Goal: Task Accomplishment & Management: Manage account settings

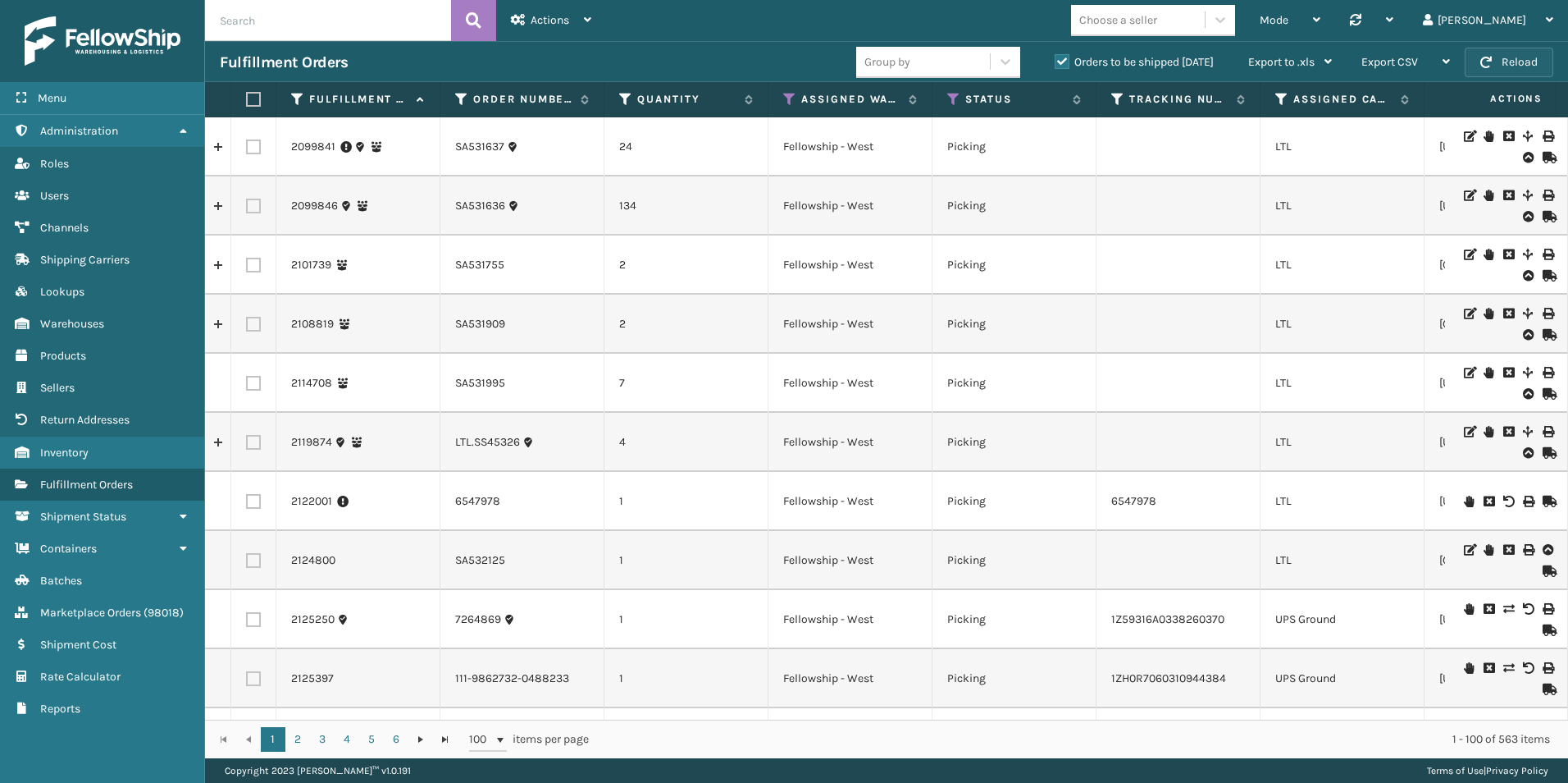
click at [1499, 67] on button "Reload" at bounding box center [1509, 63] width 89 height 30
click at [554, 21] on span "Actions" at bounding box center [550, 20] width 39 height 14
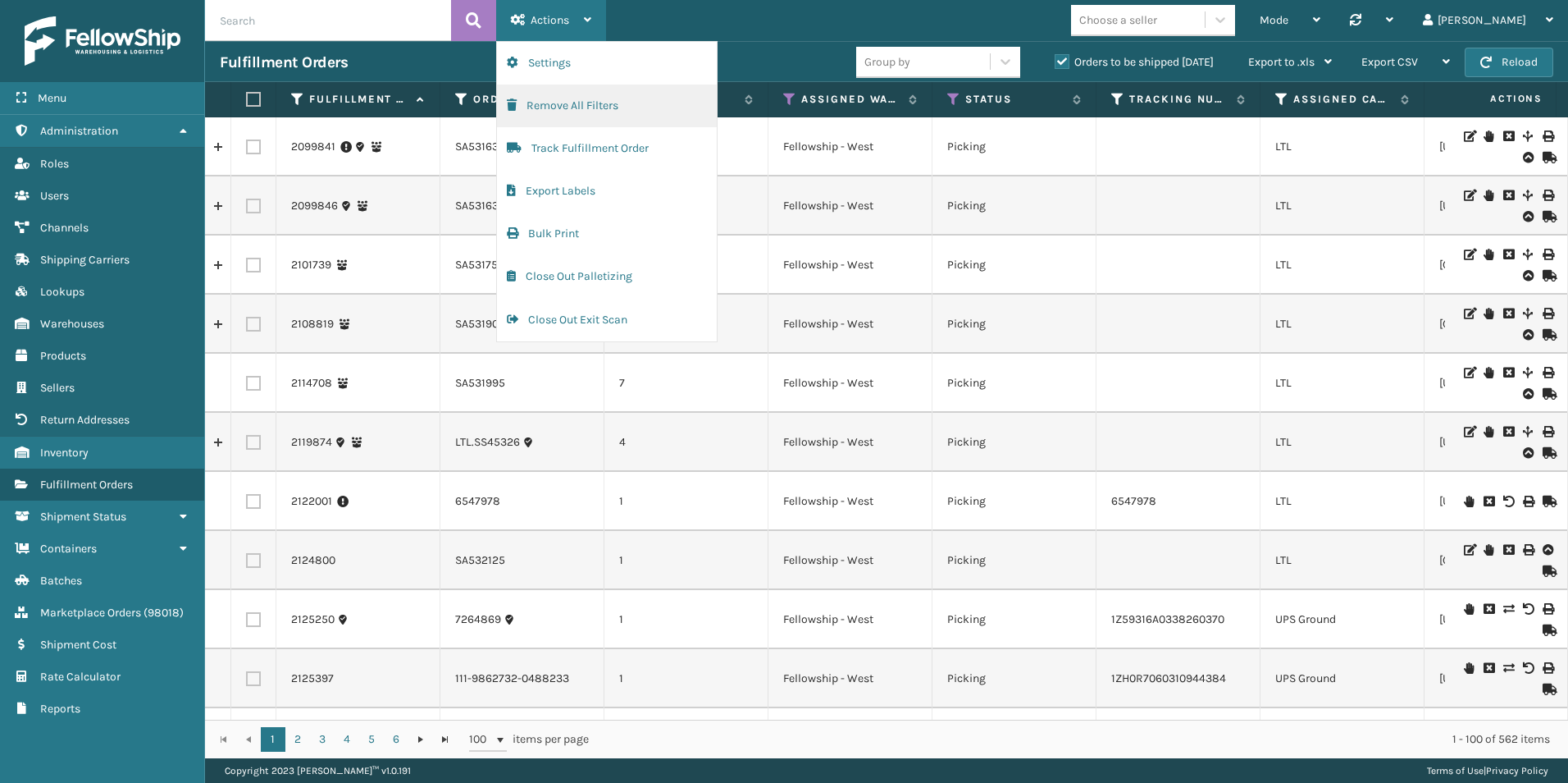
click at [592, 104] on button "Remove All Filters" at bounding box center [606, 106] width 220 height 43
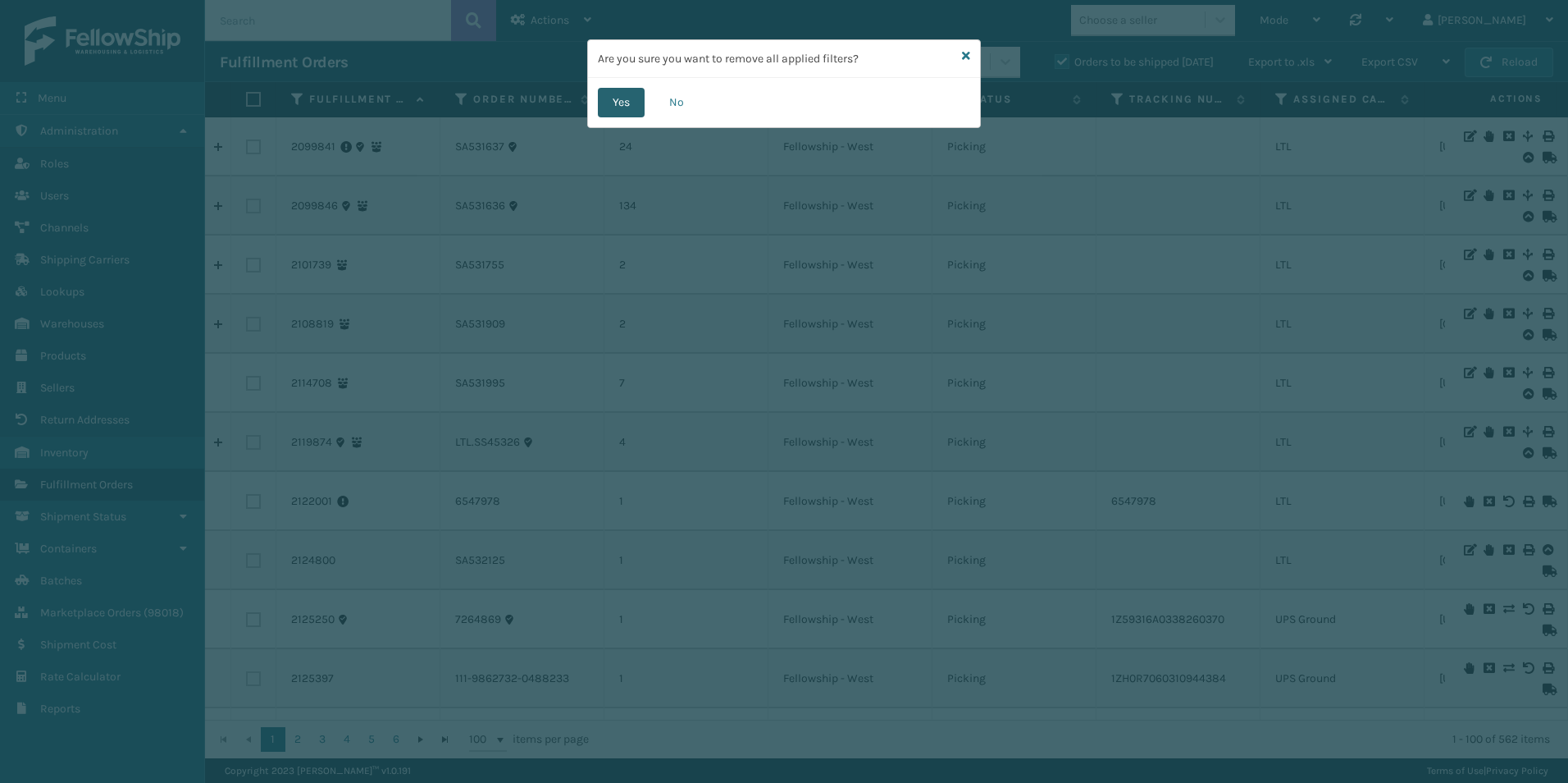
click at [623, 103] on button "Yes" at bounding box center [621, 103] width 47 height 30
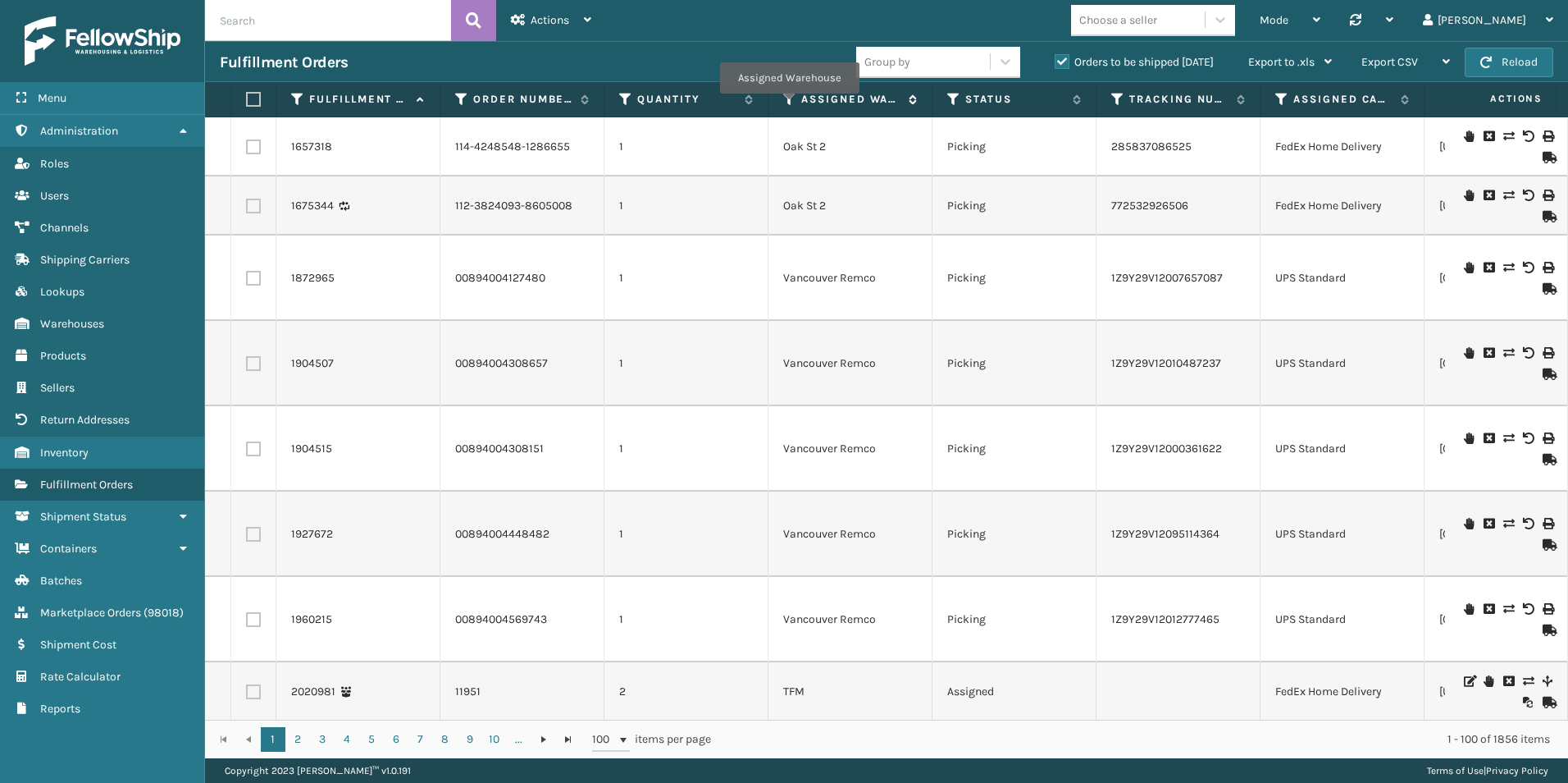
click at [789, 104] on icon at bounding box center [790, 99] width 13 height 15
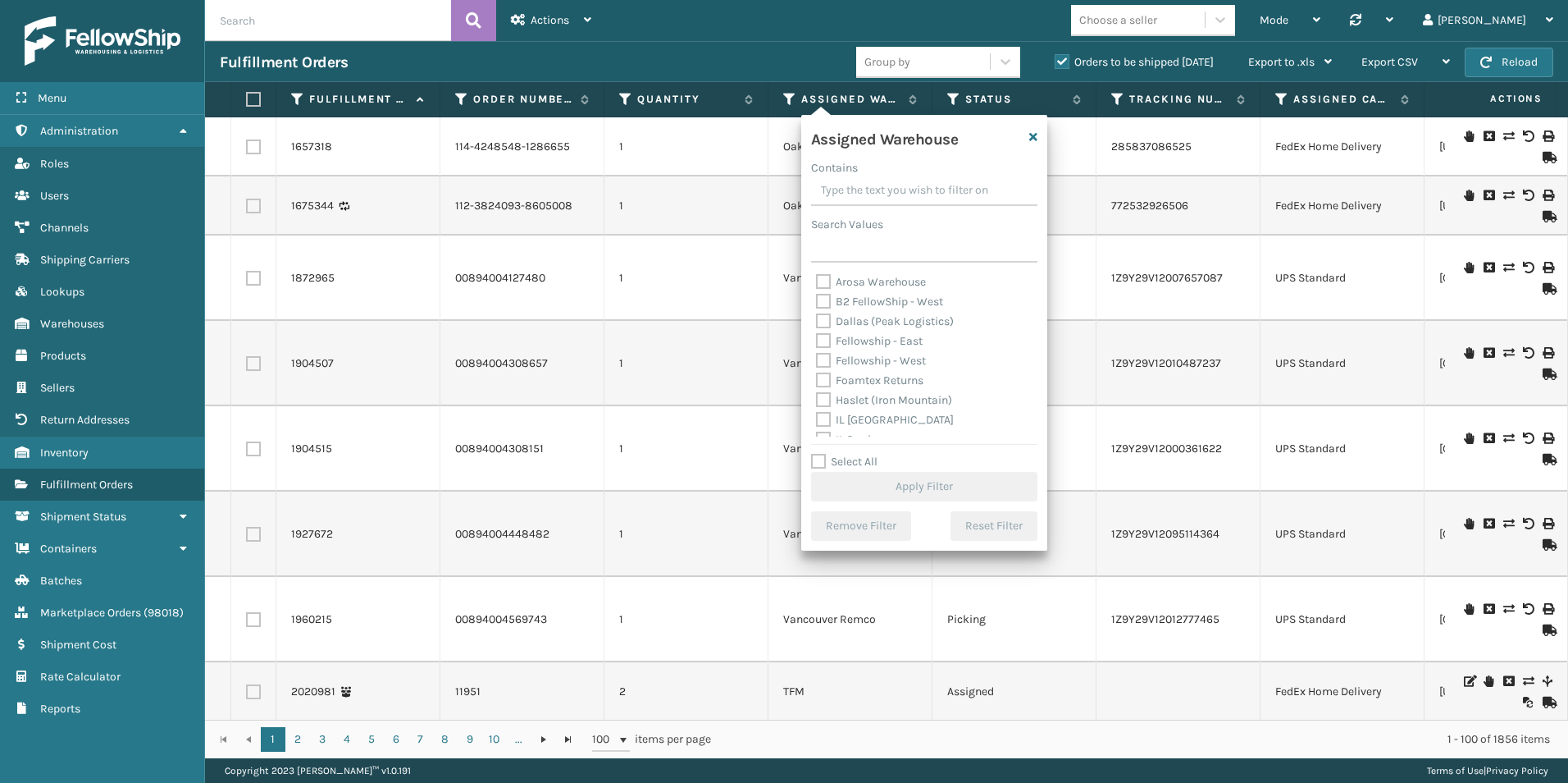
click at [825, 317] on label "Dallas (Peak Logistics)" at bounding box center [885, 321] width 138 height 14
click at [817, 317] on input "Dallas (Peak Logistics)" at bounding box center [817, 316] width 1 height 11
checkbox input "true"
click at [901, 478] on button "Apply Filter" at bounding box center [924, 486] width 227 height 30
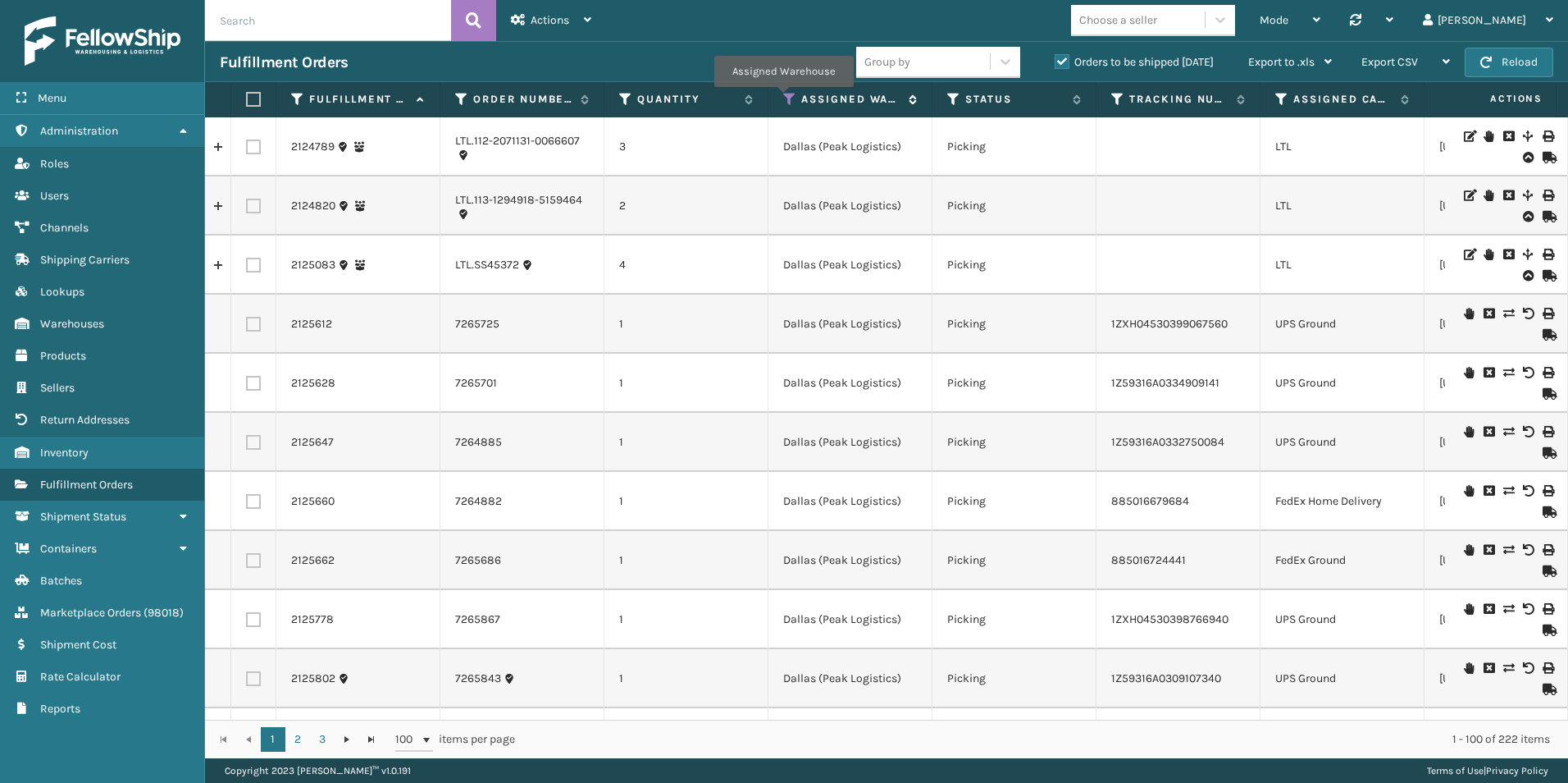
click at [784, 98] on icon at bounding box center [790, 99] width 13 height 15
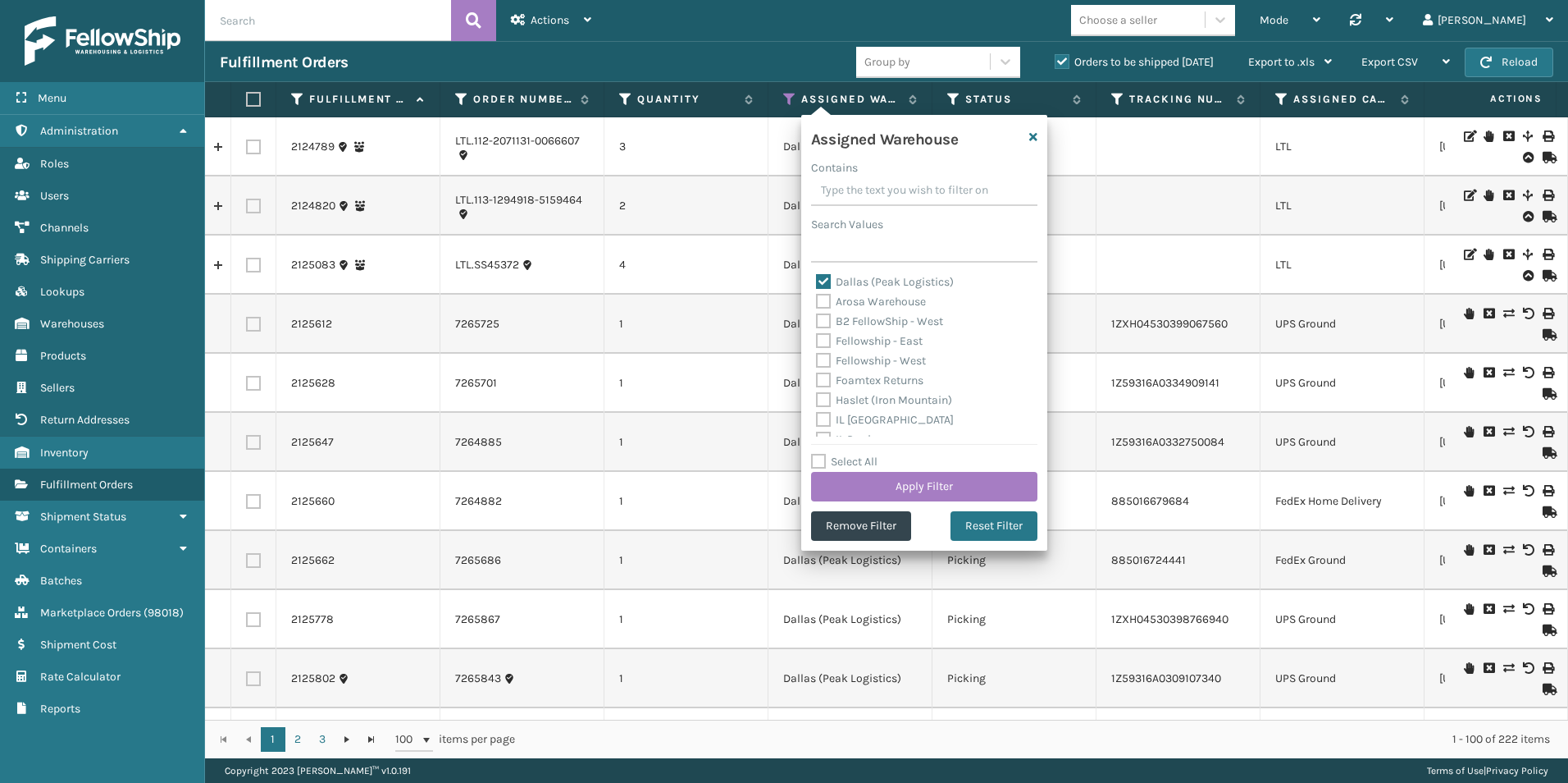
click at [828, 276] on label "Dallas (Peak Logistics)" at bounding box center [885, 281] width 138 height 14
click at [817, 276] on input "Dallas (Peak Logistics)" at bounding box center [817, 278] width 1 height 11
checkbox input "false"
click at [823, 340] on label "Fellowship - East" at bounding box center [869, 340] width 106 height 14
click at [817, 340] on input "Fellowship - East" at bounding box center [817, 336] width 1 height 11
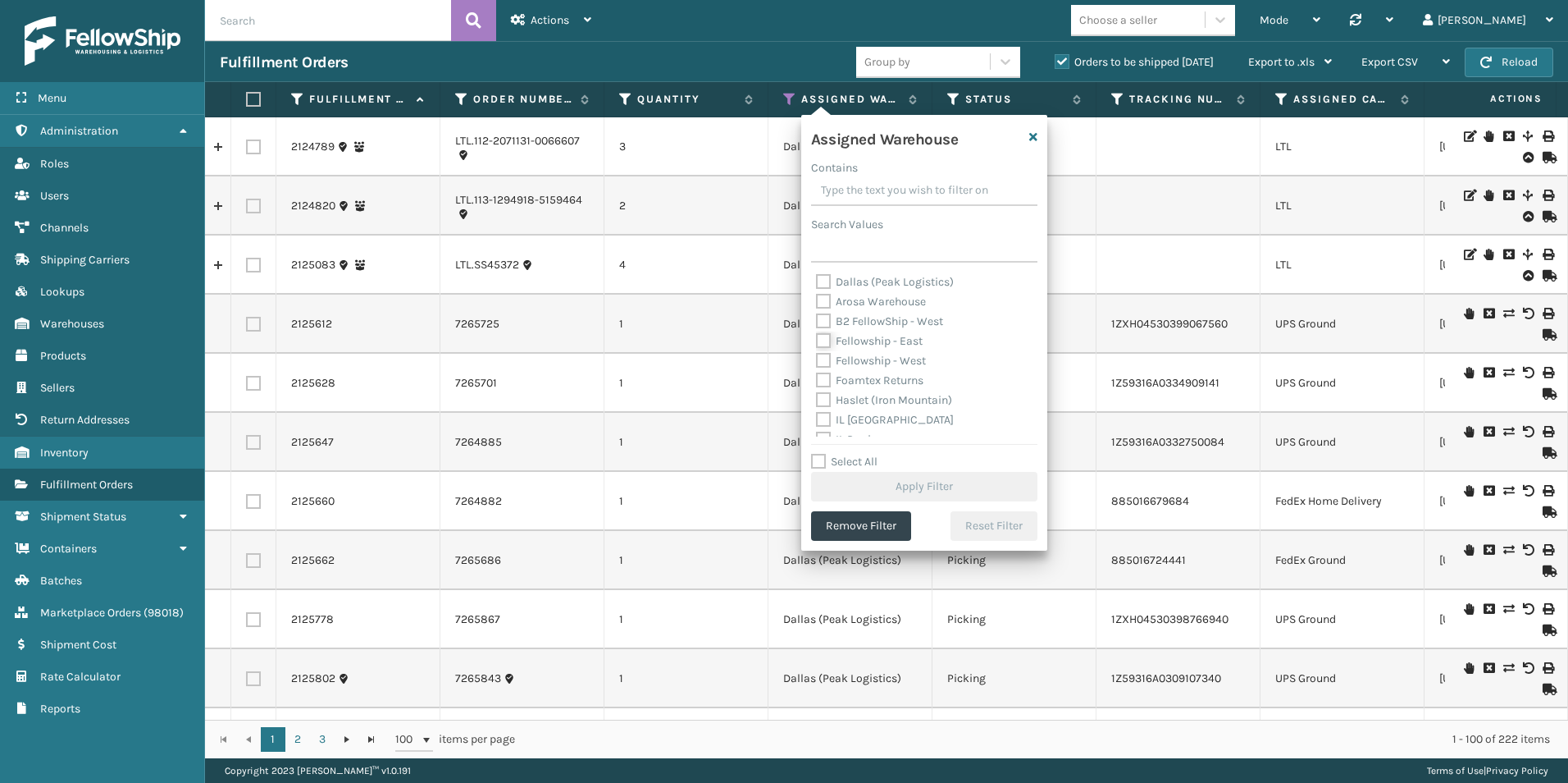
checkbox input "true"
click at [935, 481] on button "Apply Filter" at bounding box center [924, 486] width 227 height 30
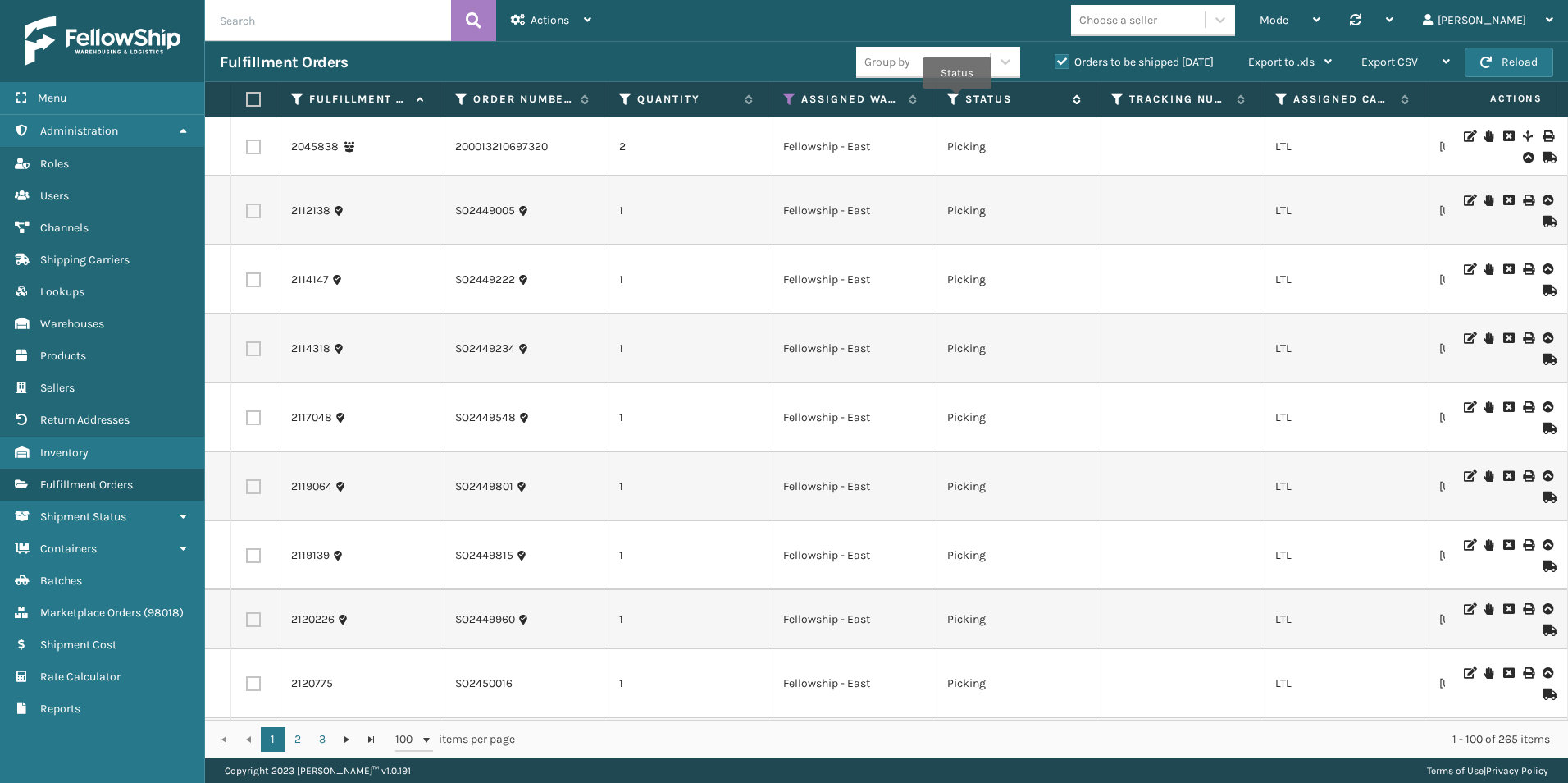
click at [957, 100] on icon at bounding box center [954, 99] width 13 height 15
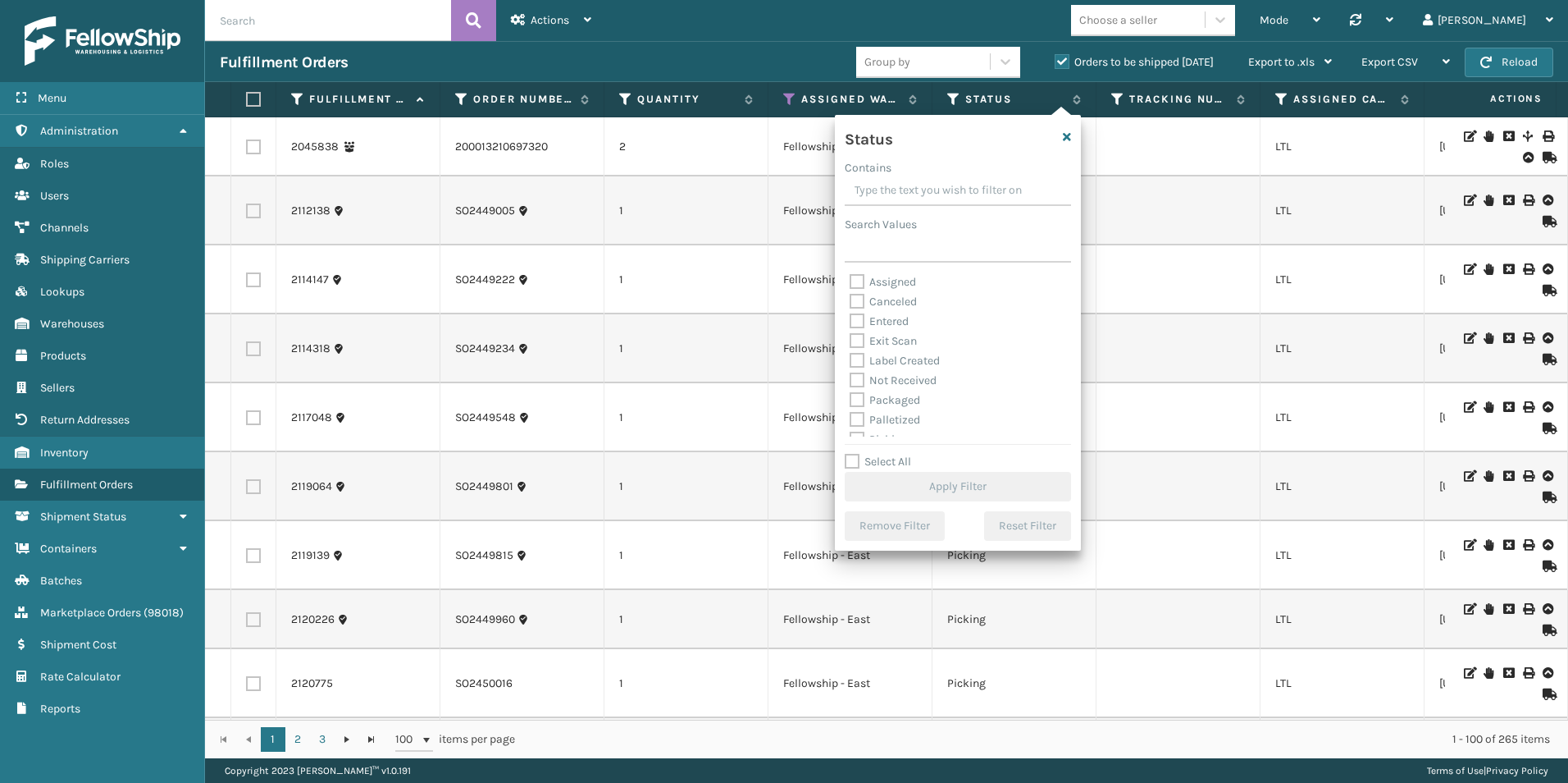
click at [856, 273] on div "Assigned" at bounding box center [957, 283] width 217 height 20
click at [859, 280] on label "Assigned" at bounding box center [882, 281] width 67 height 14
click at [850, 280] on input "Assigned" at bounding box center [850, 278] width 1 height 11
checkbox input "true"
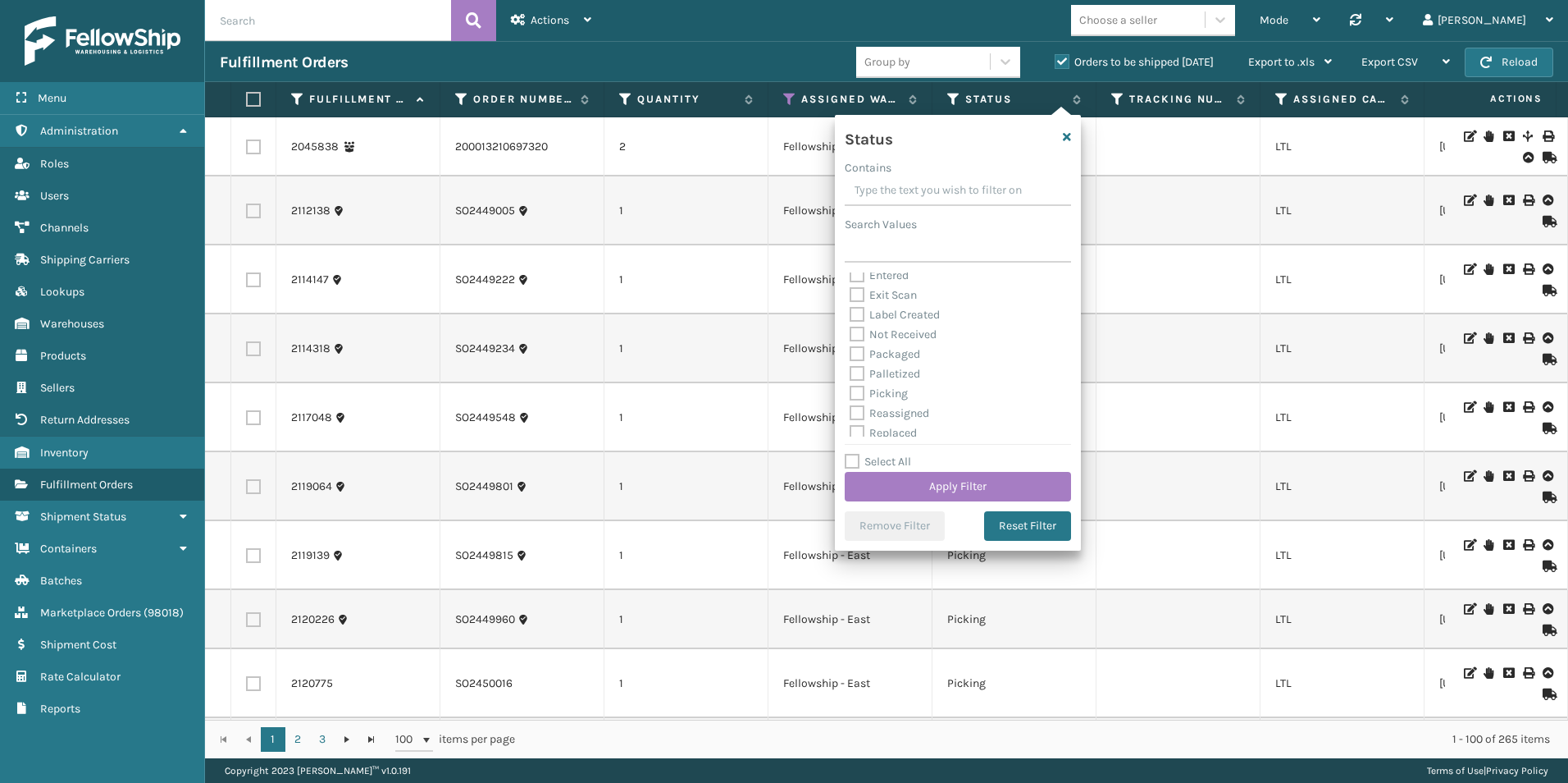
scroll to position [82, 0]
click at [859, 352] on label "Picking" at bounding box center [878, 357] width 59 height 14
click at [850, 352] on input "Picking" at bounding box center [850, 353] width 1 height 11
checkbox input "true"
click at [1002, 481] on button "Apply Filter" at bounding box center [957, 486] width 227 height 30
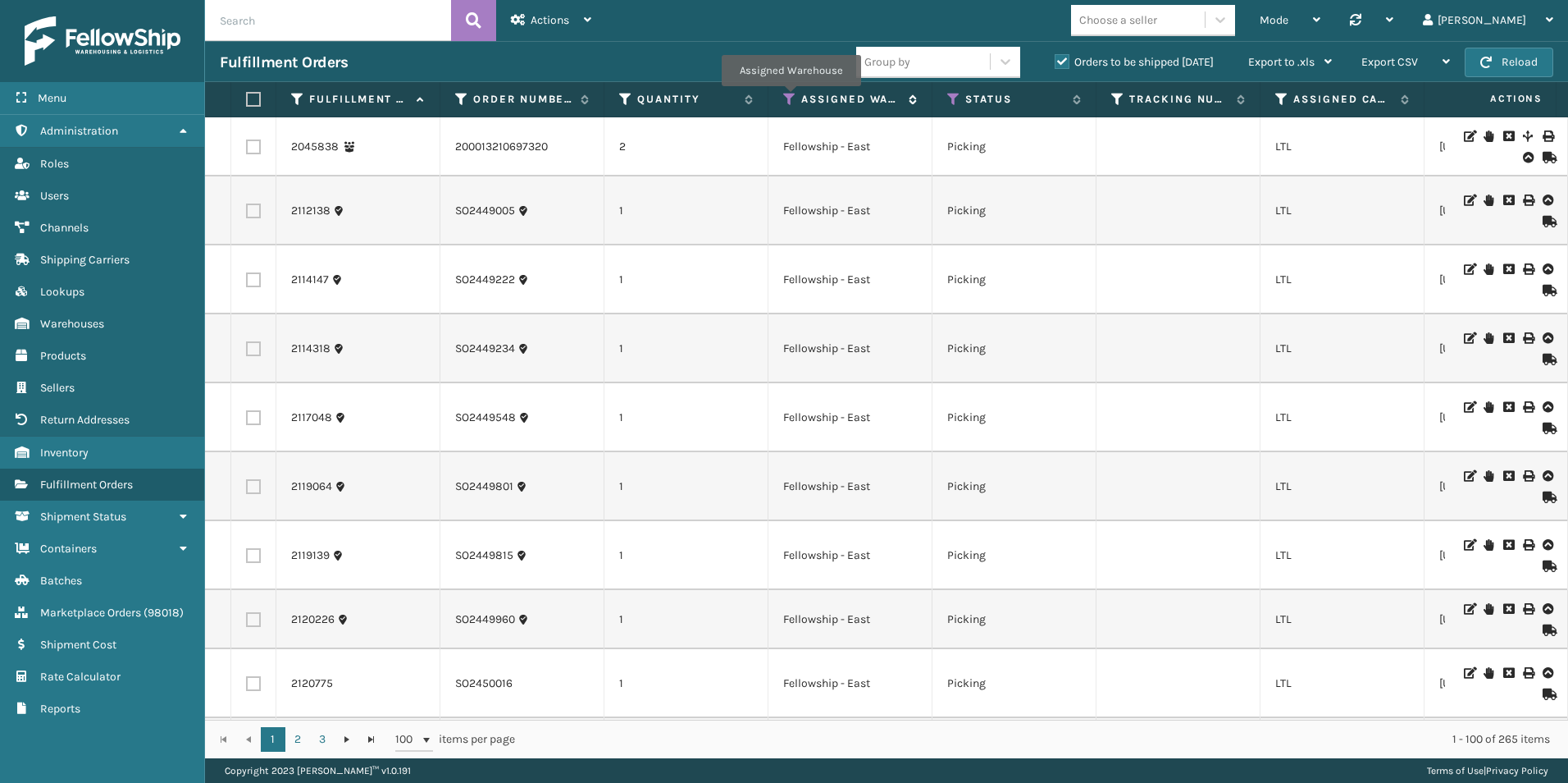
click at [791, 96] on icon at bounding box center [790, 99] width 13 height 15
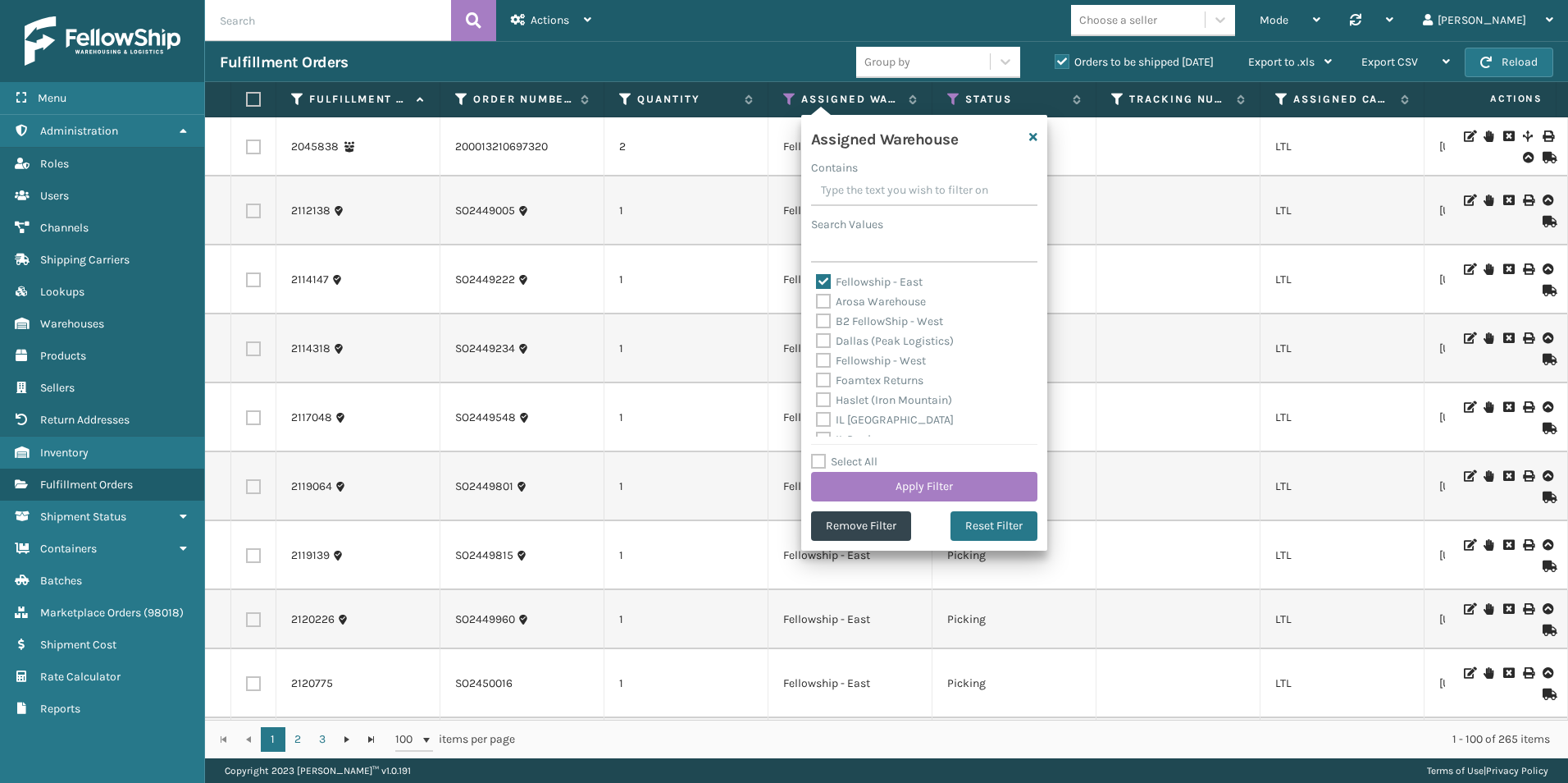
click at [1090, 13] on div "Mode Regular Mode Picking Mode Labeling Mode Palletizing Mode Exit Scan Mode Ch…" at bounding box center [1088, 21] width 962 height 41
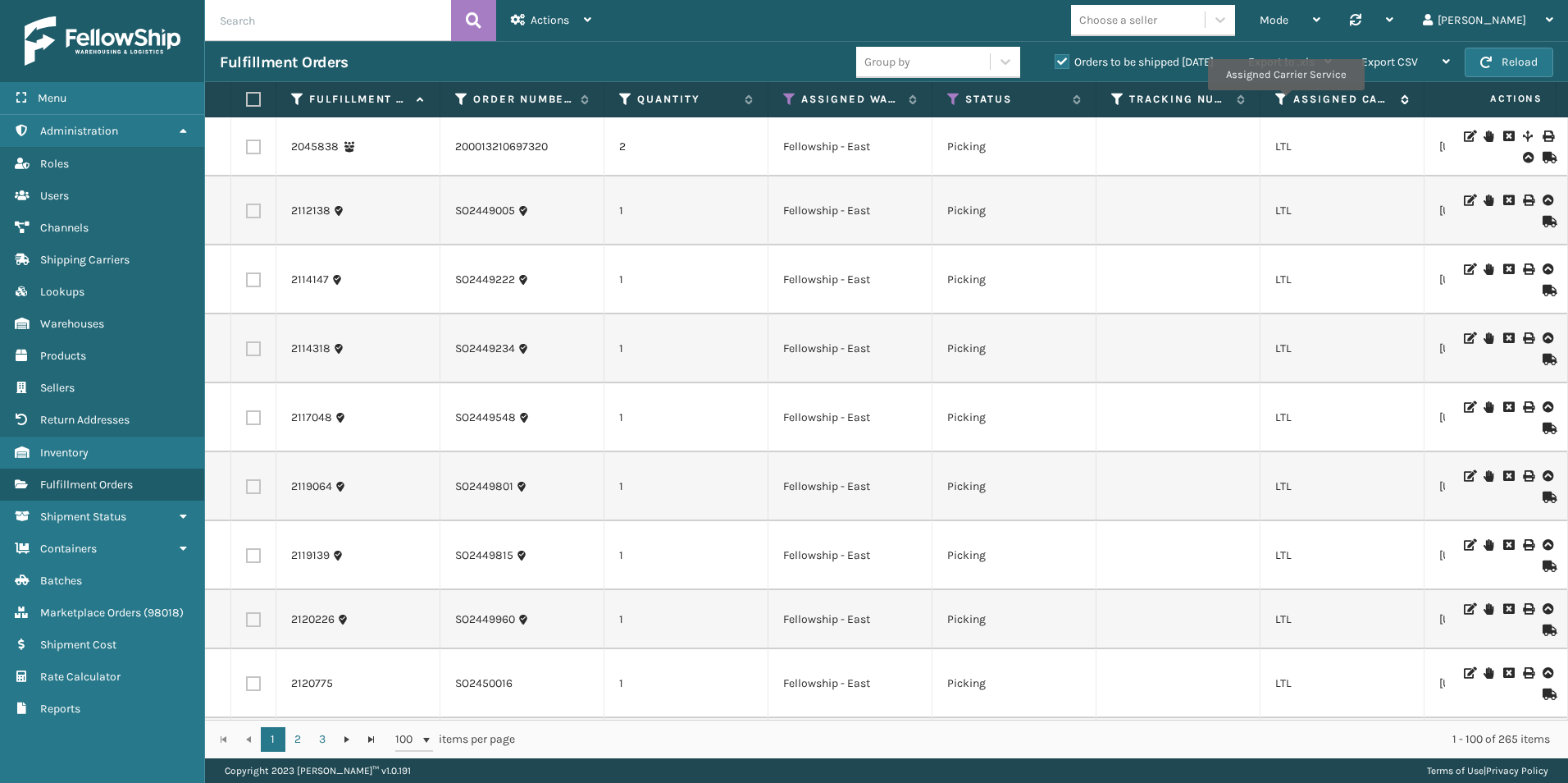
click at [1285, 101] on icon at bounding box center [1282, 99] width 13 height 15
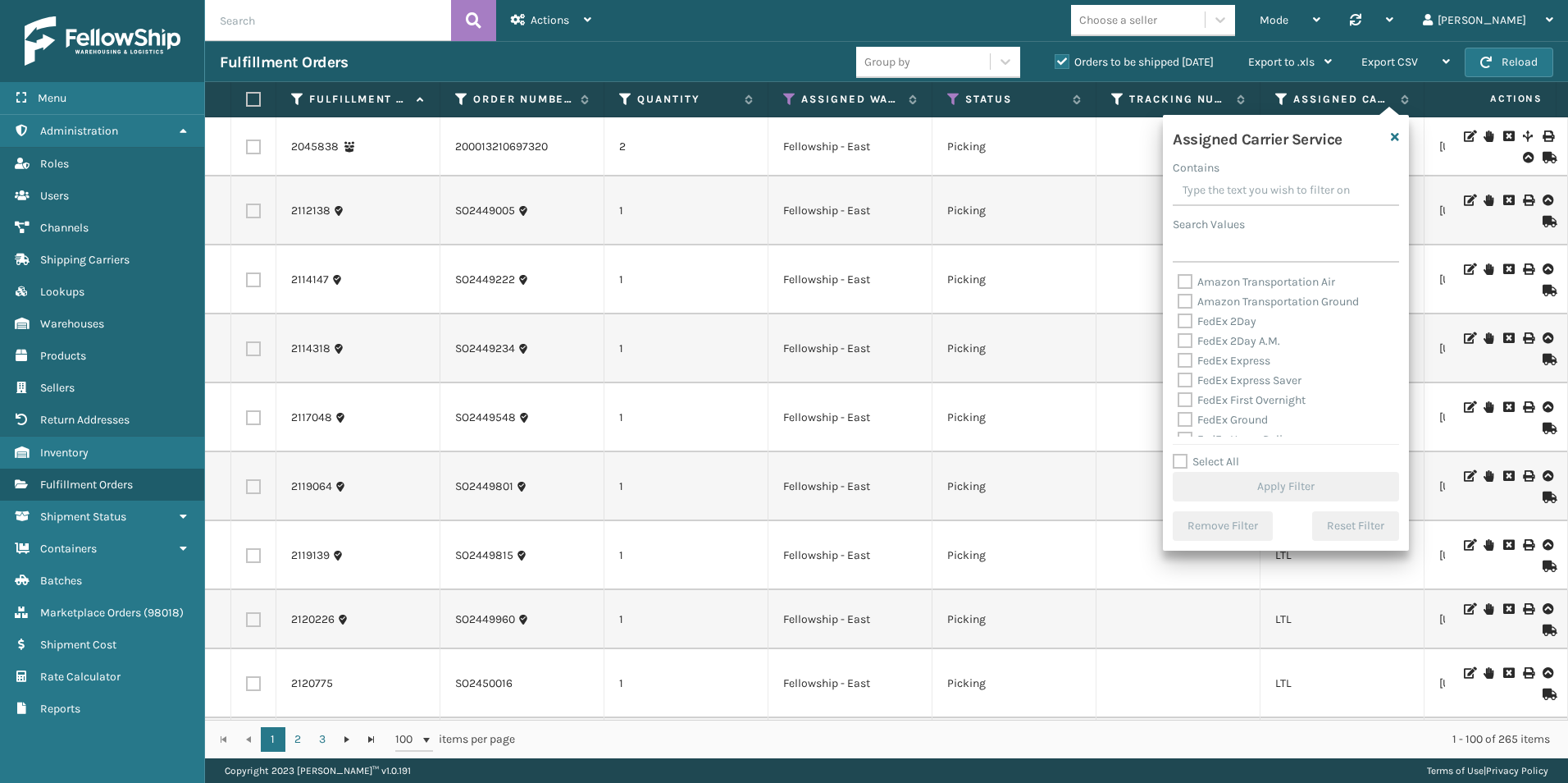
click at [1180, 459] on label "Select All" at bounding box center [1206, 462] width 67 height 14
click at [1180, 454] on input "Select All" at bounding box center [1296, 453] width 246 height 2
checkbox input "true"
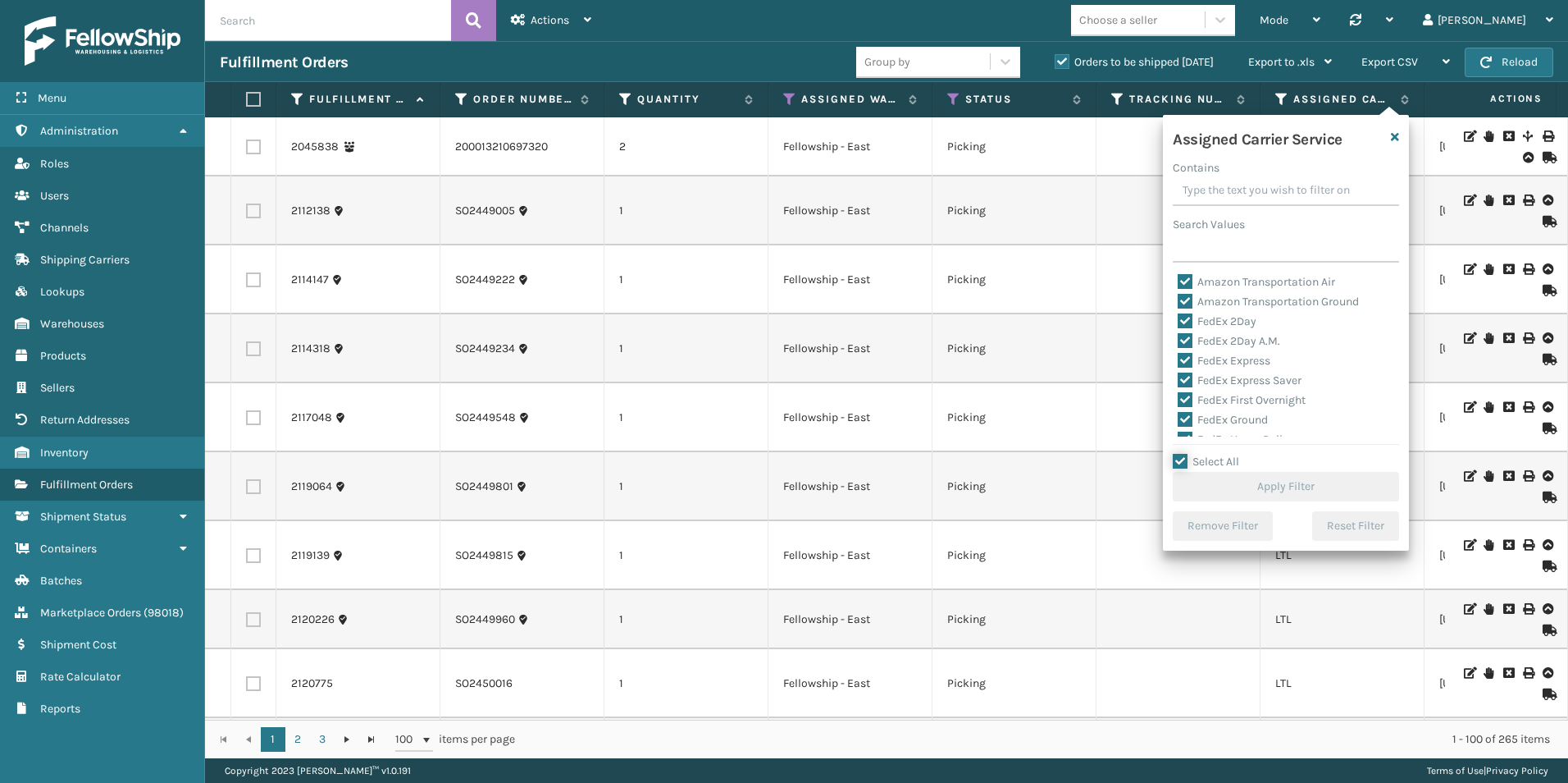
checkbox input "true"
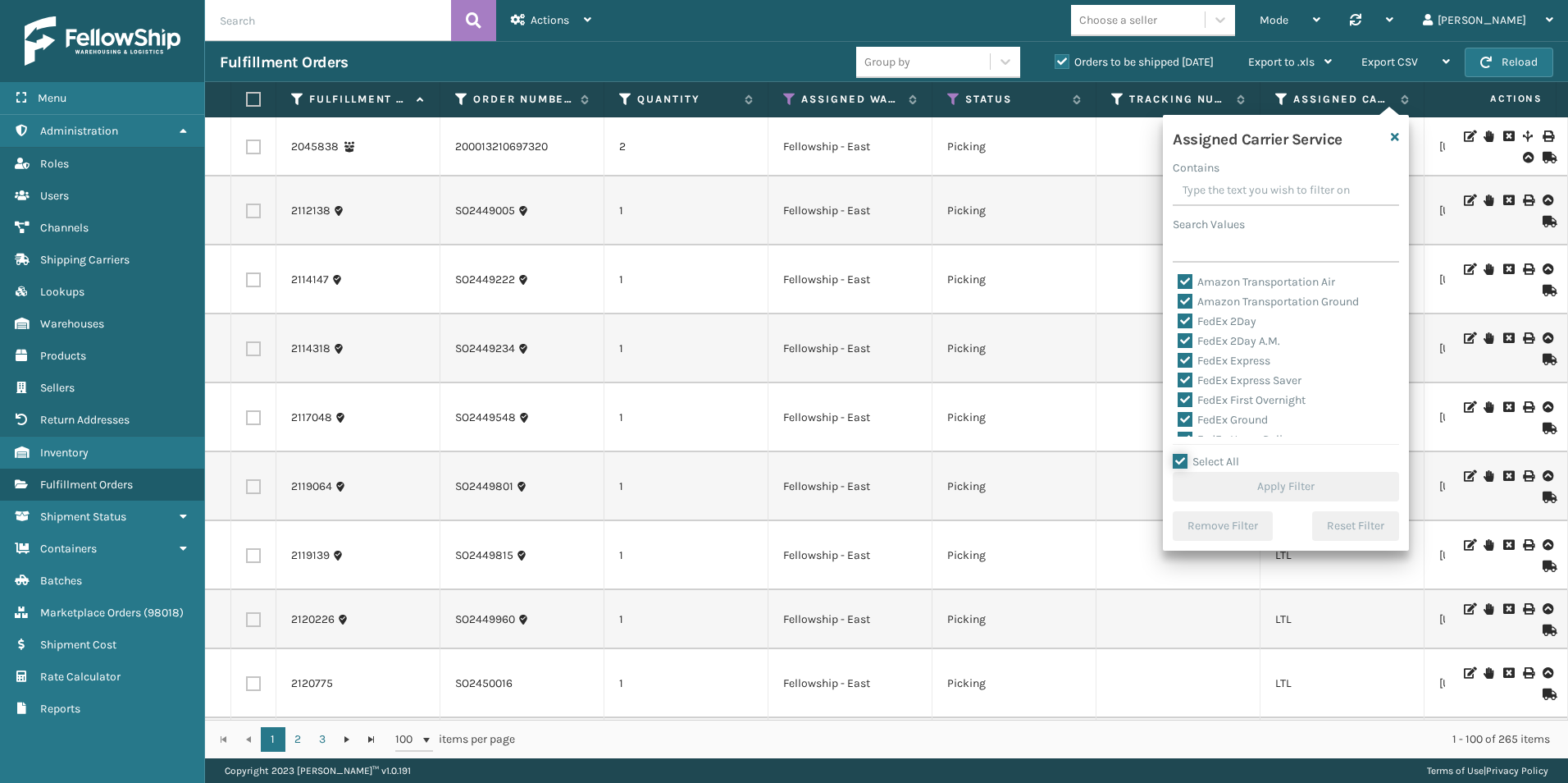
checkbox input "true"
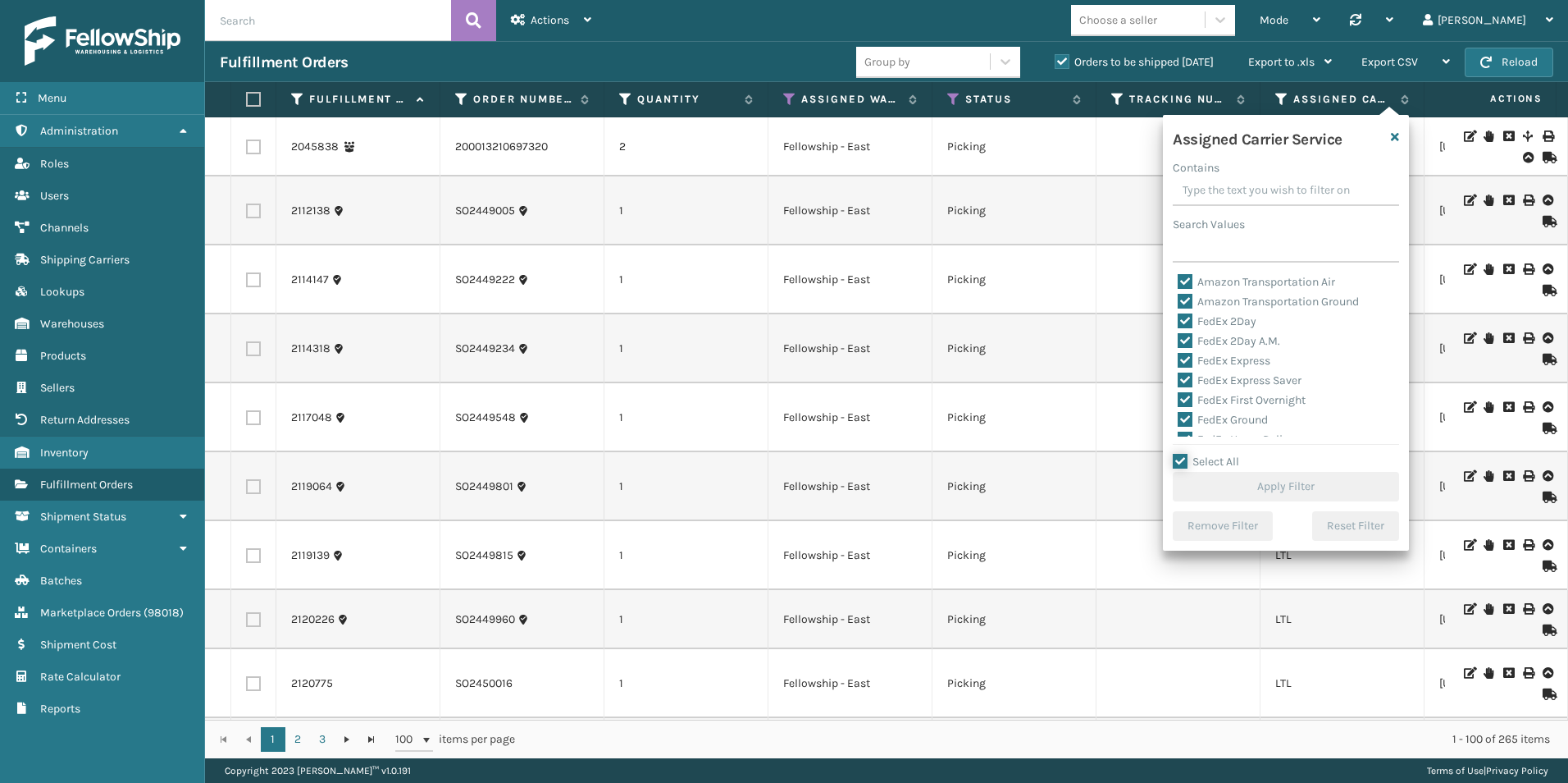
checkbox input "true"
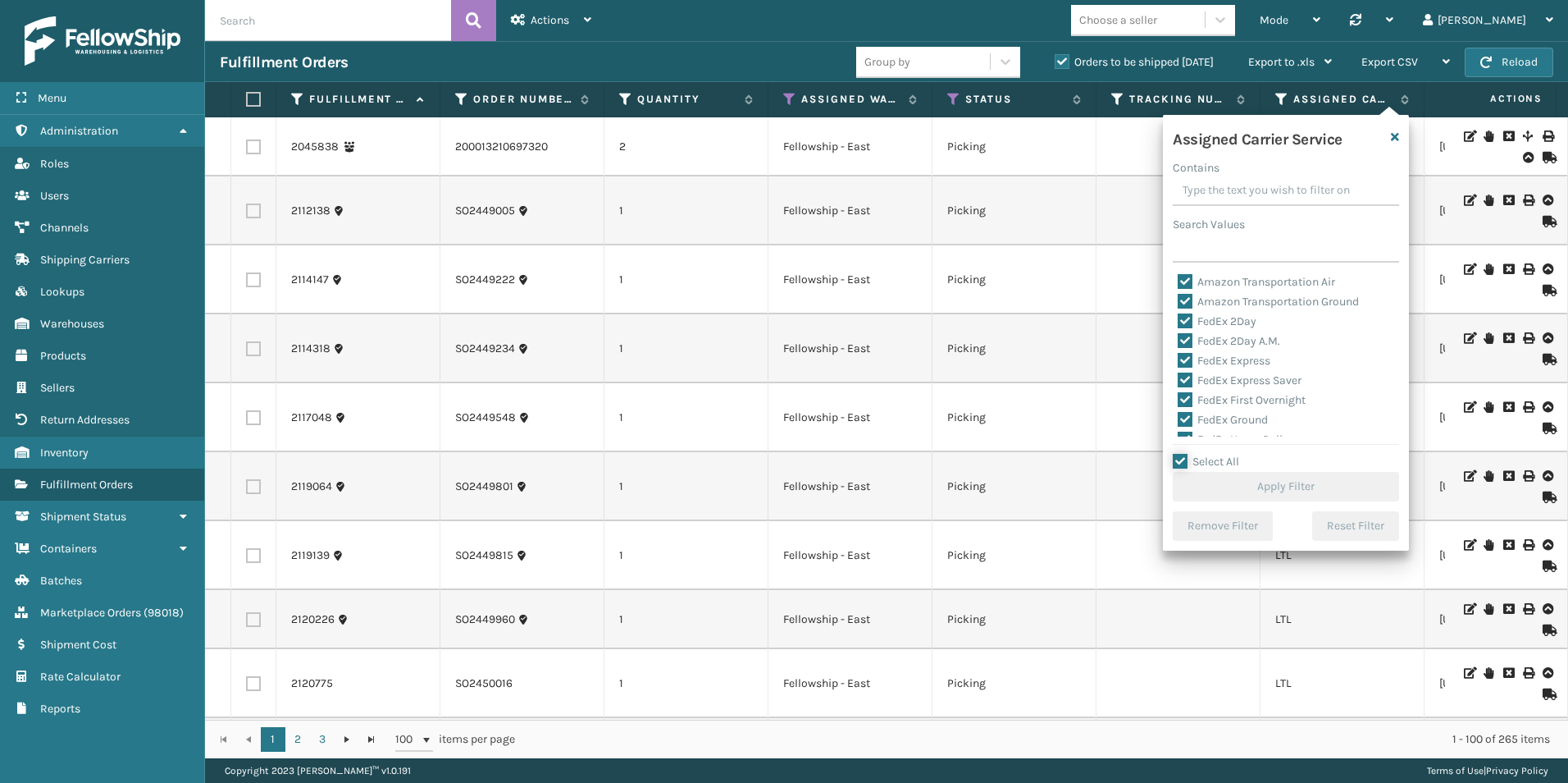
checkbox input "true"
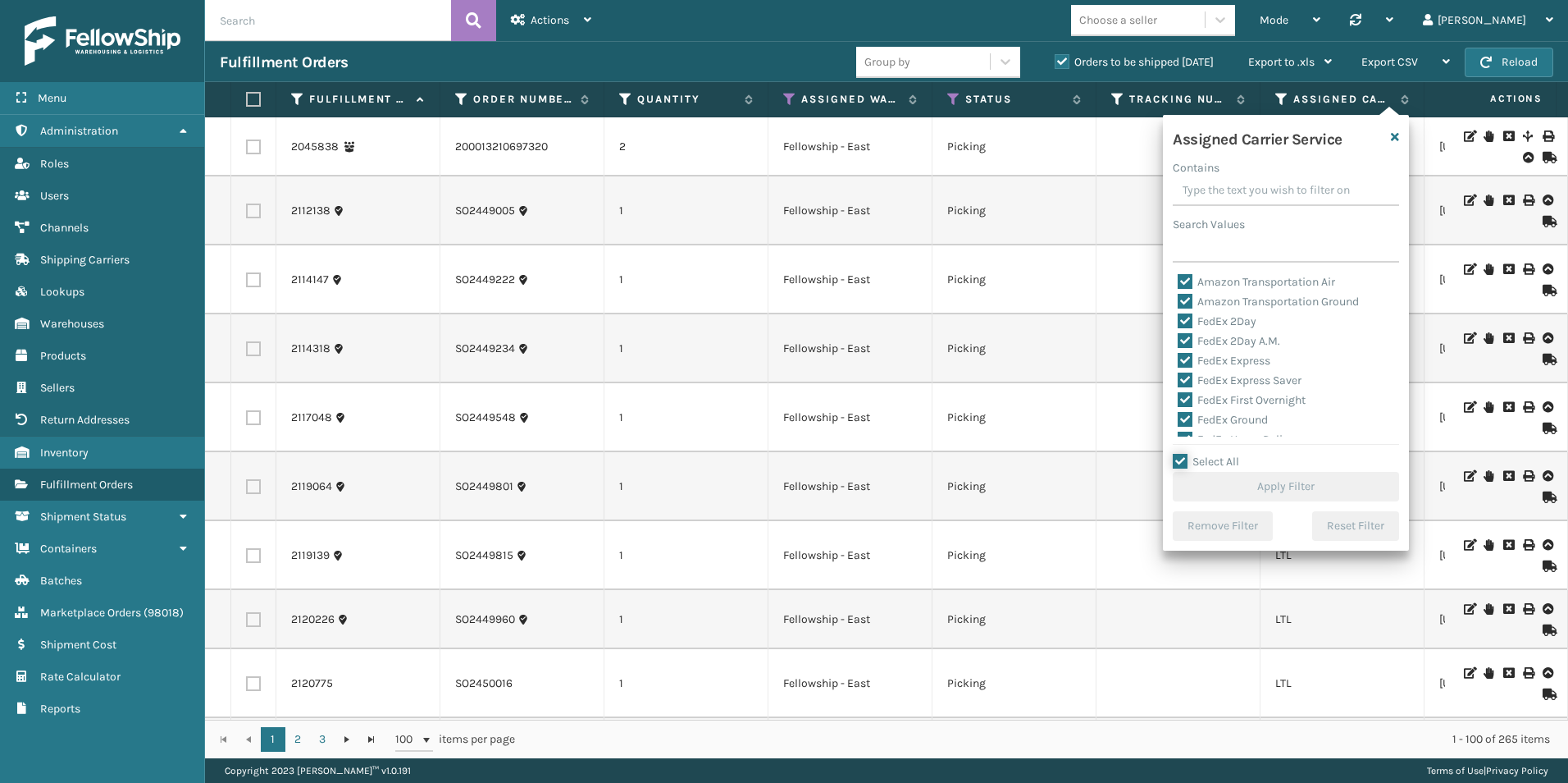
checkbox input "true"
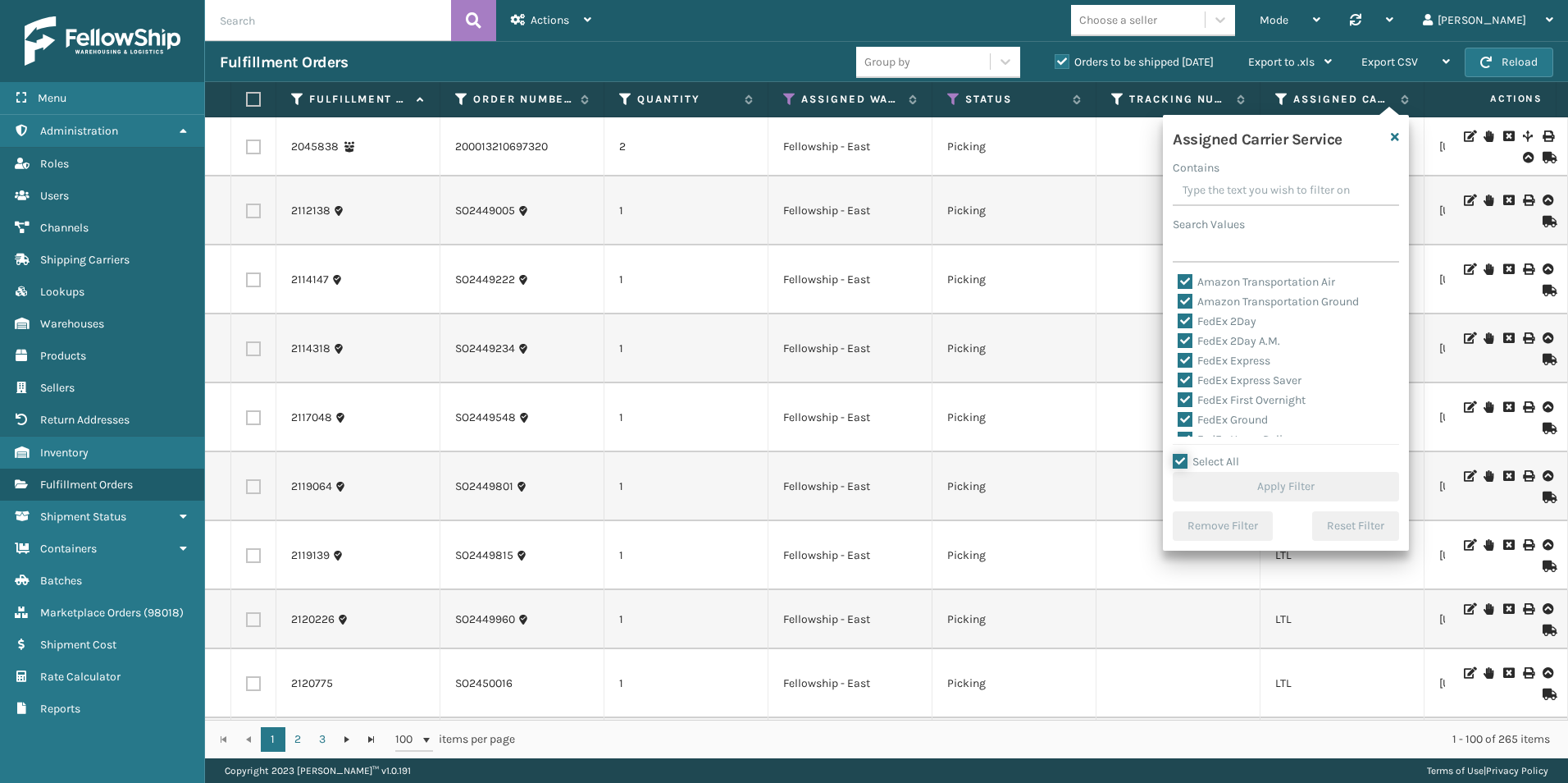
checkbox input "true"
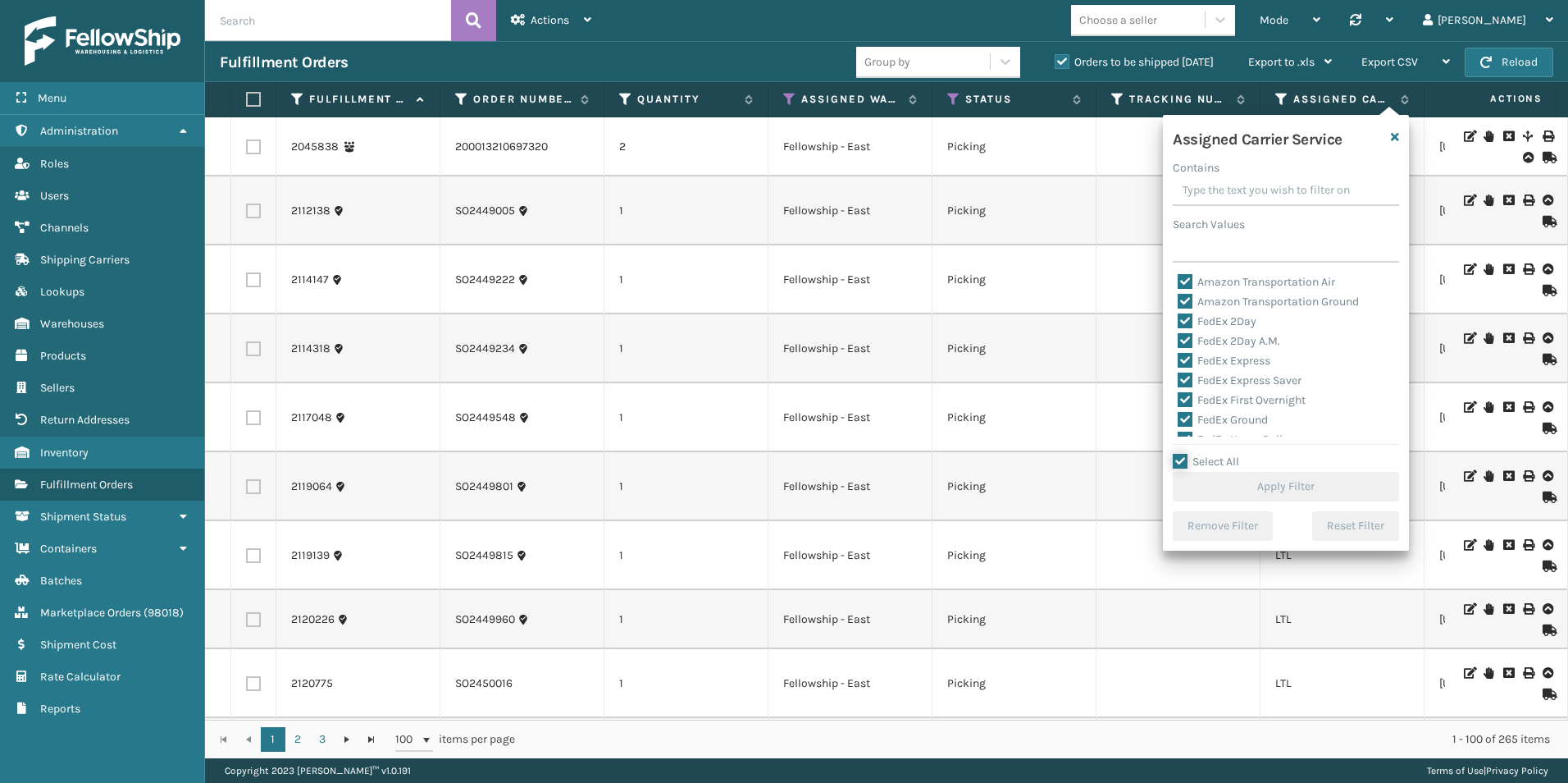
checkbox input "true"
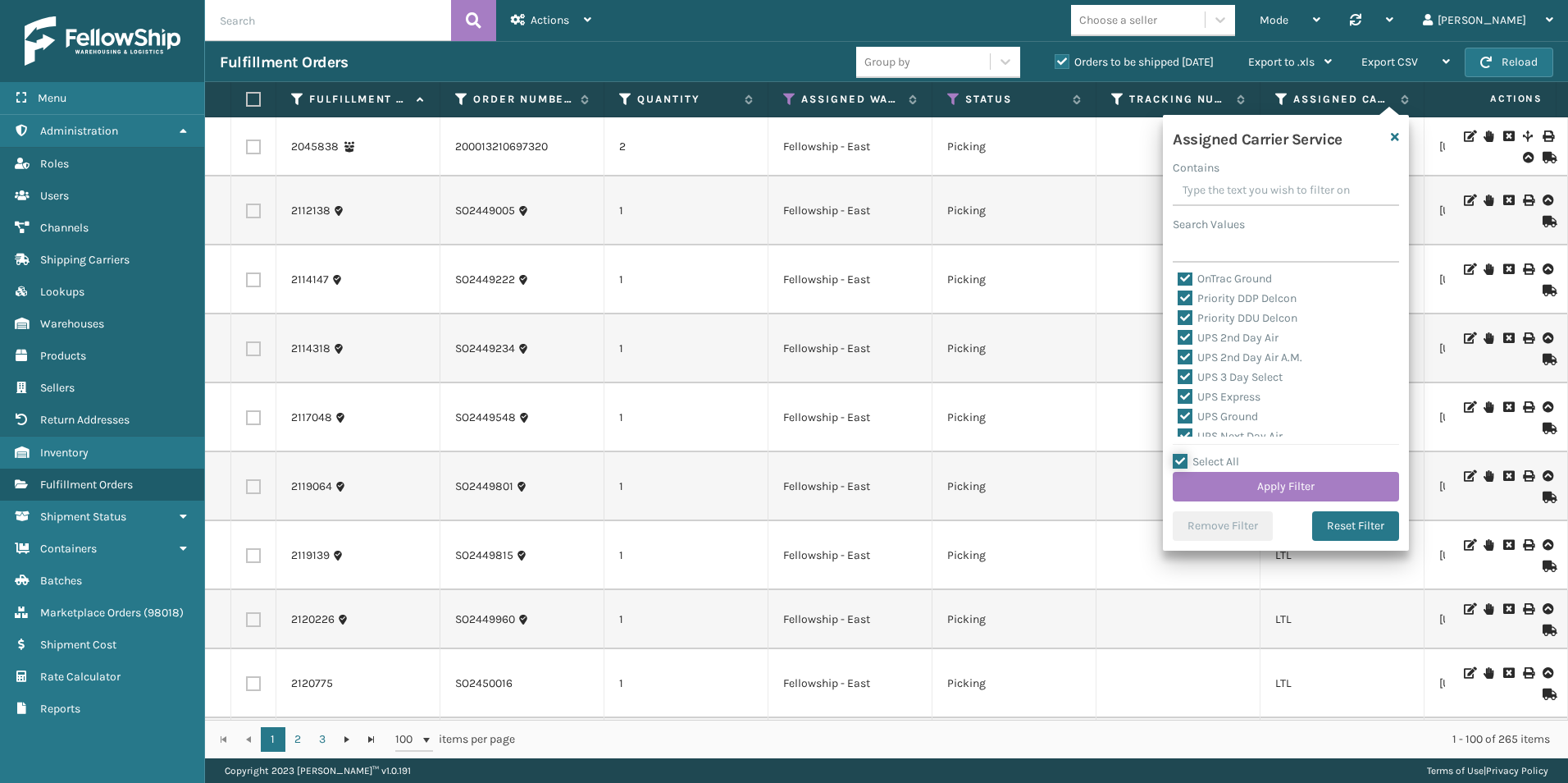
scroll to position [177, 0]
drag, startPoint x: 1184, startPoint y: 340, endPoint x: 1298, endPoint y: 361, distance: 115.9
click at [1186, 340] on label "LTL" at bounding box center [1196, 340] width 36 height 14
click at [1179, 340] on input "LTL" at bounding box center [1178, 336] width 1 height 11
checkbox input "false"
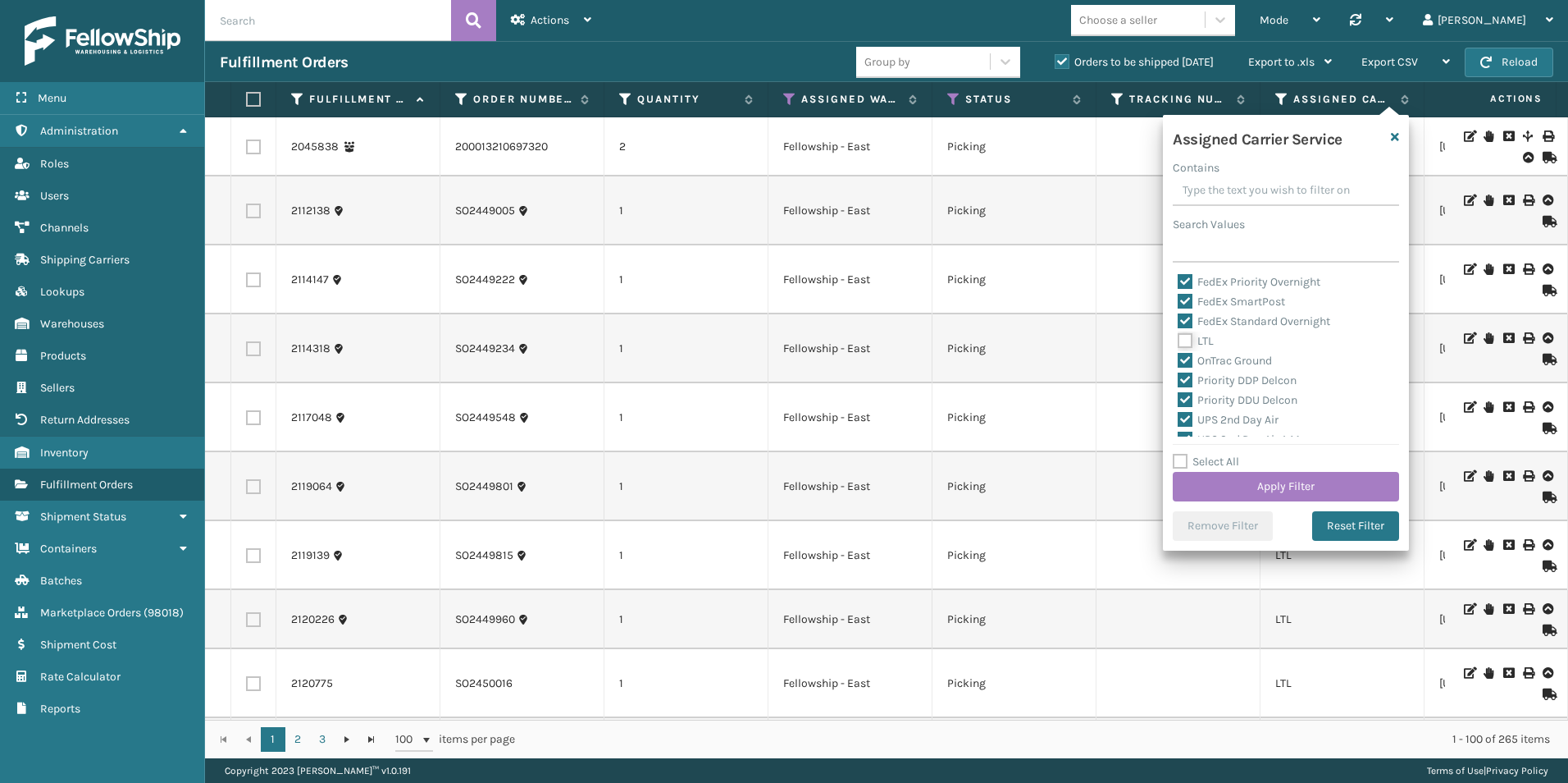
checkbox input "false"
click at [1307, 479] on button "Apply Filter" at bounding box center [1286, 486] width 227 height 30
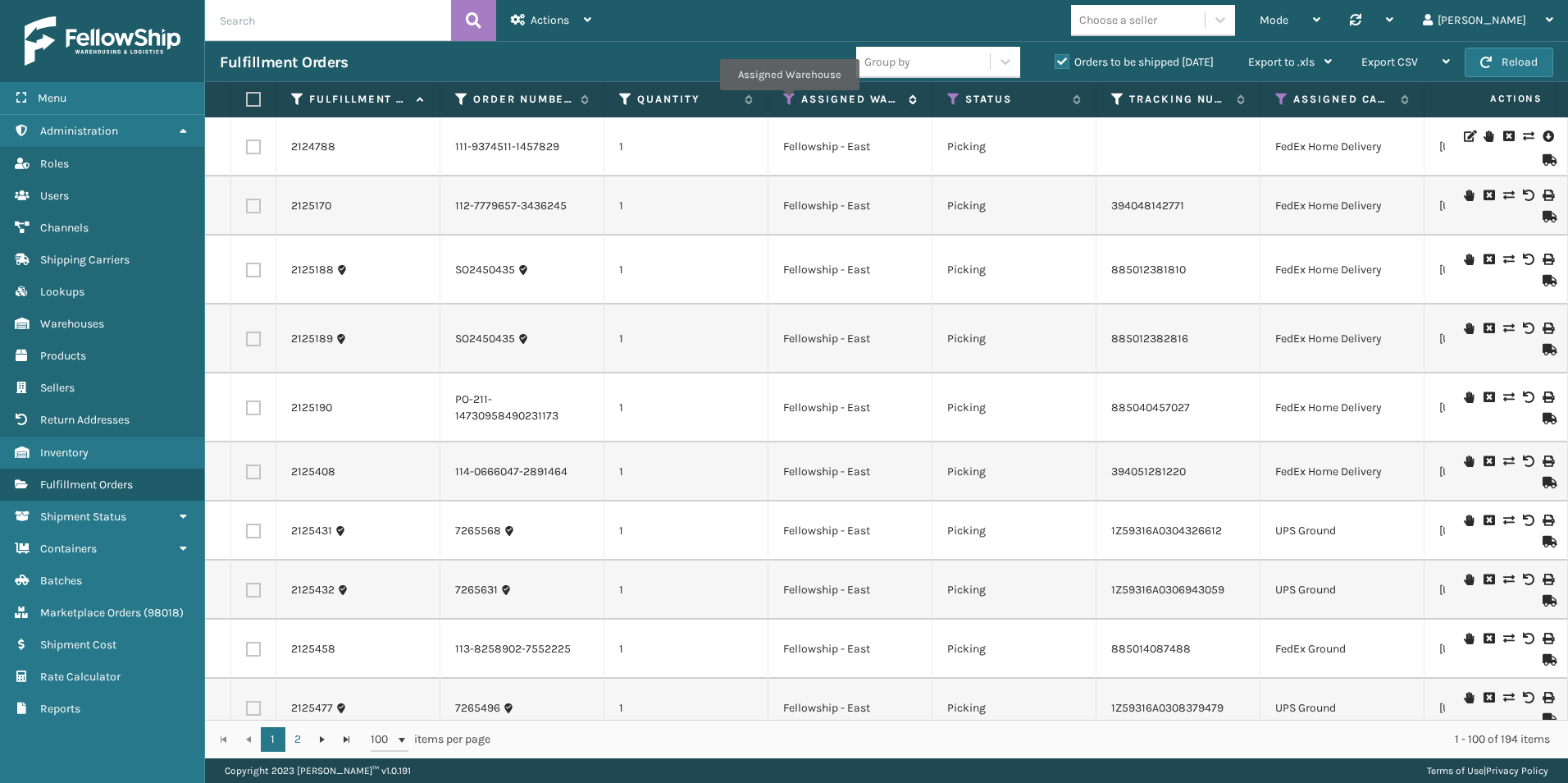
click at [789, 101] on icon at bounding box center [790, 99] width 13 height 15
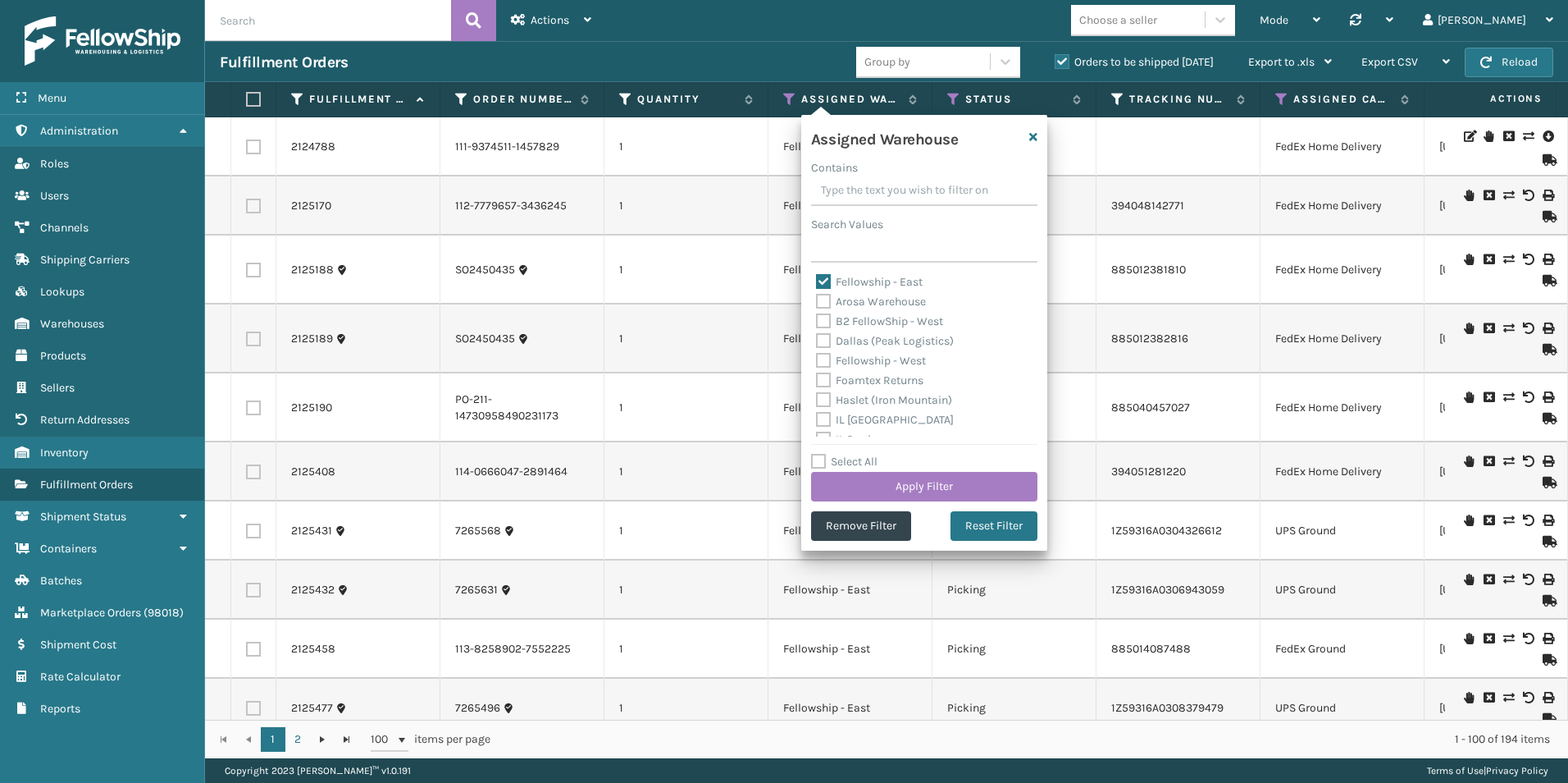
click at [827, 279] on label "Fellowship - East" at bounding box center [869, 281] width 106 height 14
click at [817, 279] on input "Fellowship - East" at bounding box center [817, 278] width 1 height 11
checkbox input "false"
click at [823, 321] on label "B2 FellowShip - West" at bounding box center [880, 321] width 127 height 14
click at [817, 321] on input "B2 FellowShip - West" at bounding box center [817, 316] width 1 height 11
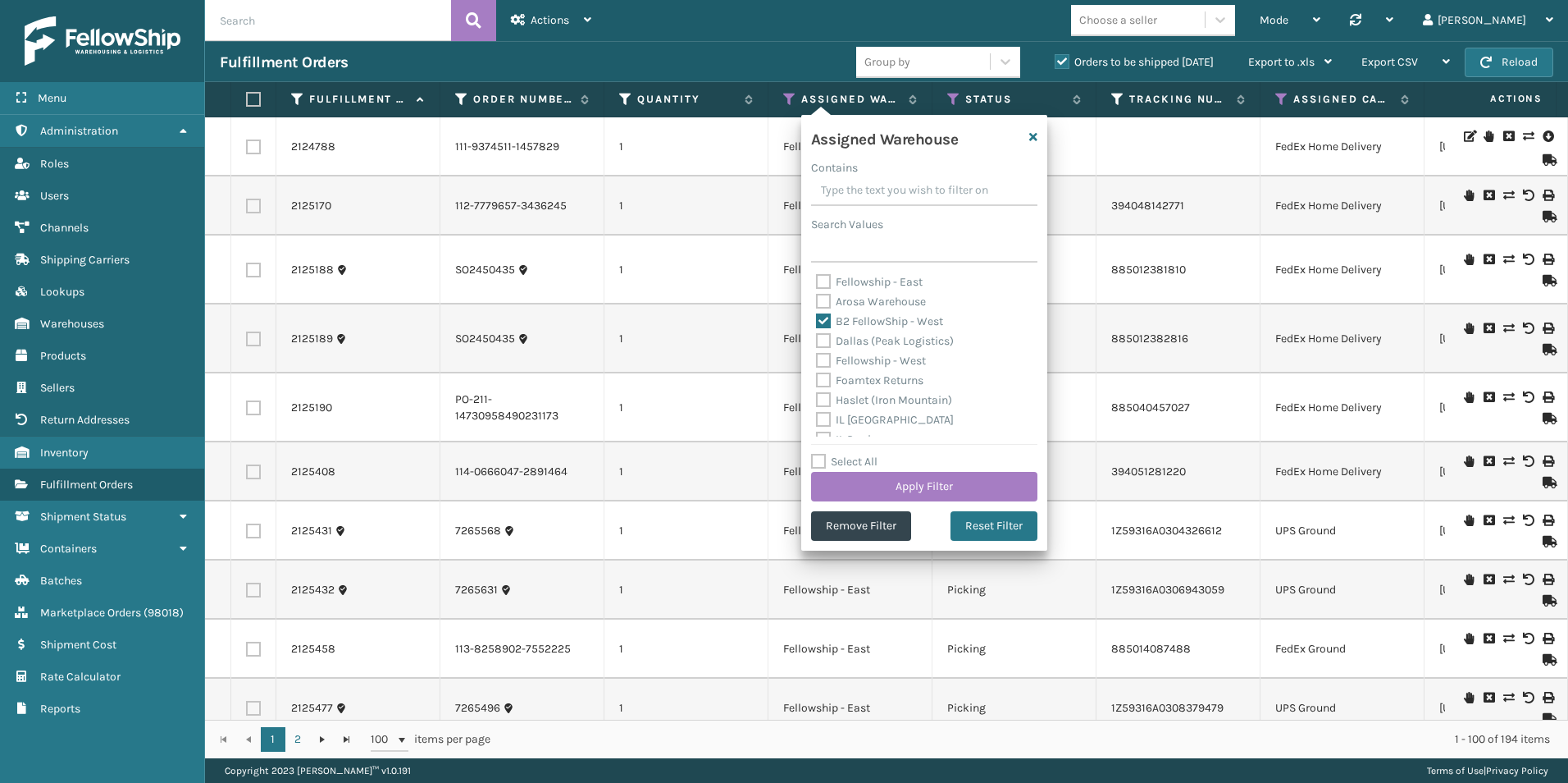
click at [822, 319] on label "B2 FellowShip - West" at bounding box center [880, 321] width 127 height 14
click at [817, 319] on input "B2 FellowShip - West" at bounding box center [817, 316] width 1 height 11
checkbox input "false"
click at [826, 363] on label "Fellowship - West" at bounding box center [871, 360] width 110 height 14
click at [817, 362] on input "Fellowship - West" at bounding box center [817, 356] width 1 height 11
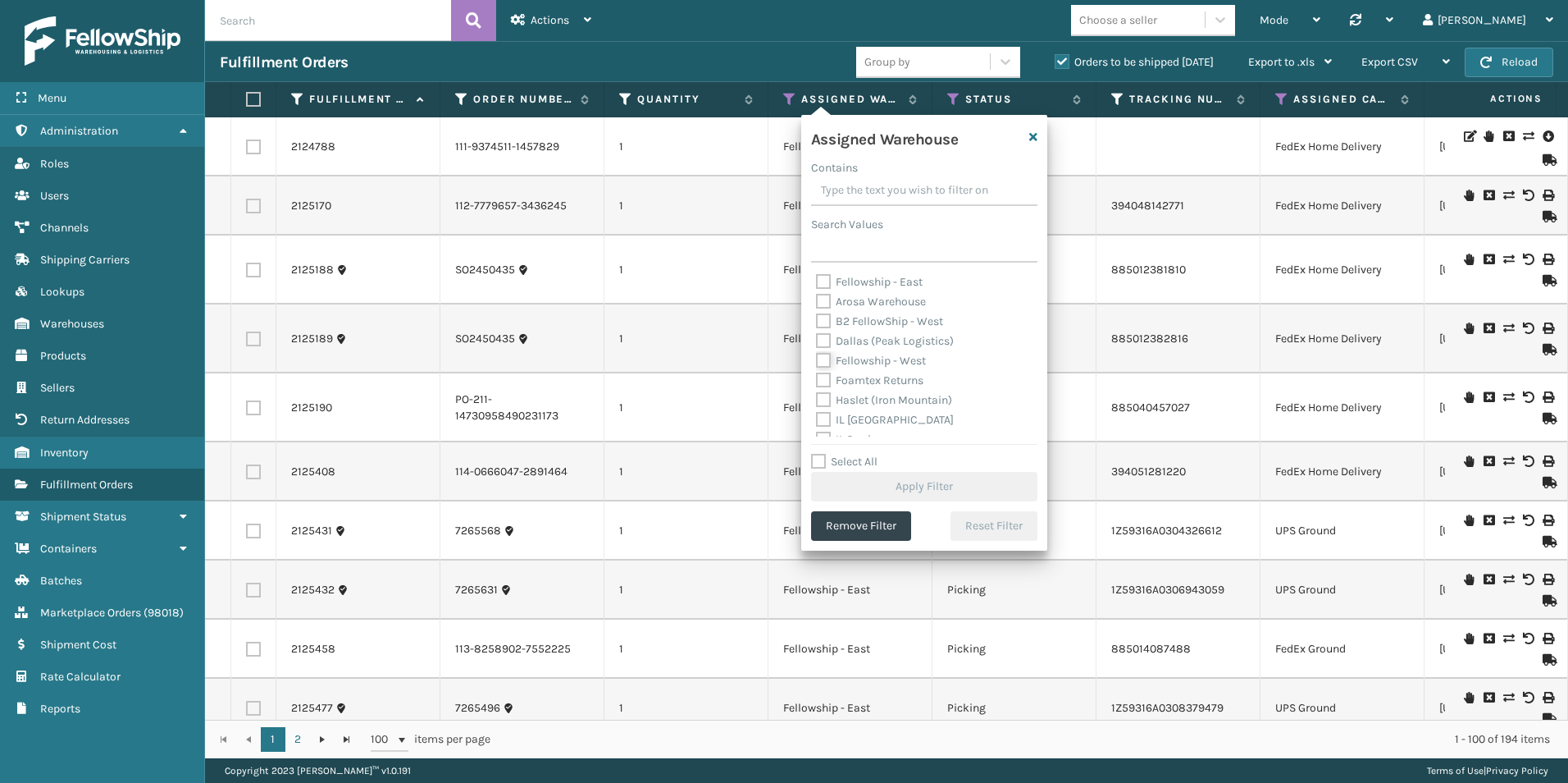
checkbox input "true"
click at [954, 481] on button "Apply Filter" at bounding box center [924, 486] width 227 height 30
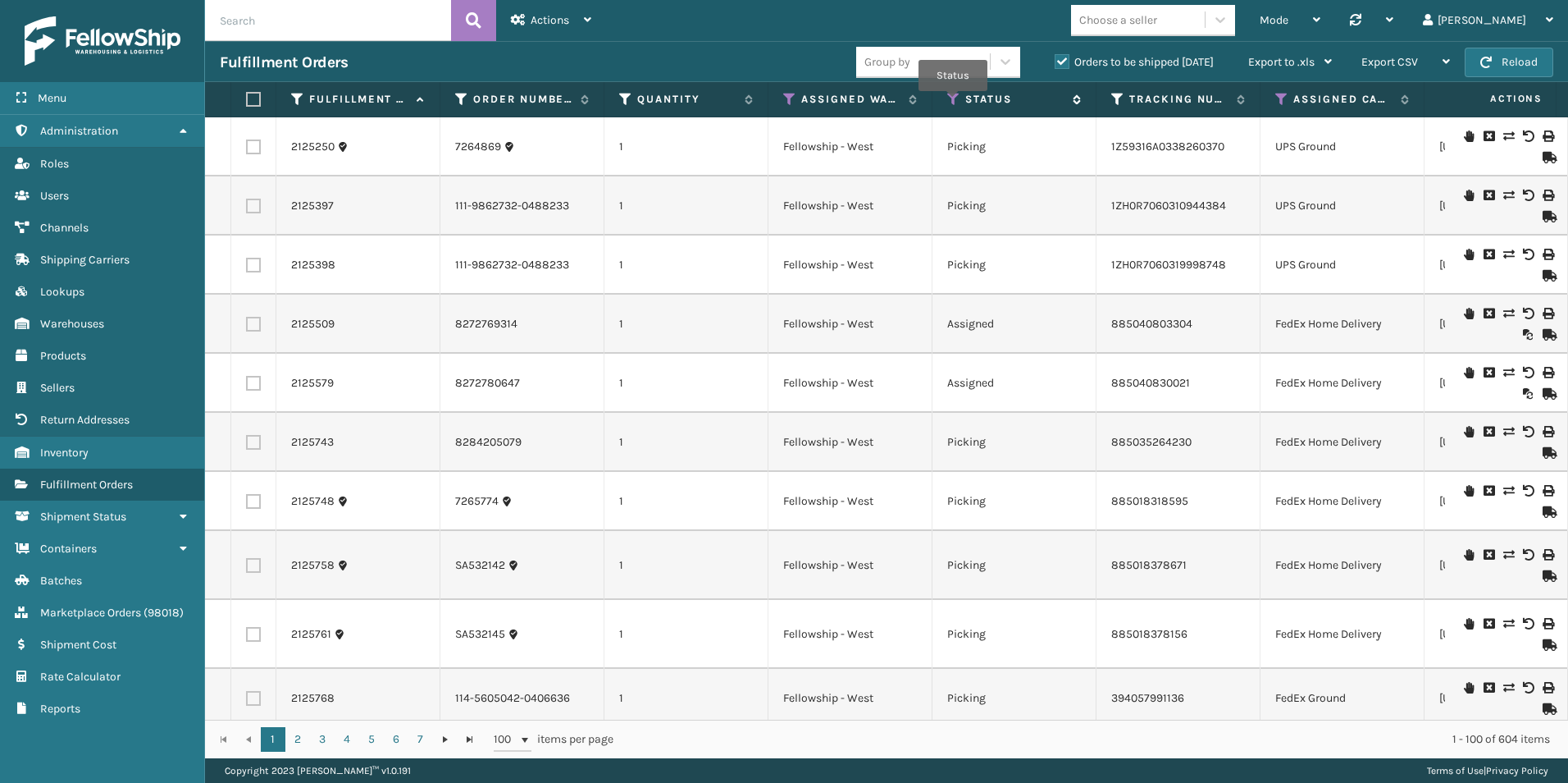
click at [953, 102] on icon at bounding box center [954, 99] width 13 height 15
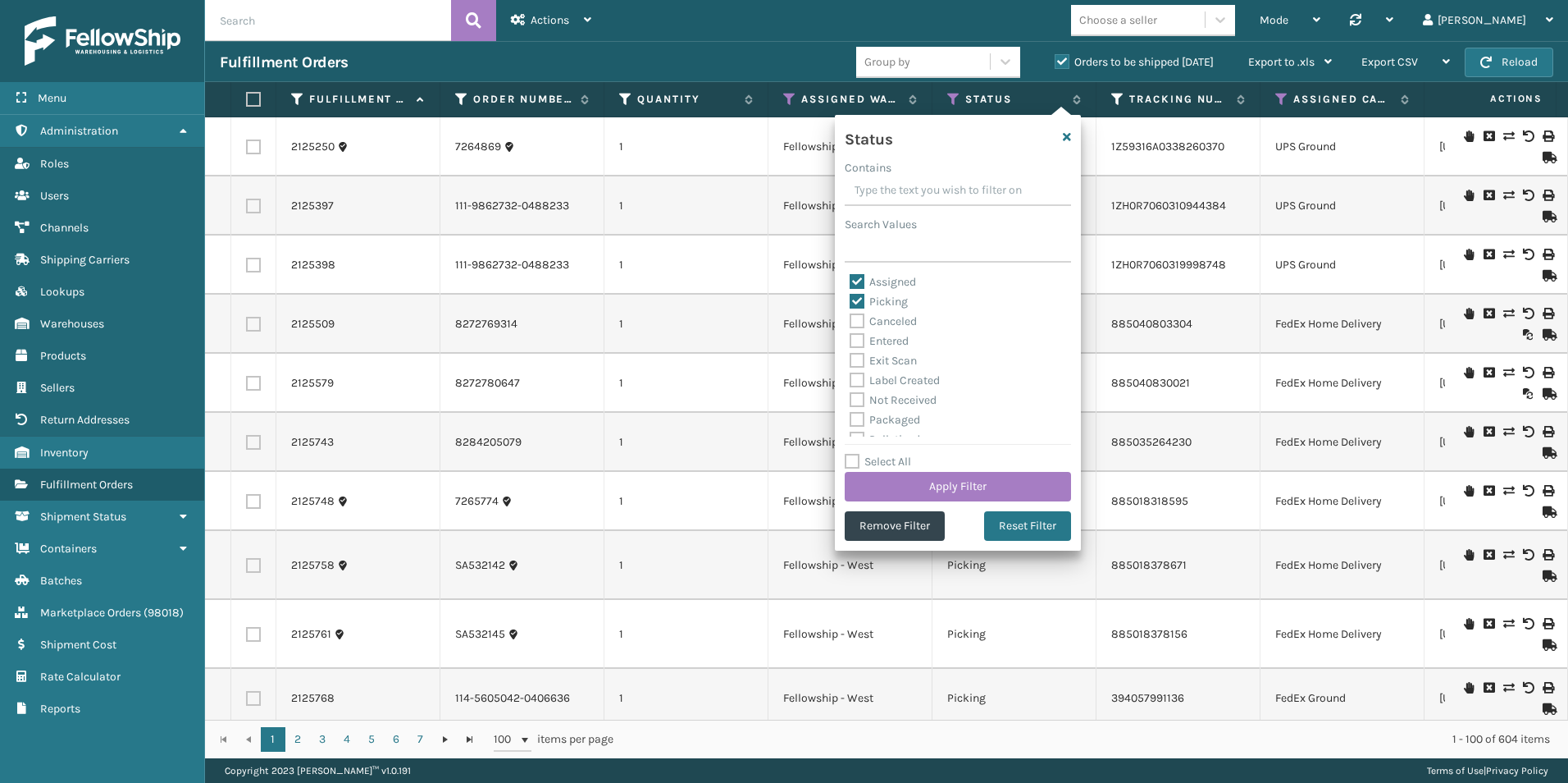
drag, startPoint x: 853, startPoint y: 278, endPoint x: 938, endPoint y: 298, distance: 87.3
click at [853, 278] on label "Assigned" at bounding box center [882, 281] width 67 height 14
click at [850, 278] on input "Assigned" at bounding box center [850, 278] width 1 height 11
checkbox input "false"
click at [975, 484] on button "Apply Filter" at bounding box center [957, 486] width 227 height 30
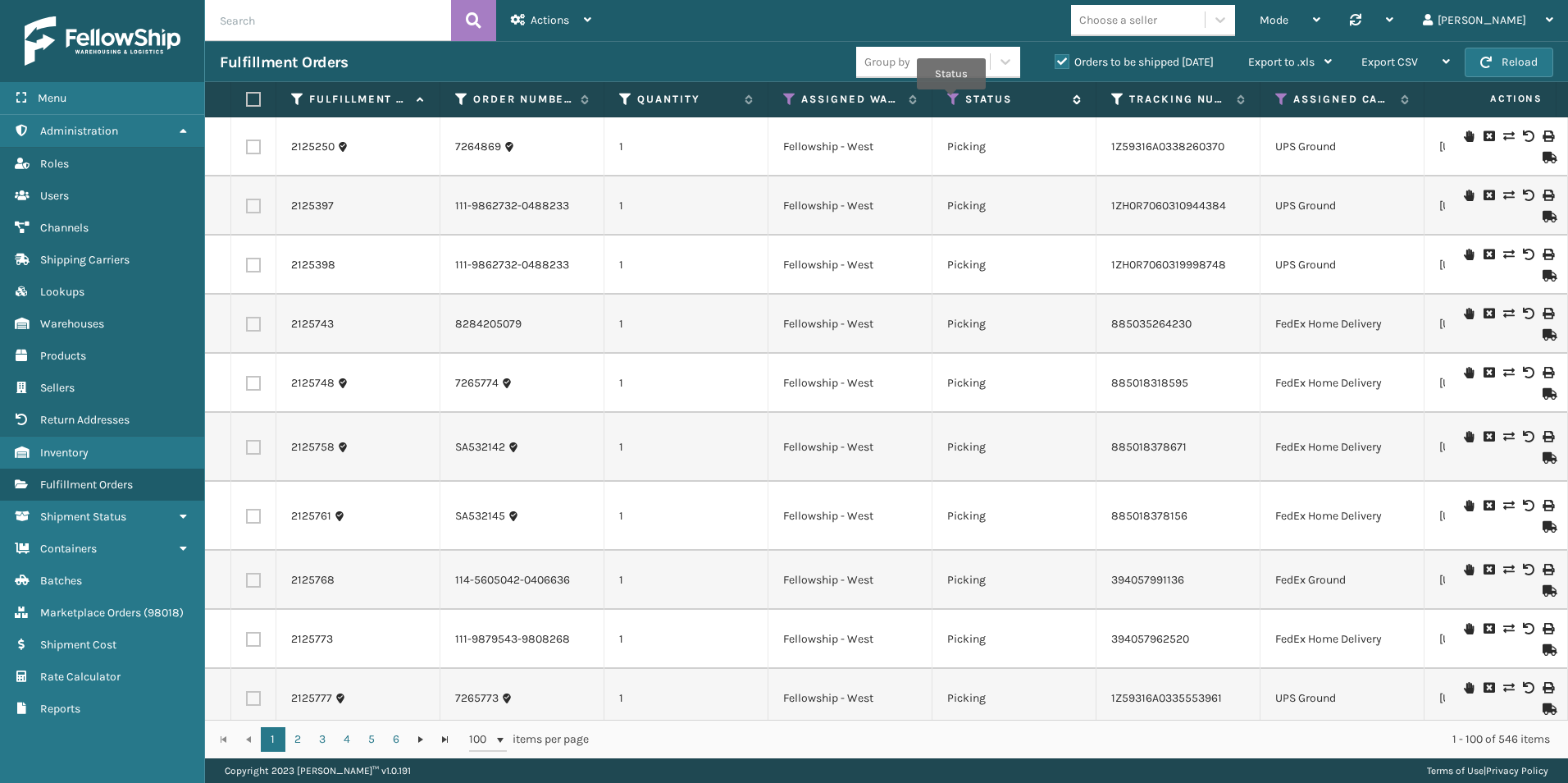
click at [952, 101] on icon at bounding box center [954, 99] width 13 height 15
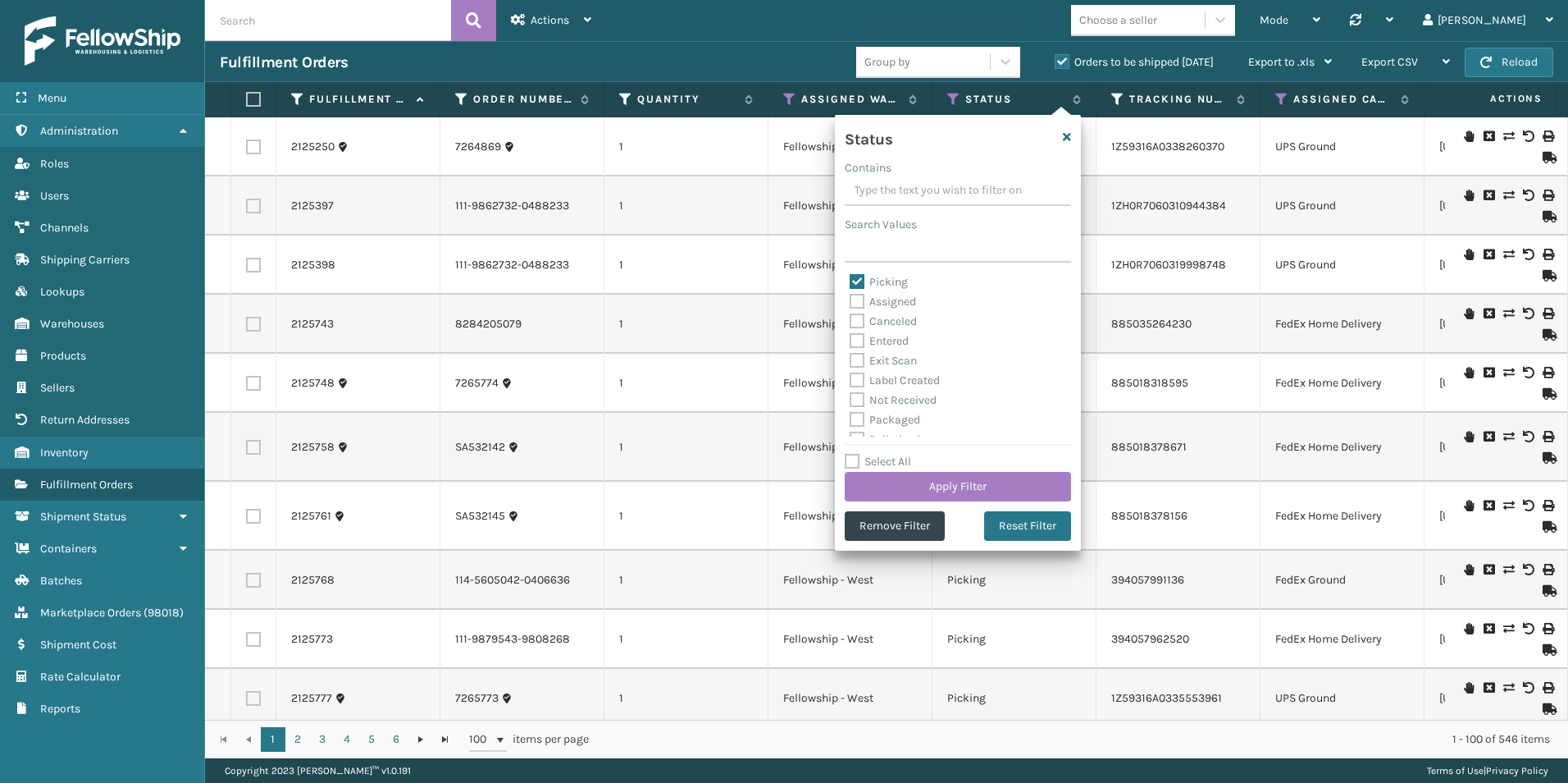
click at [859, 300] on label "Assigned" at bounding box center [882, 301] width 67 height 14
click at [850, 300] on input "Assigned" at bounding box center [850, 297] width 1 height 11
checkbox input "true"
click at [967, 487] on button "Apply Filter" at bounding box center [957, 486] width 227 height 30
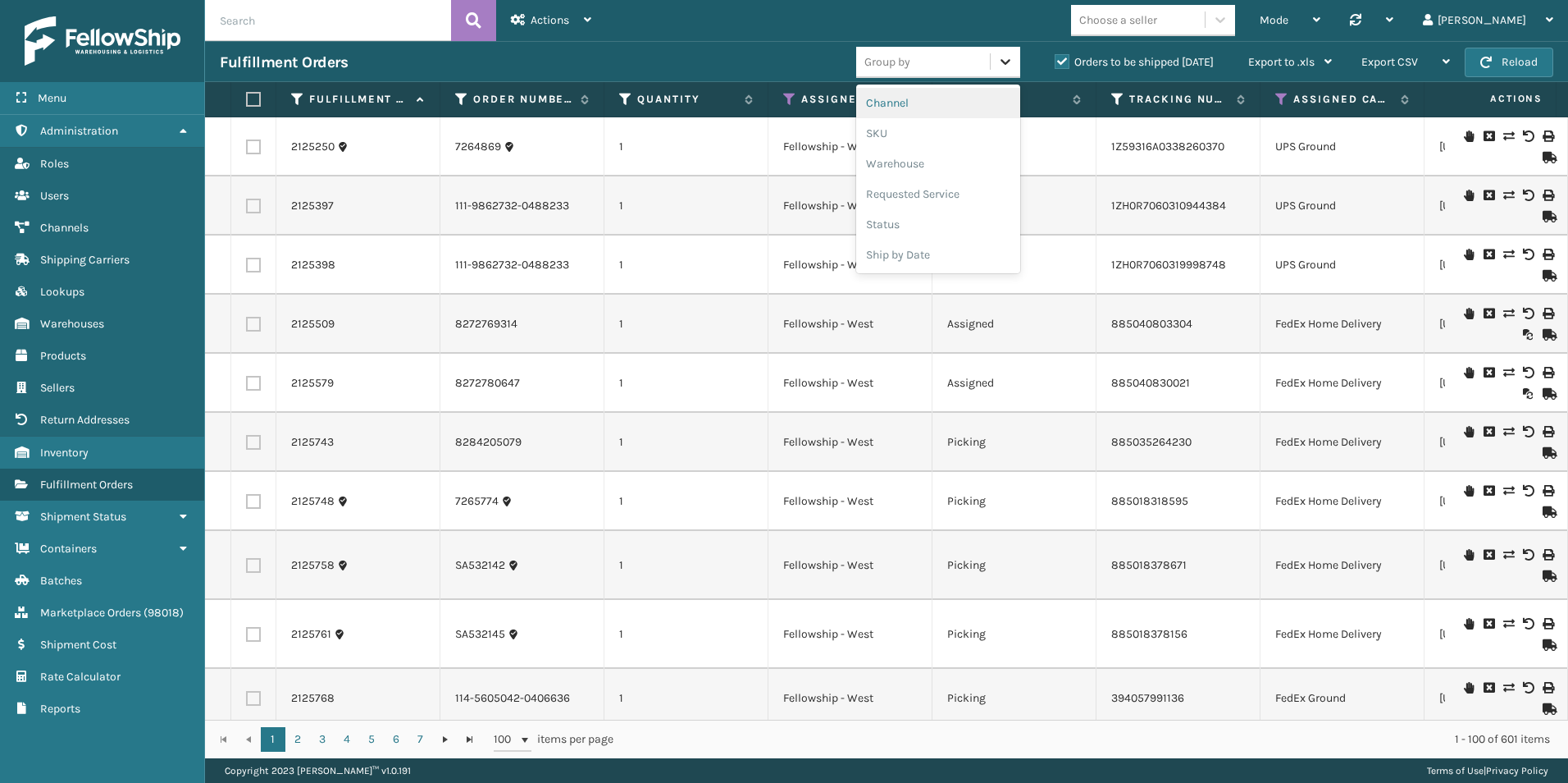
click at [999, 64] on icon at bounding box center [1006, 62] width 16 height 16
click at [922, 124] on div "SKU" at bounding box center [938, 133] width 164 height 30
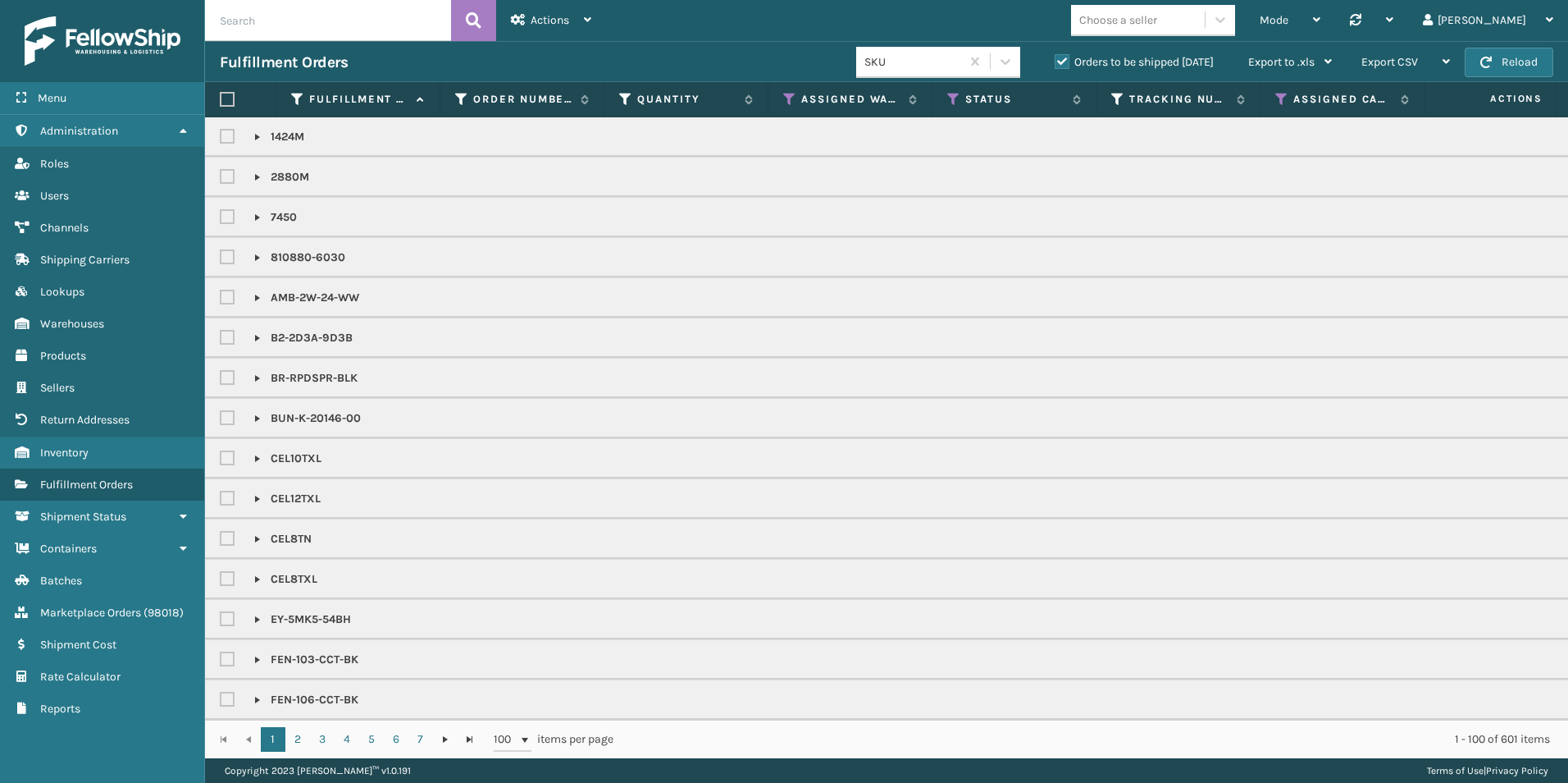
click at [257, 213] on link at bounding box center [258, 218] width 13 height 13
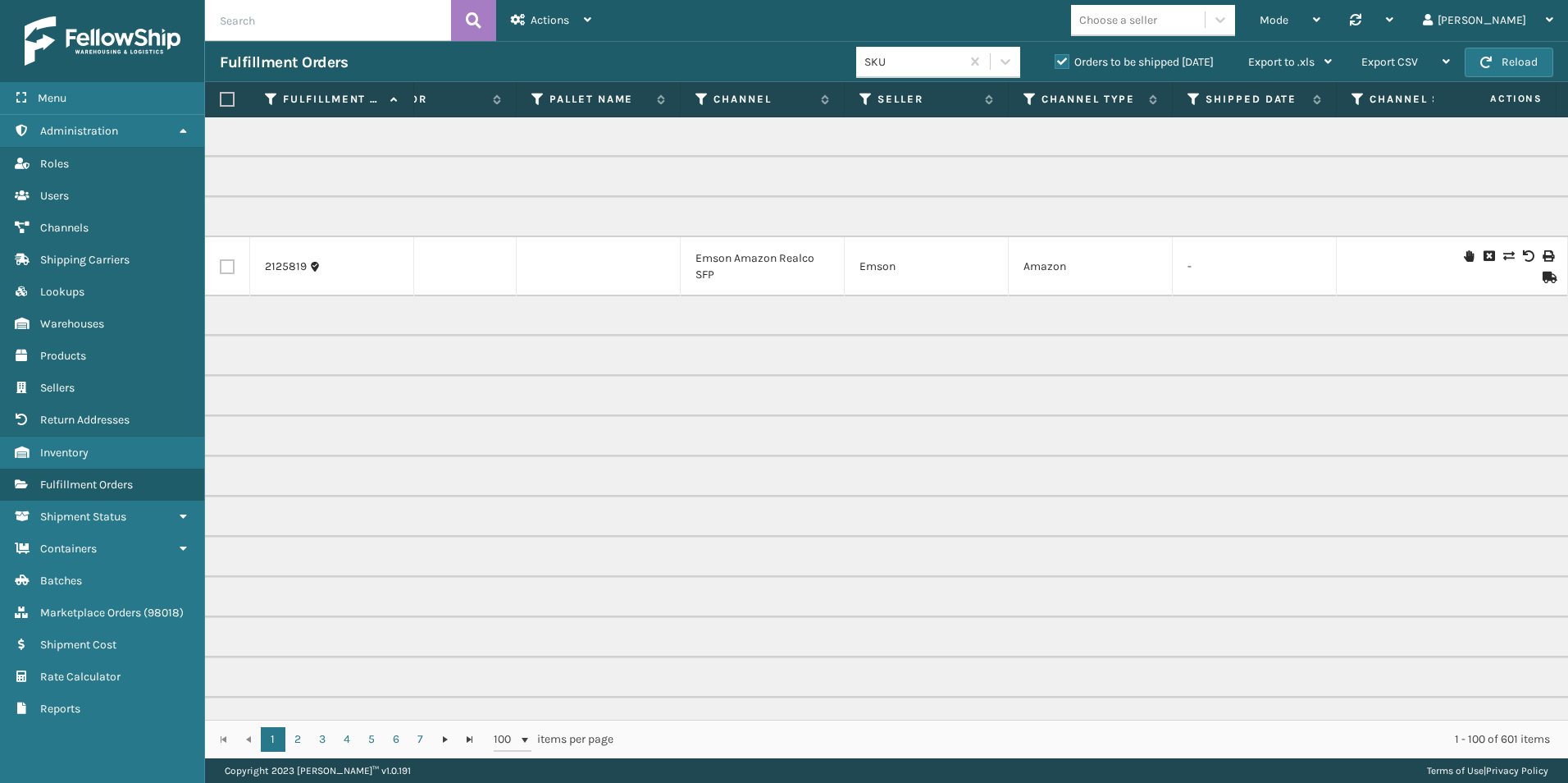
scroll to position [0, 1233]
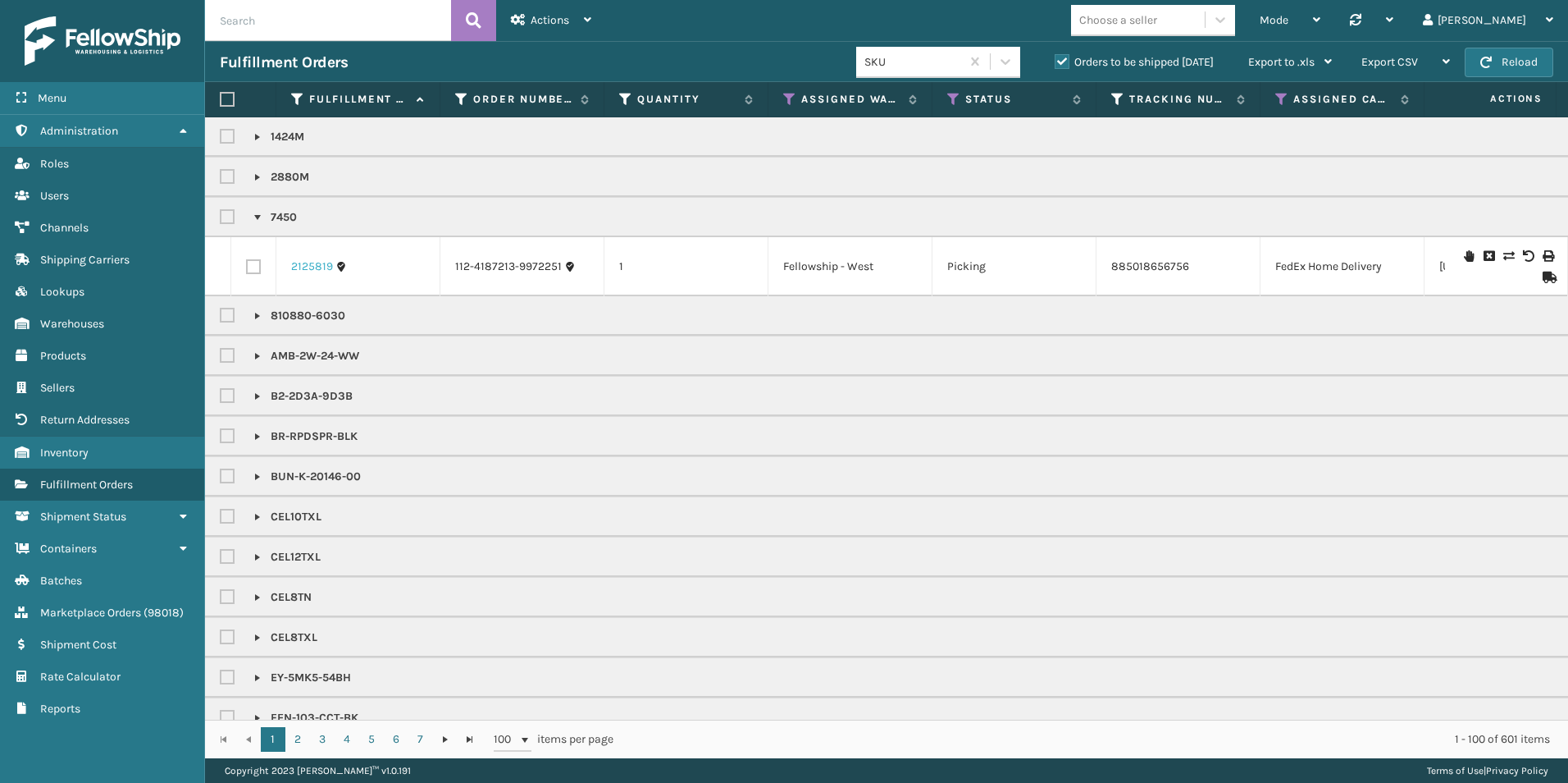
click at [311, 269] on link "2125819" at bounding box center [311, 267] width 42 height 16
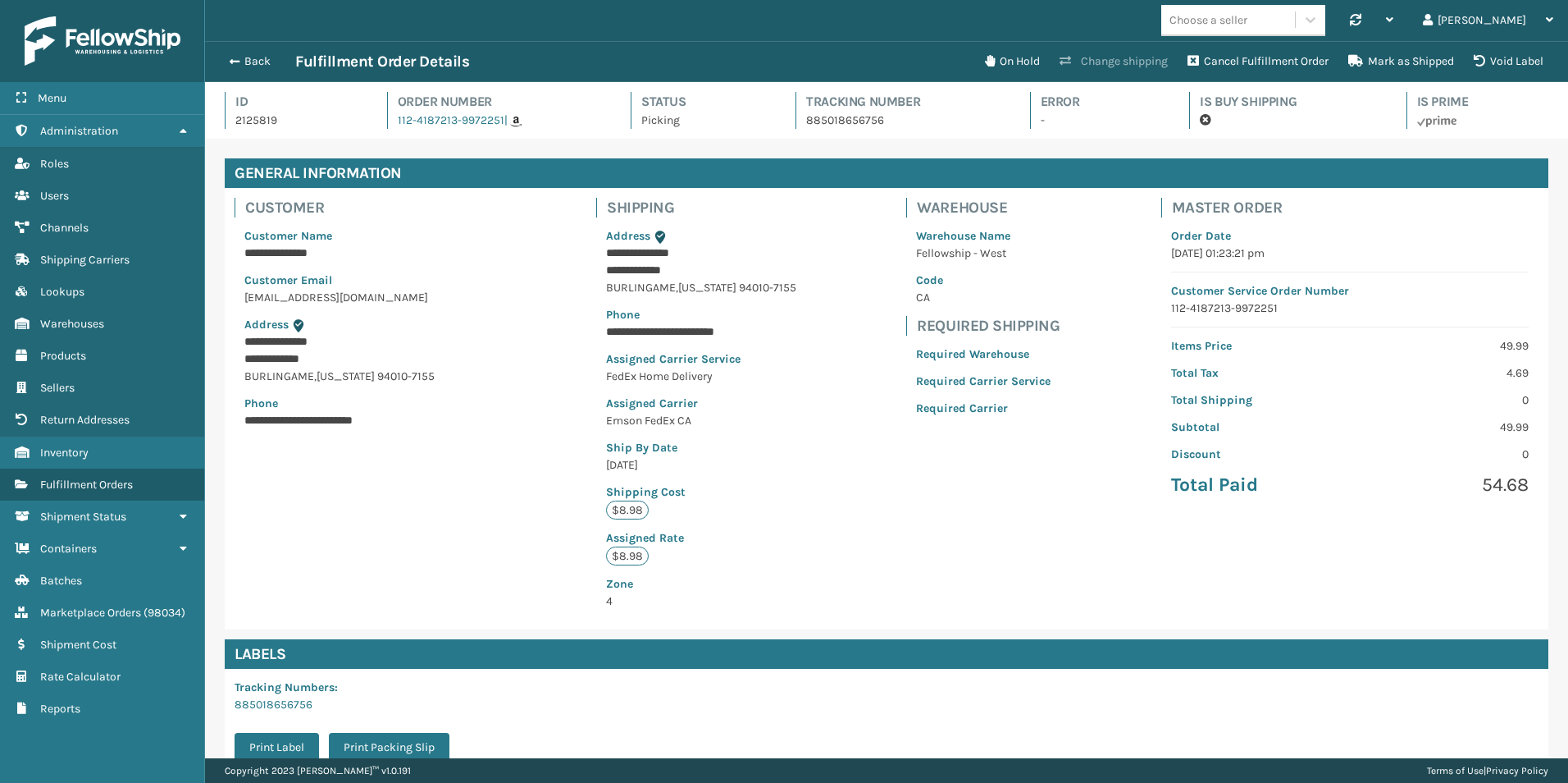
click at [1101, 59] on button "Change shipping" at bounding box center [1113, 62] width 128 height 33
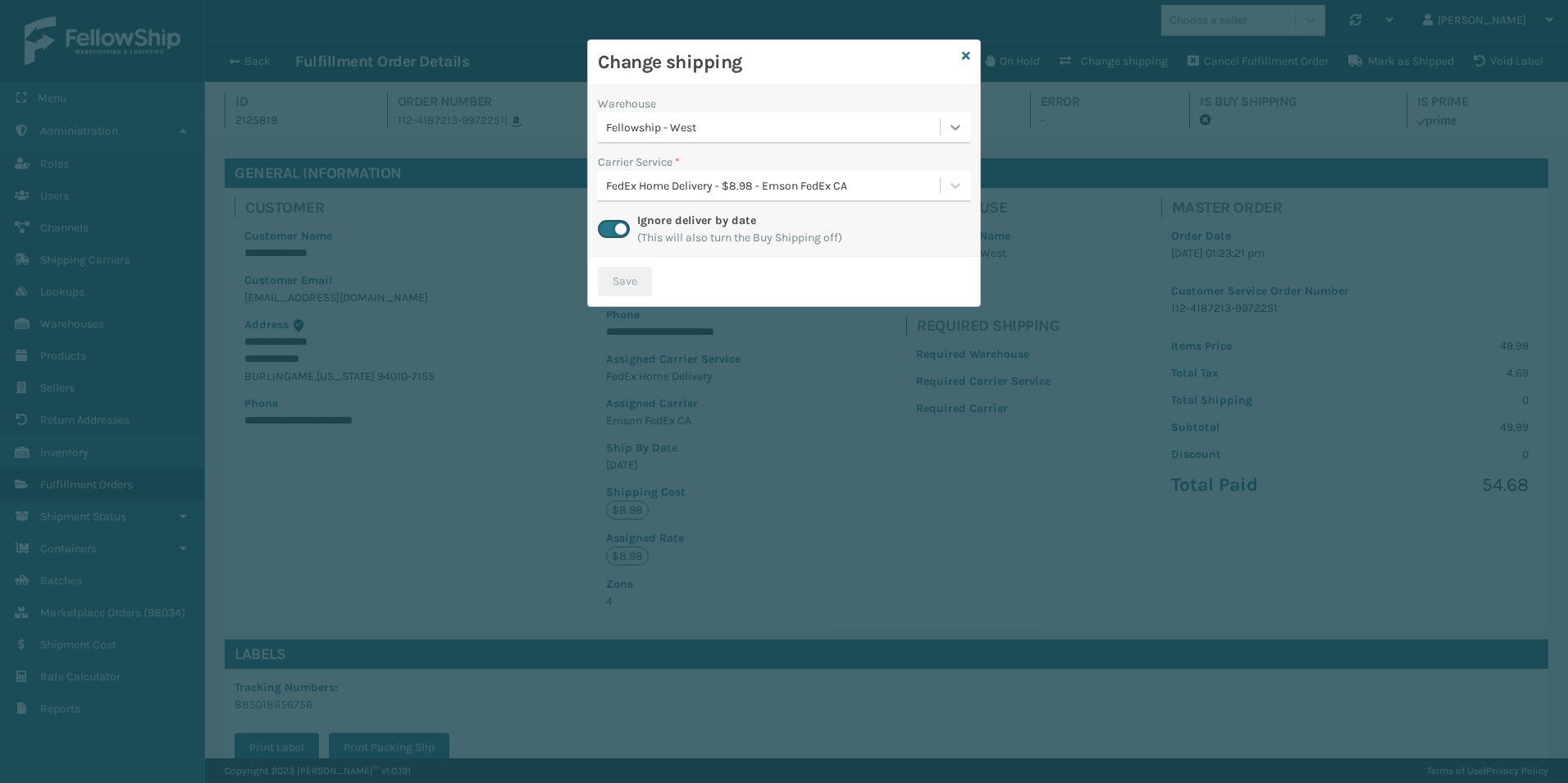
click at [952, 127] on icon at bounding box center [956, 127] width 16 height 16
click at [749, 163] on div "Fellowship - East 1364" at bounding box center [784, 168] width 372 height 30
click at [954, 190] on icon at bounding box center [956, 185] width 16 height 16
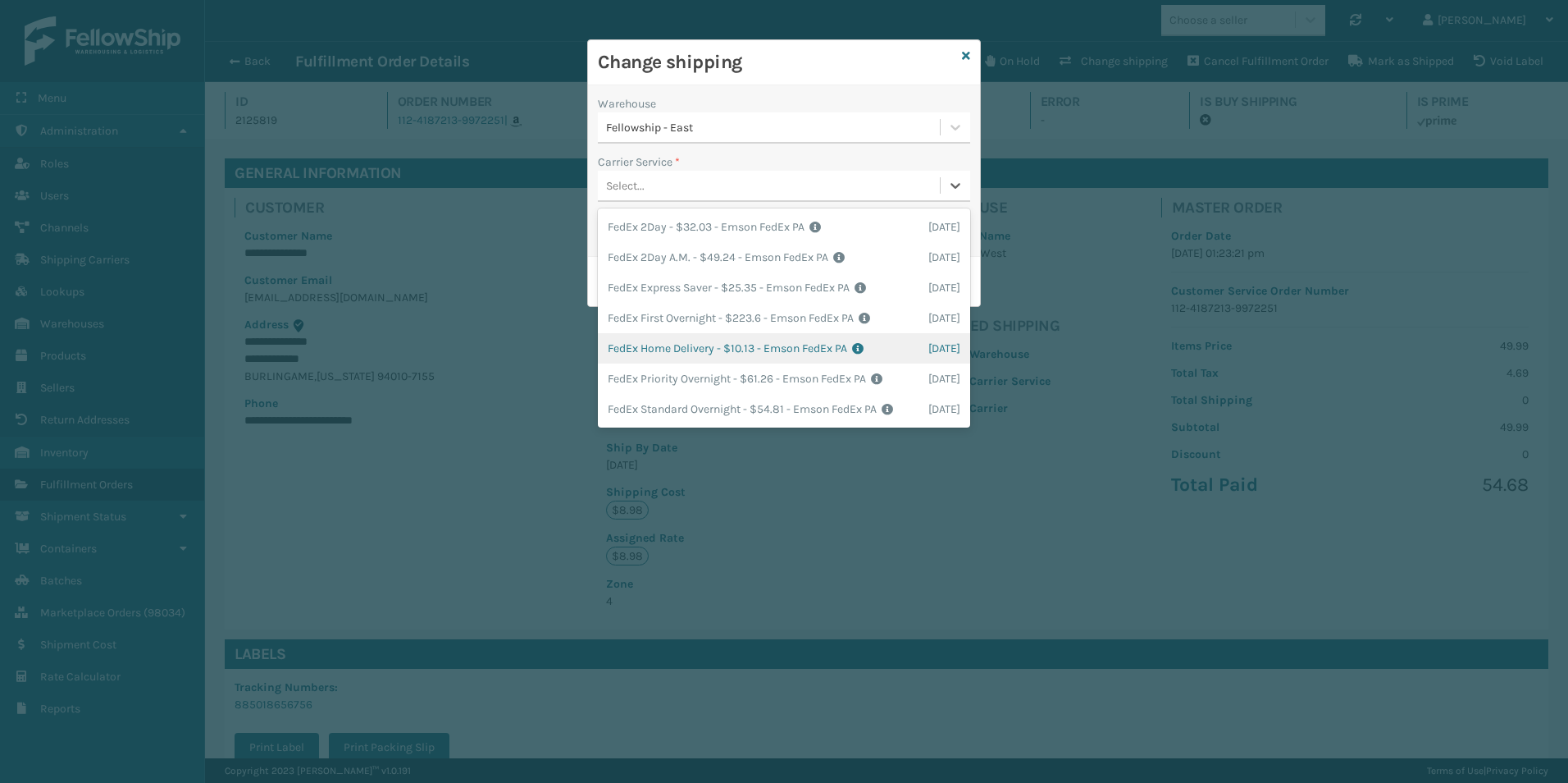
click at [676, 344] on div "FedEx Home Delivery - $10.13 - Emson FedEx PA Shipping Cost $10.13 Surplus Cost…" at bounding box center [784, 348] width 372 height 30
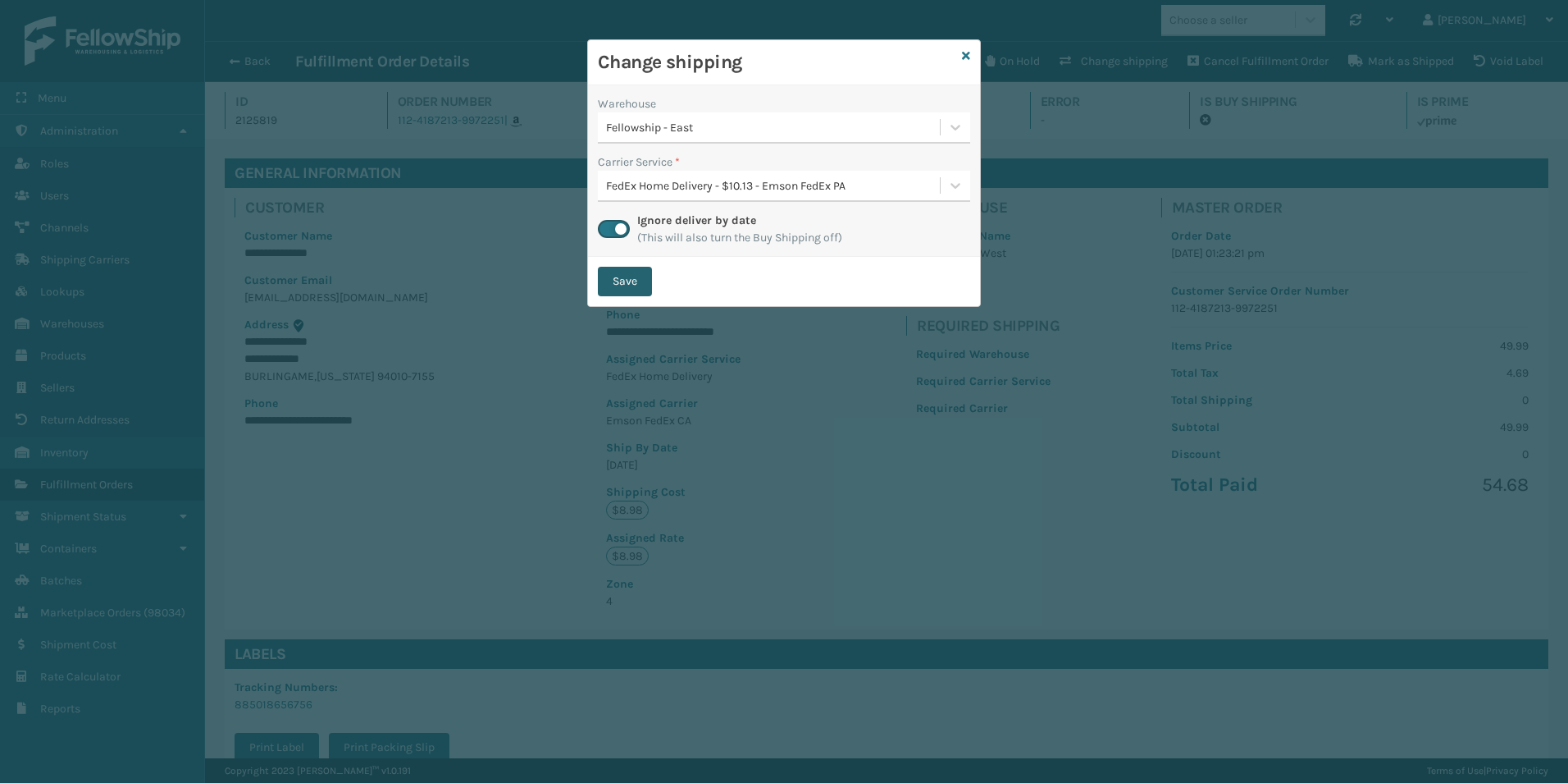
click at [637, 279] on button "Save" at bounding box center [625, 282] width 54 height 30
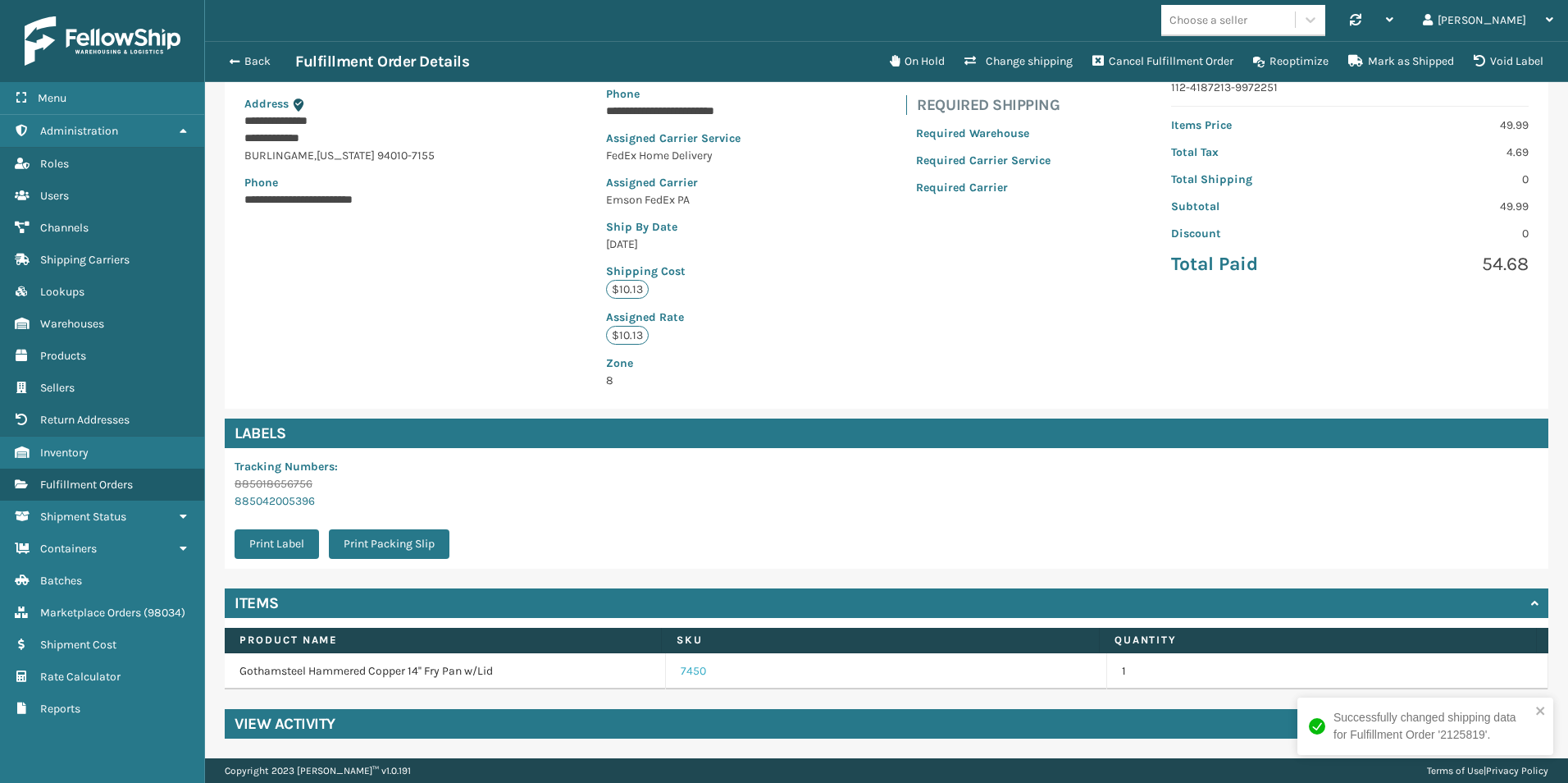
click at [681, 671] on link "7450" at bounding box center [693, 671] width 26 height 16
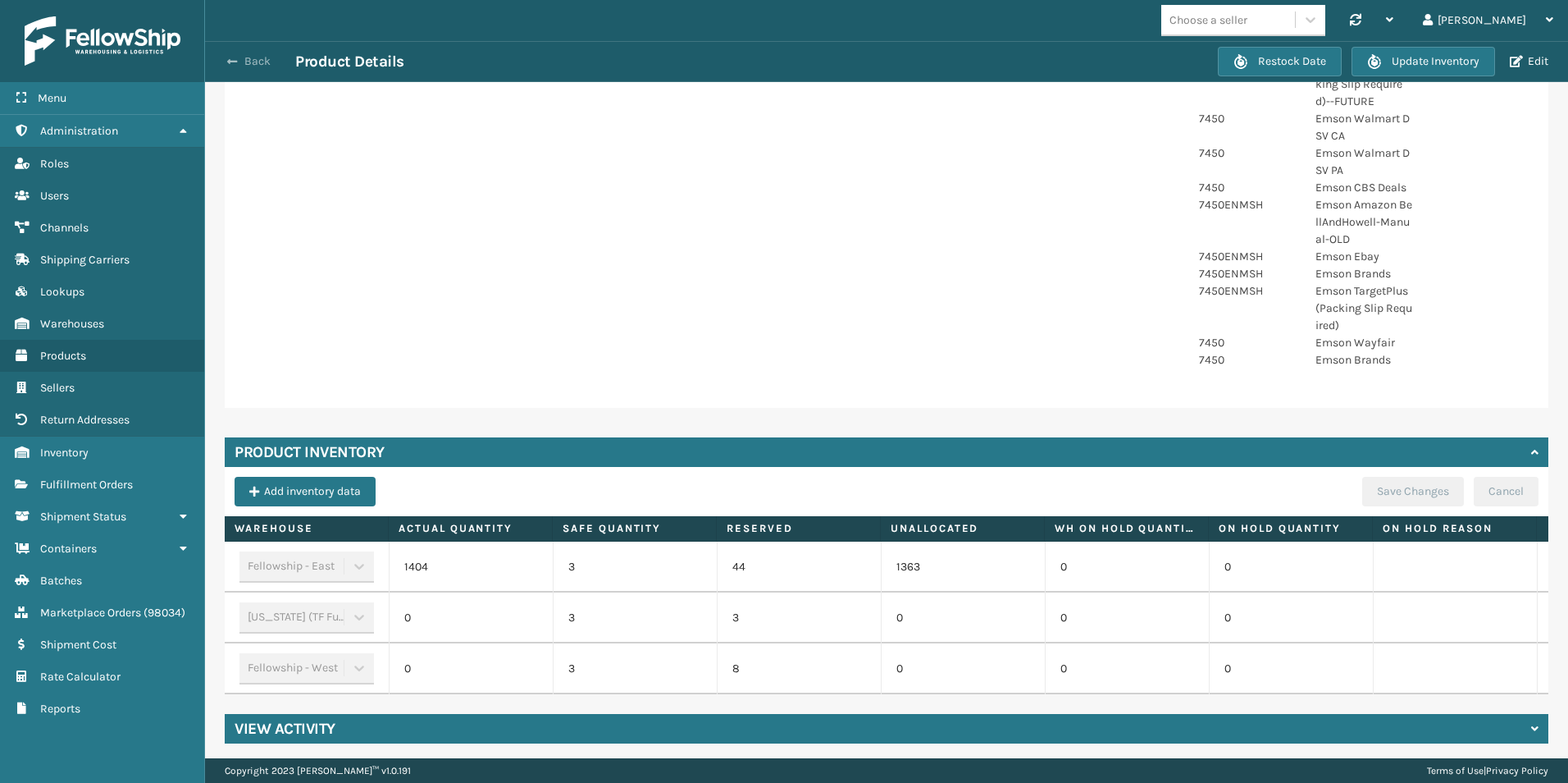
click at [240, 57] on button "Back" at bounding box center [258, 62] width 76 height 15
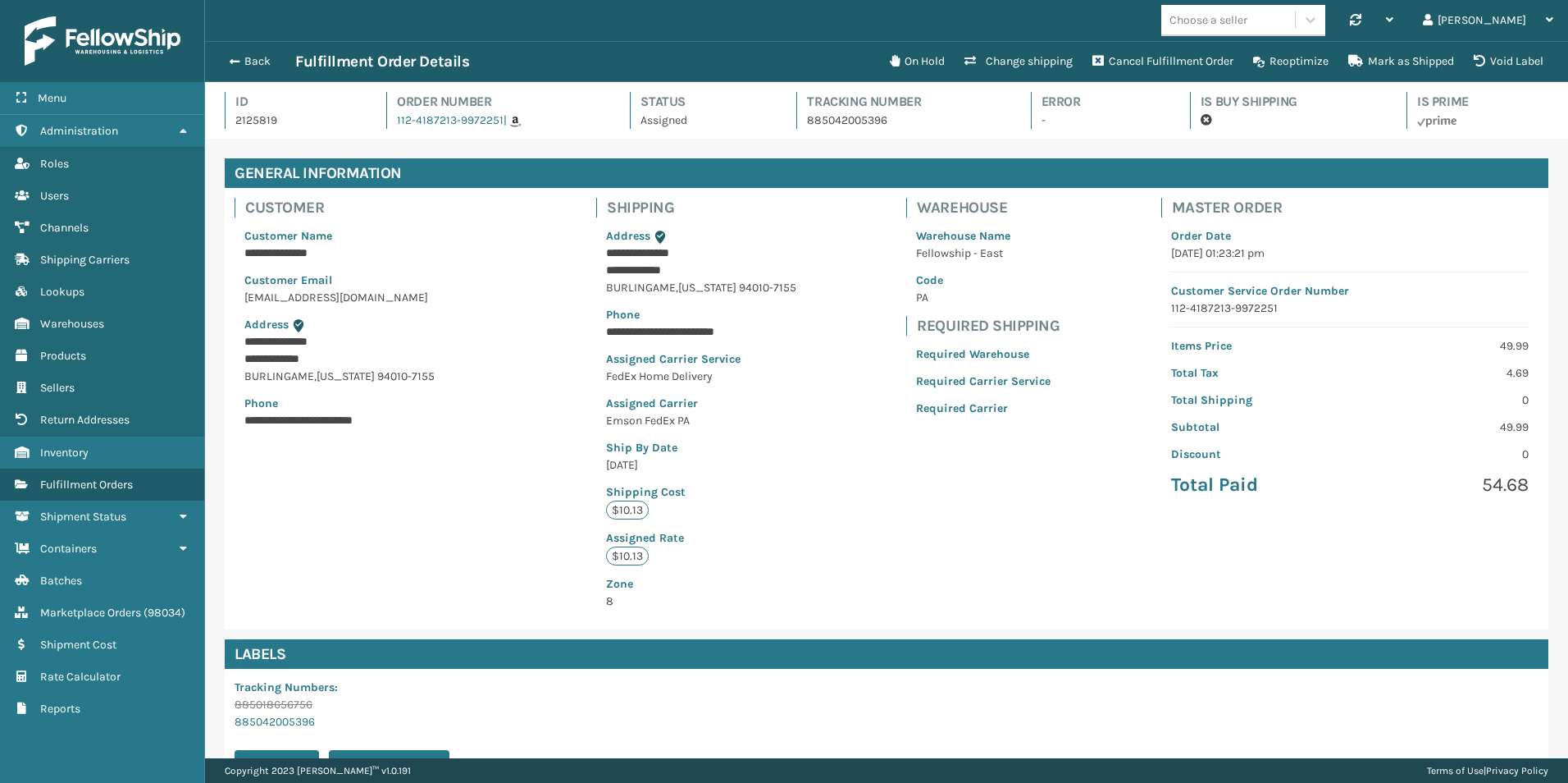
scroll to position [40, 1364]
click at [240, 57] on button "Back" at bounding box center [258, 62] width 76 height 15
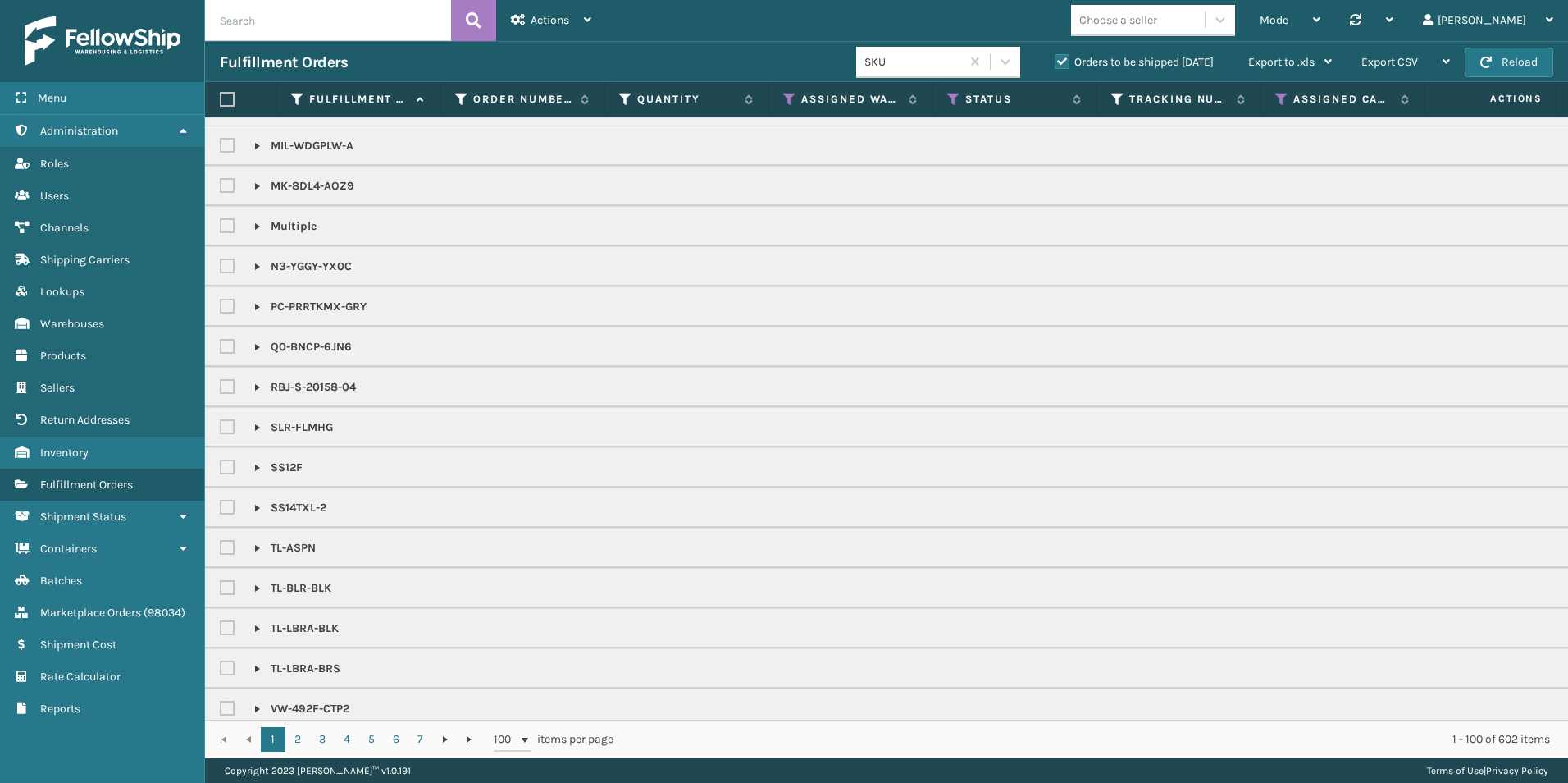
scroll to position [1701, 0]
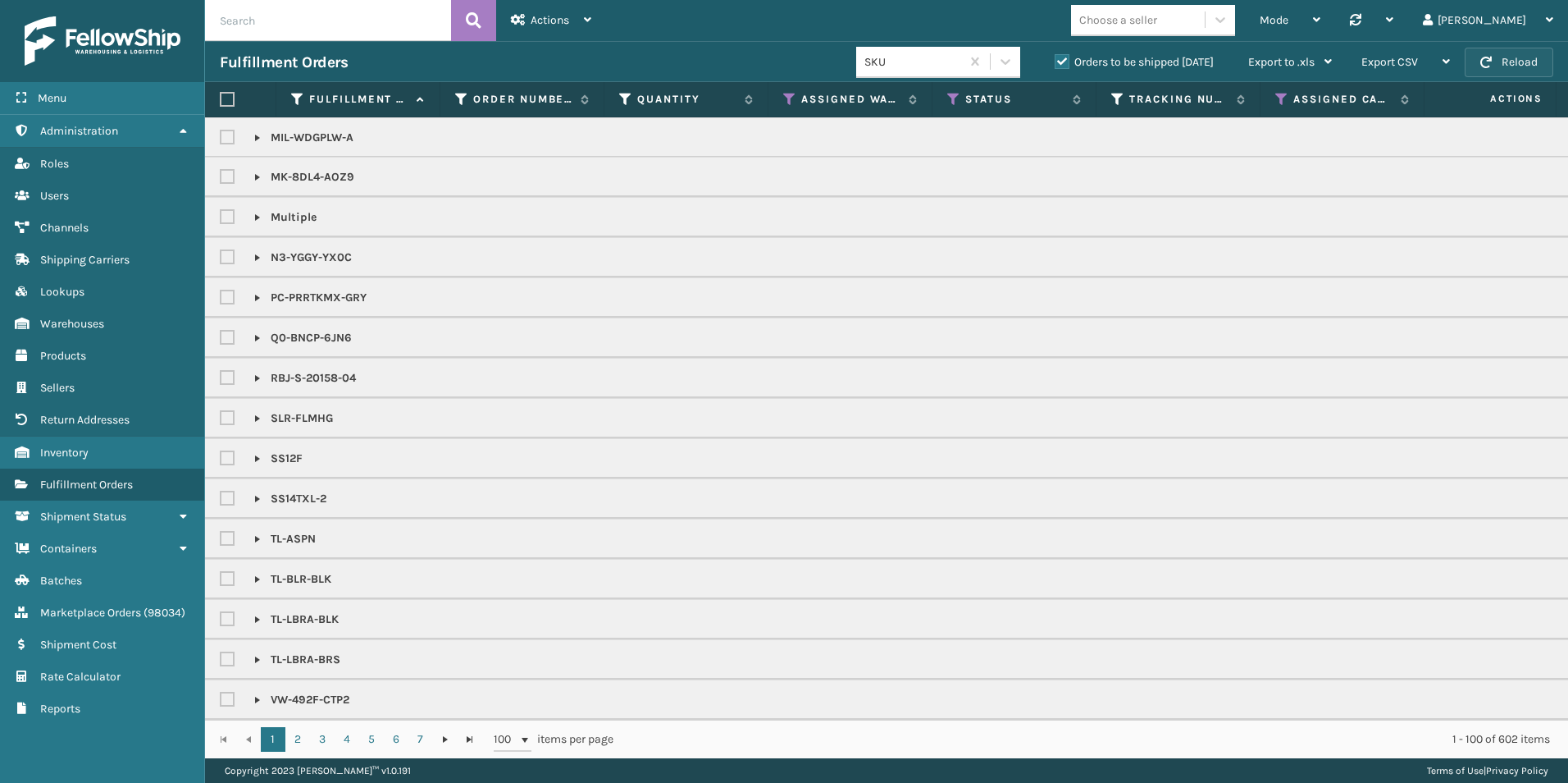
click at [1502, 53] on button "Reload" at bounding box center [1509, 63] width 89 height 30
click at [1519, 64] on button "Reload" at bounding box center [1509, 63] width 89 height 30
click at [954, 94] on icon at bounding box center [954, 99] width 13 height 15
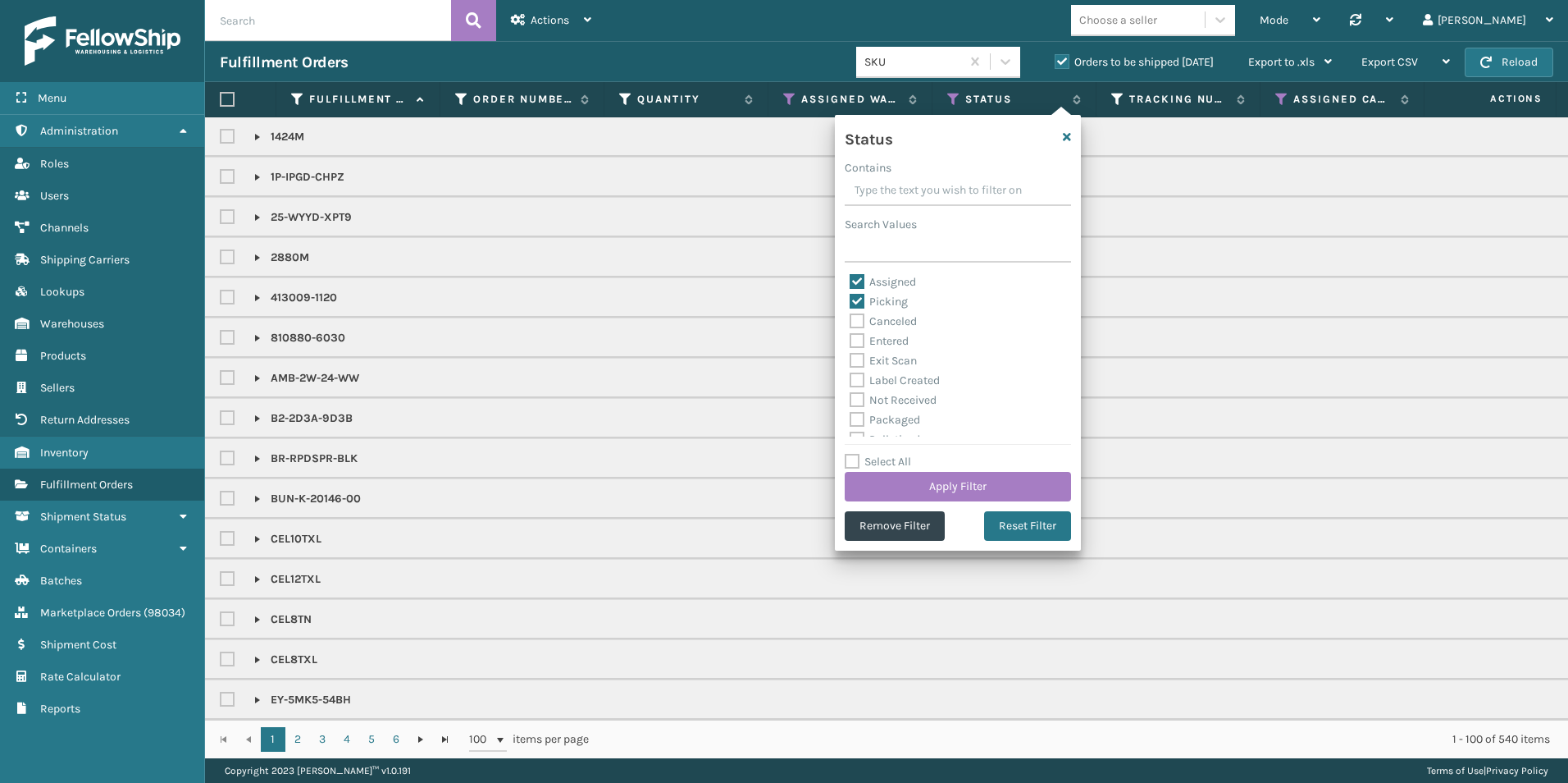
click at [856, 281] on label "Assigned" at bounding box center [882, 281] width 67 height 14
click at [850, 281] on input "Assigned" at bounding box center [850, 278] width 1 height 11
checkbox input "false"
click at [854, 297] on label "Picking" at bounding box center [878, 301] width 59 height 14
click at [850, 297] on input "Picking" at bounding box center [850, 297] width 1 height 11
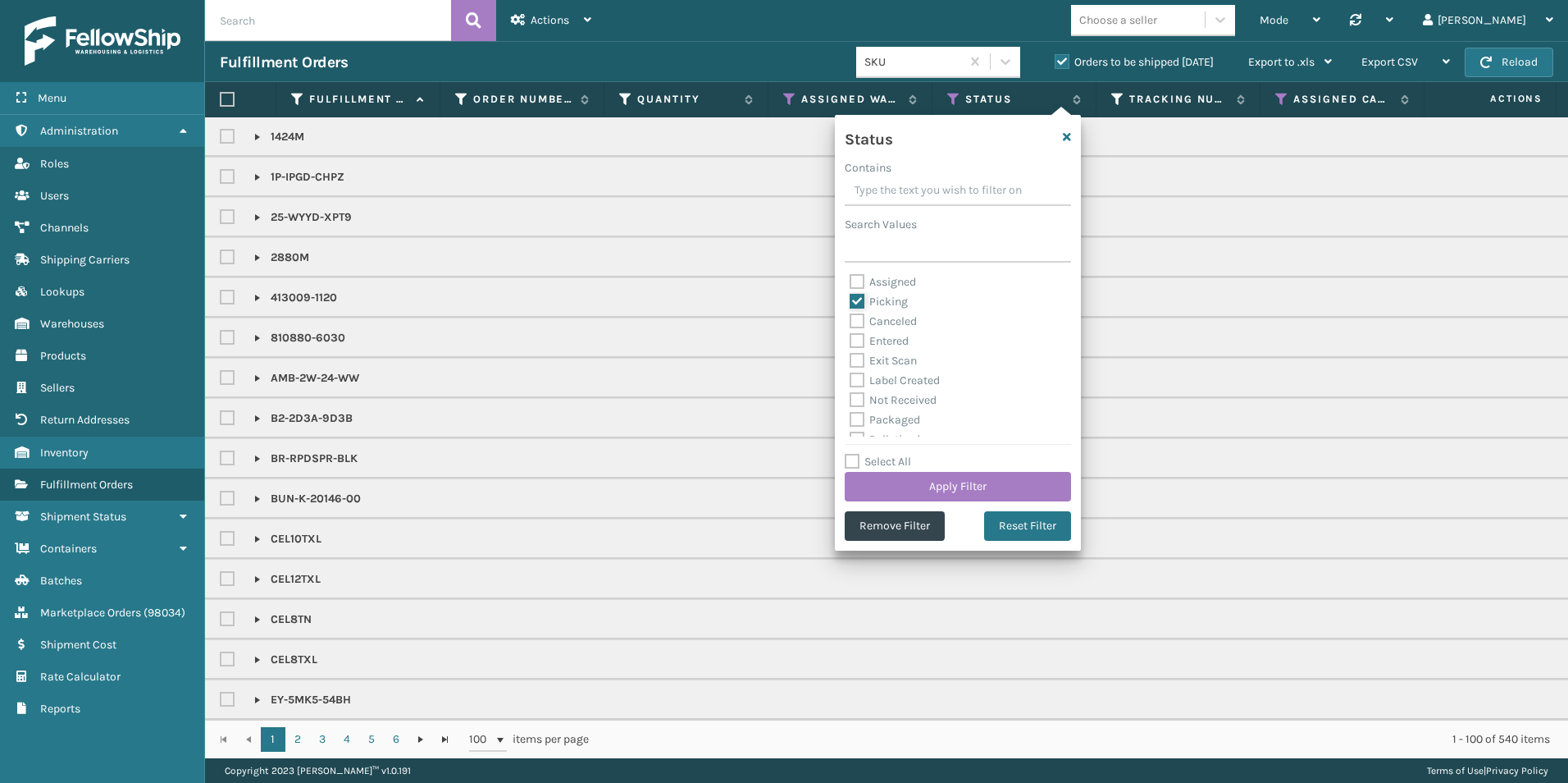
checkbox input "false"
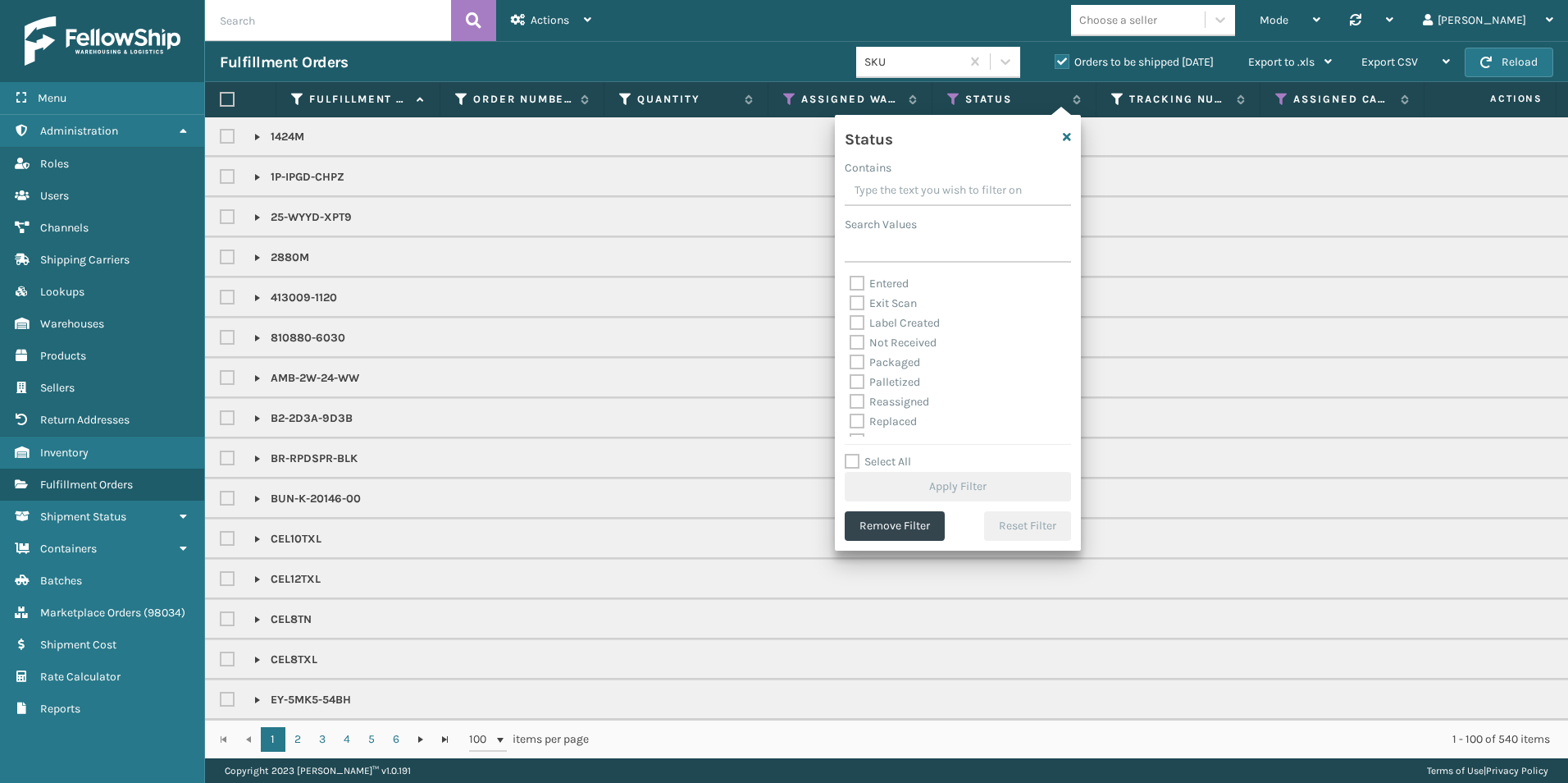
scroll to position [91, 0]
drag, startPoint x: 854, startPoint y: 349, endPoint x: 964, endPoint y: 392, distance: 118.1
click at [854, 349] on label "Palletized" at bounding box center [885, 347] width 71 height 14
click at [850, 349] on input "Palletized" at bounding box center [850, 343] width 1 height 11
checkbox input "true"
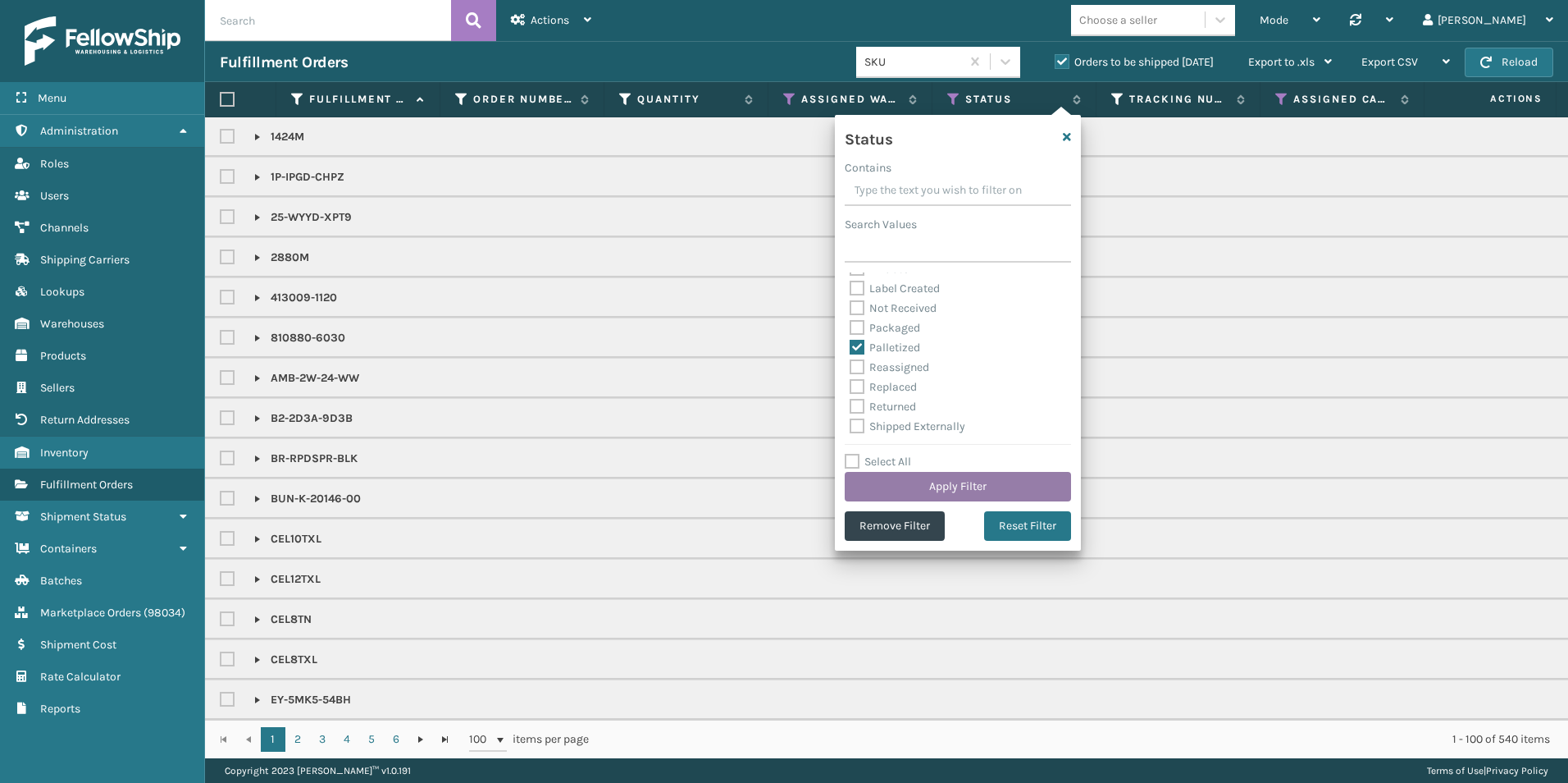
click at [985, 482] on button "Apply Filter" at bounding box center [957, 486] width 227 height 30
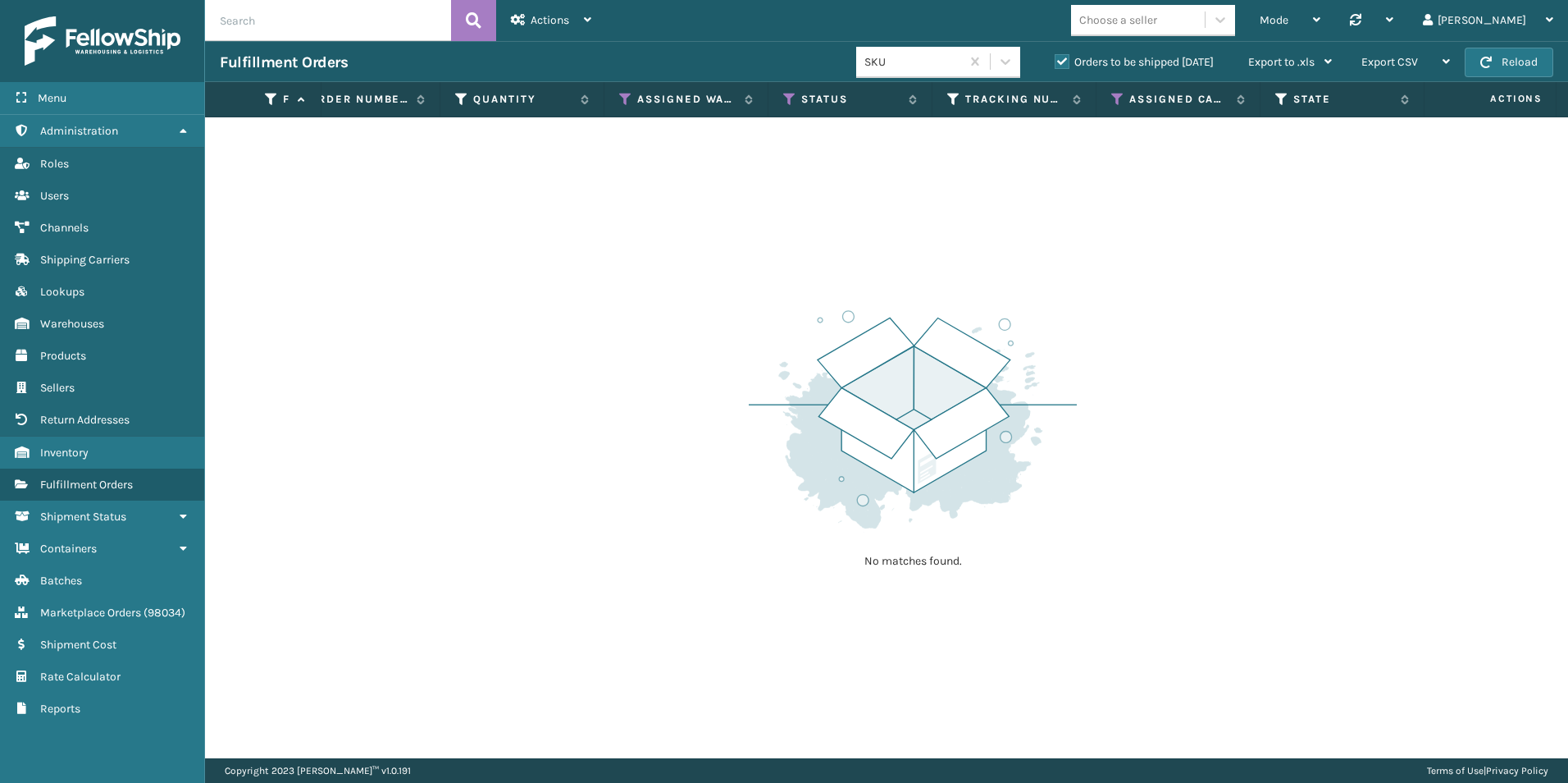
click at [1060, 60] on label "Orders to be shipped [DATE]" at bounding box center [1134, 62] width 159 height 14
click at [1055, 60] on input "Orders to be shipped [DATE]" at bounding box center [1055, 58] width 1 height 11
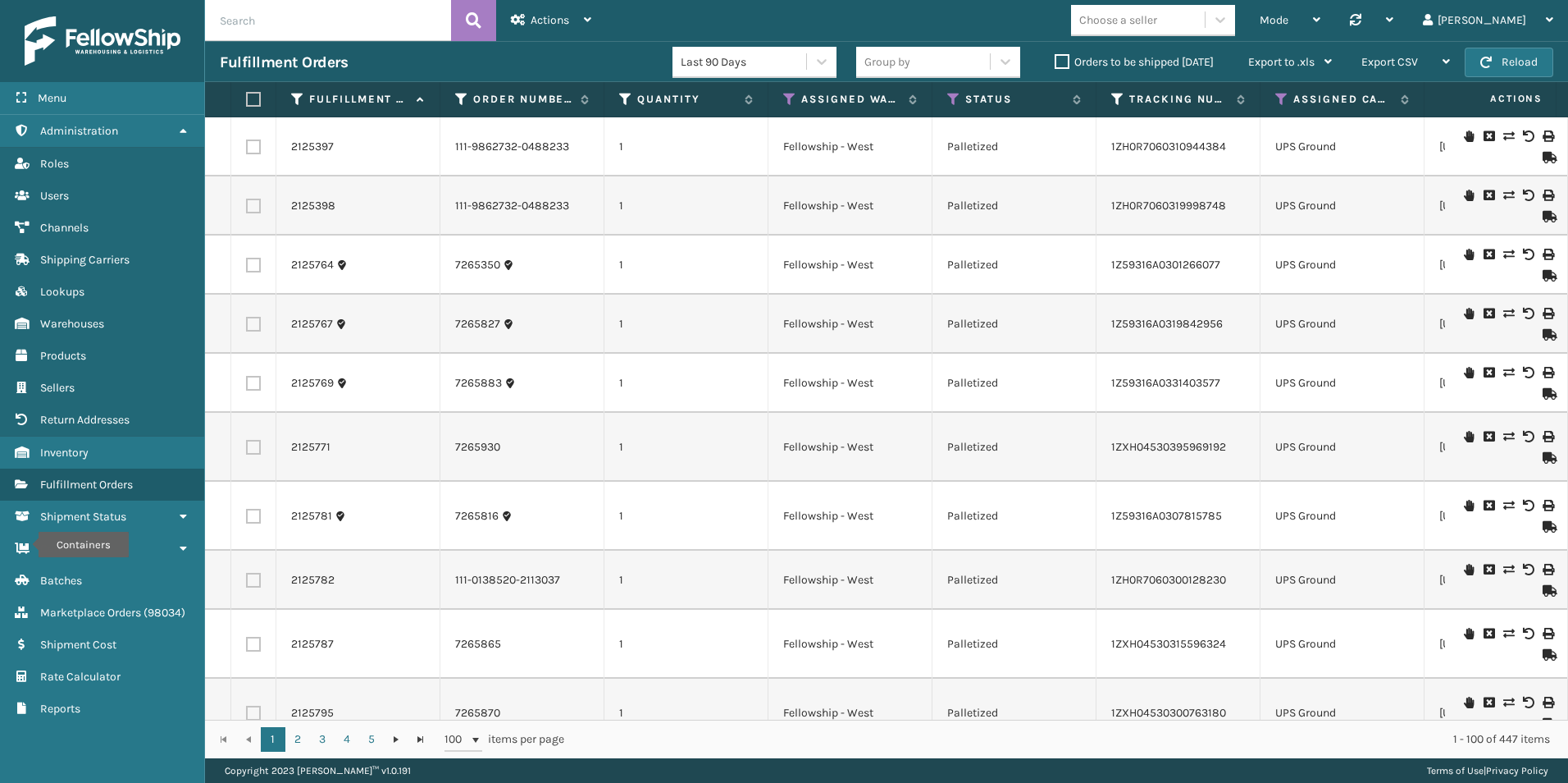
click at [1055, 66] on label "Orders to be shipped [DATE]" at bounding box center [1134, 62] width 159 height 14
click at [1055, 63] on input "Orders to be shipped [DATE]" at bounding box center [1055, 58] width 1 height 11
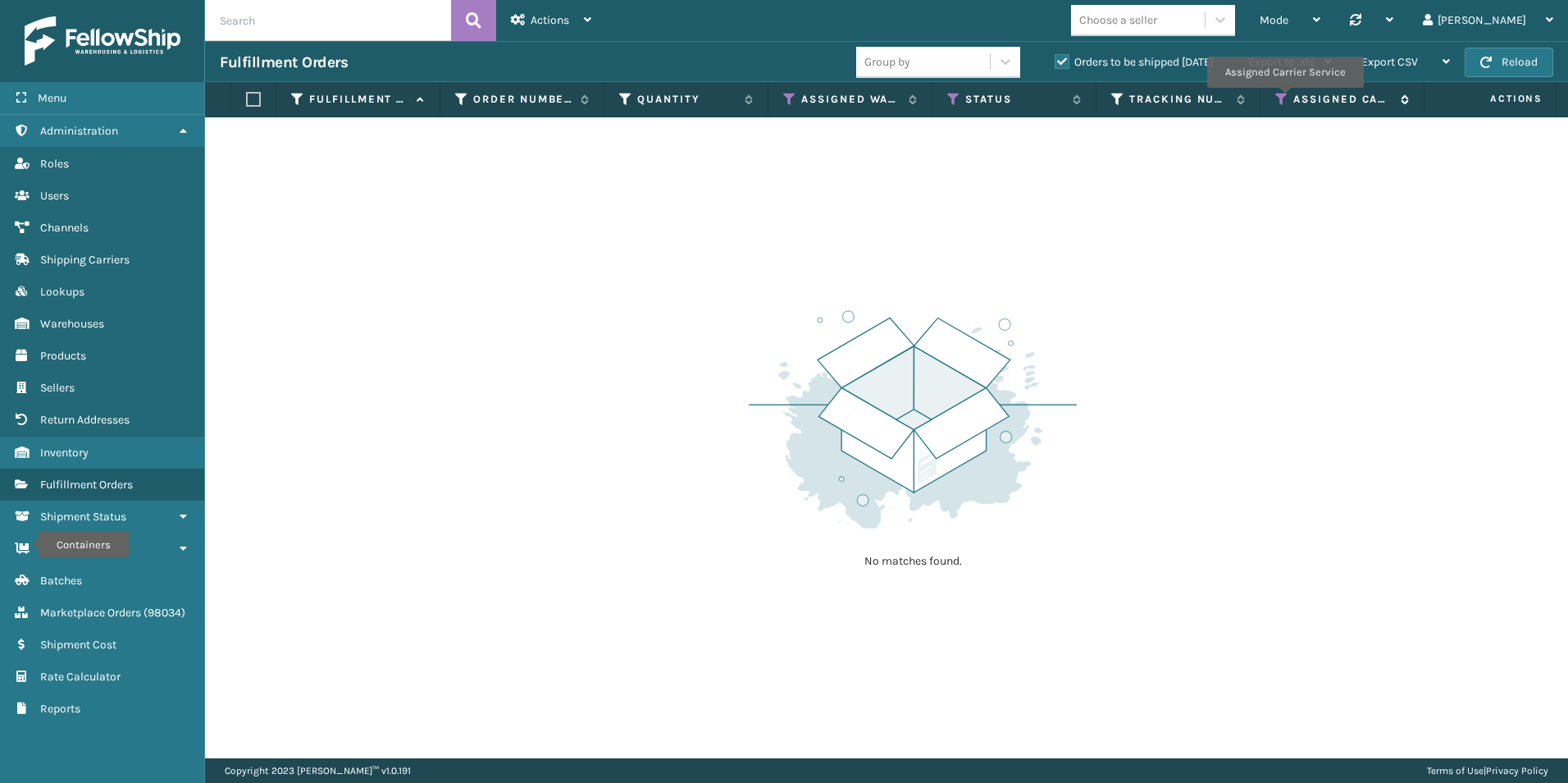
click at [1285, 99] on icon at bounding box center [1282, 99] width 13 height 15
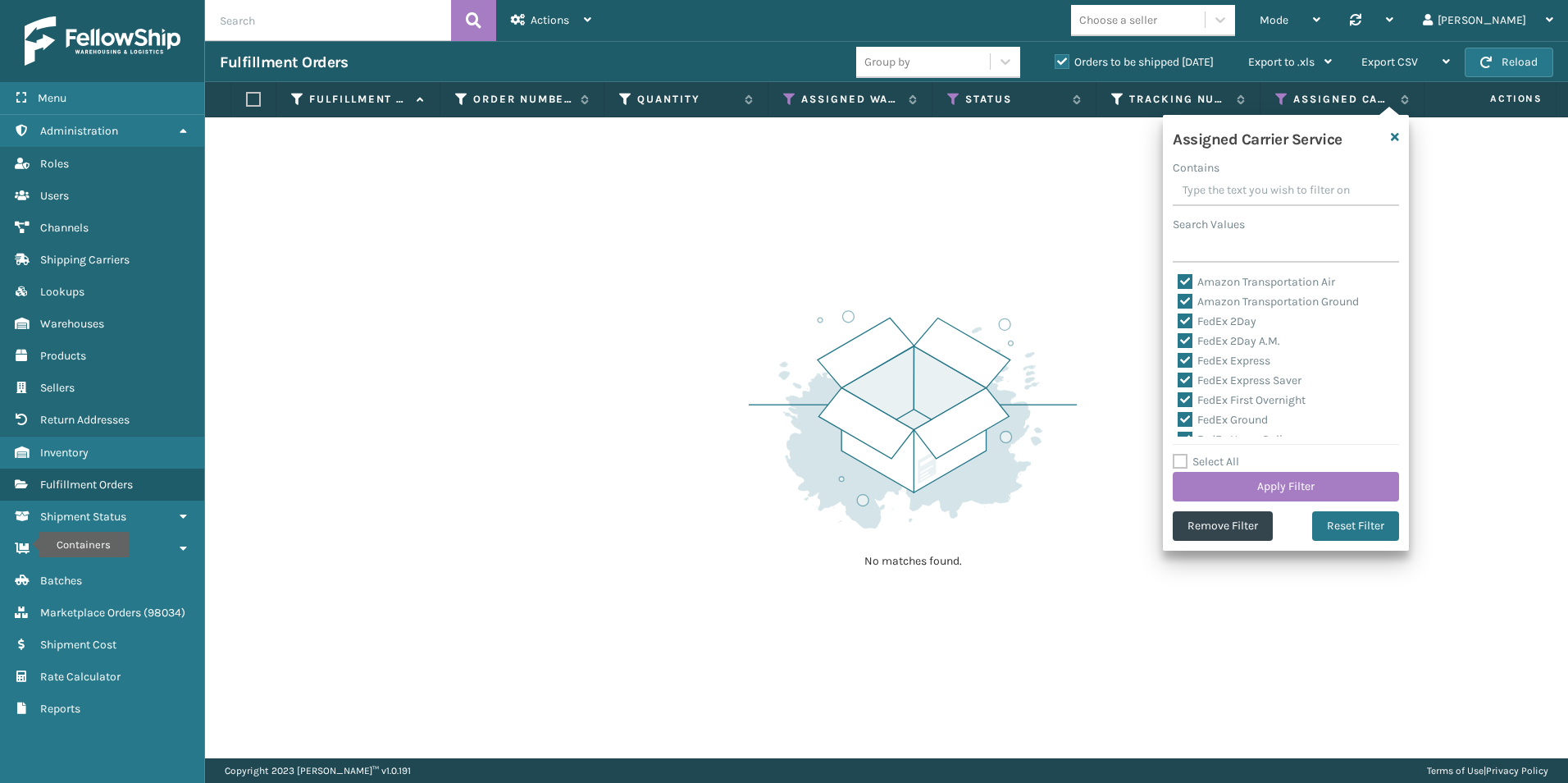
click at [1051, 266] on div "No matches found." at bounding box center [887, 437] width 1364 height 640
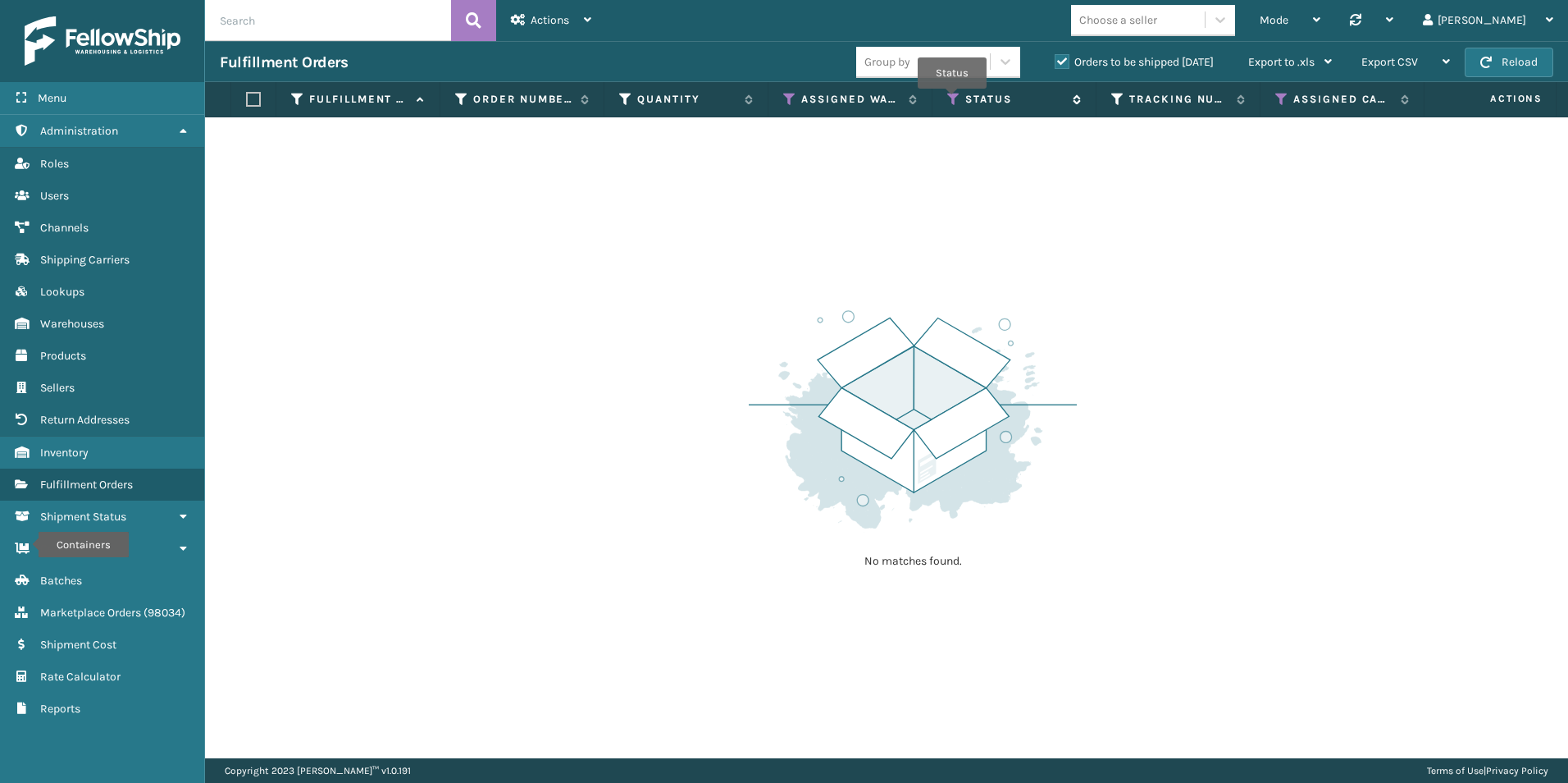
click at [953, 100] on icon at bounding box center [954, 99] width 13 height 15
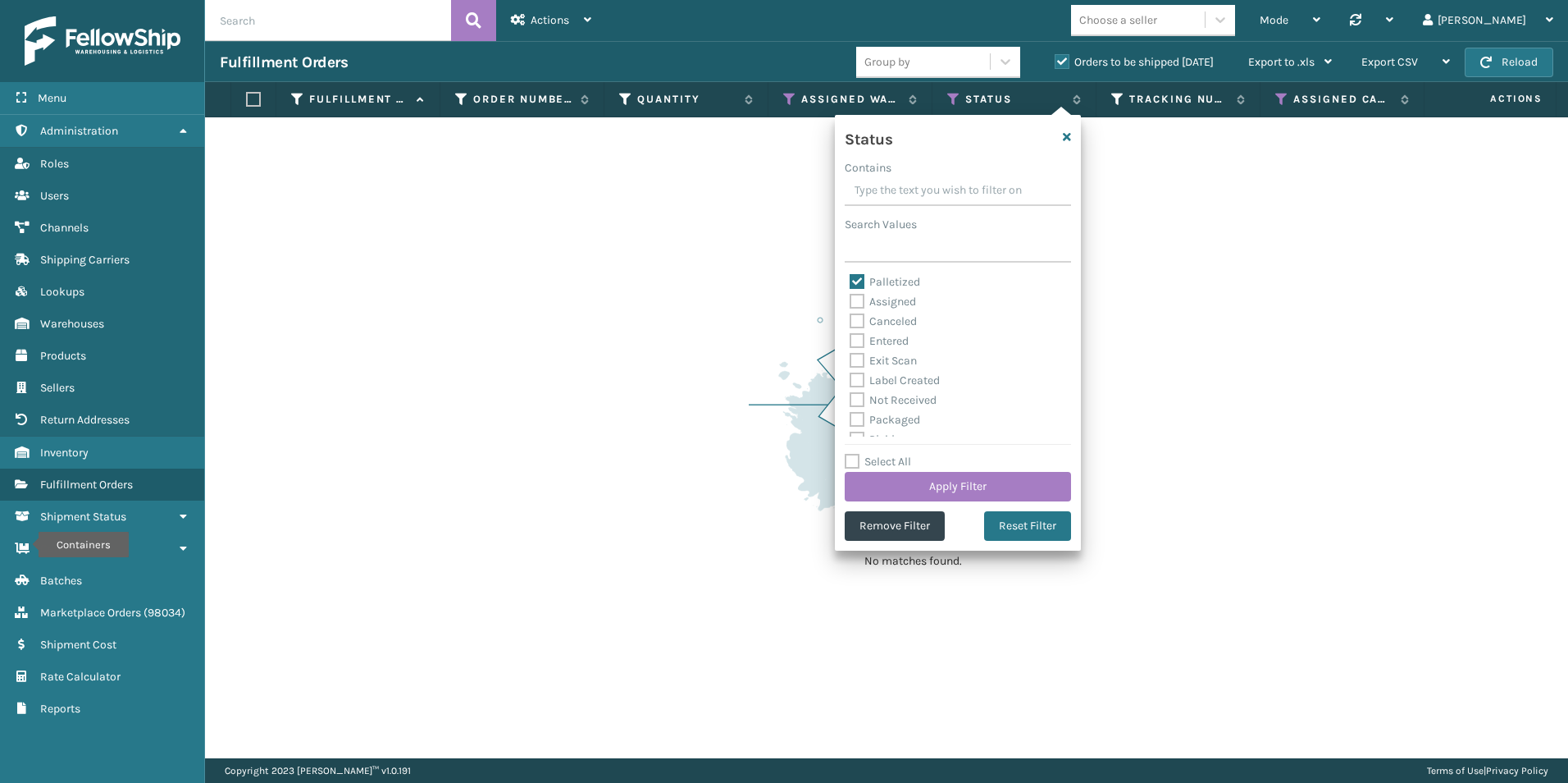
click at [854, 280] on label "Palletized" at bounding box center [885, 281] width 71 height 14
click at [850, 280] on input "Palletized" at bounding box center [850, 278] width 1 height 11
checkbox input "false"
click at [859, 303] on label "Assigned" at bounding box center [882, 301] width 67 height 14
click at [850, 302] on input "Assigned" at bounding box center [850, 297] width 1 height 11
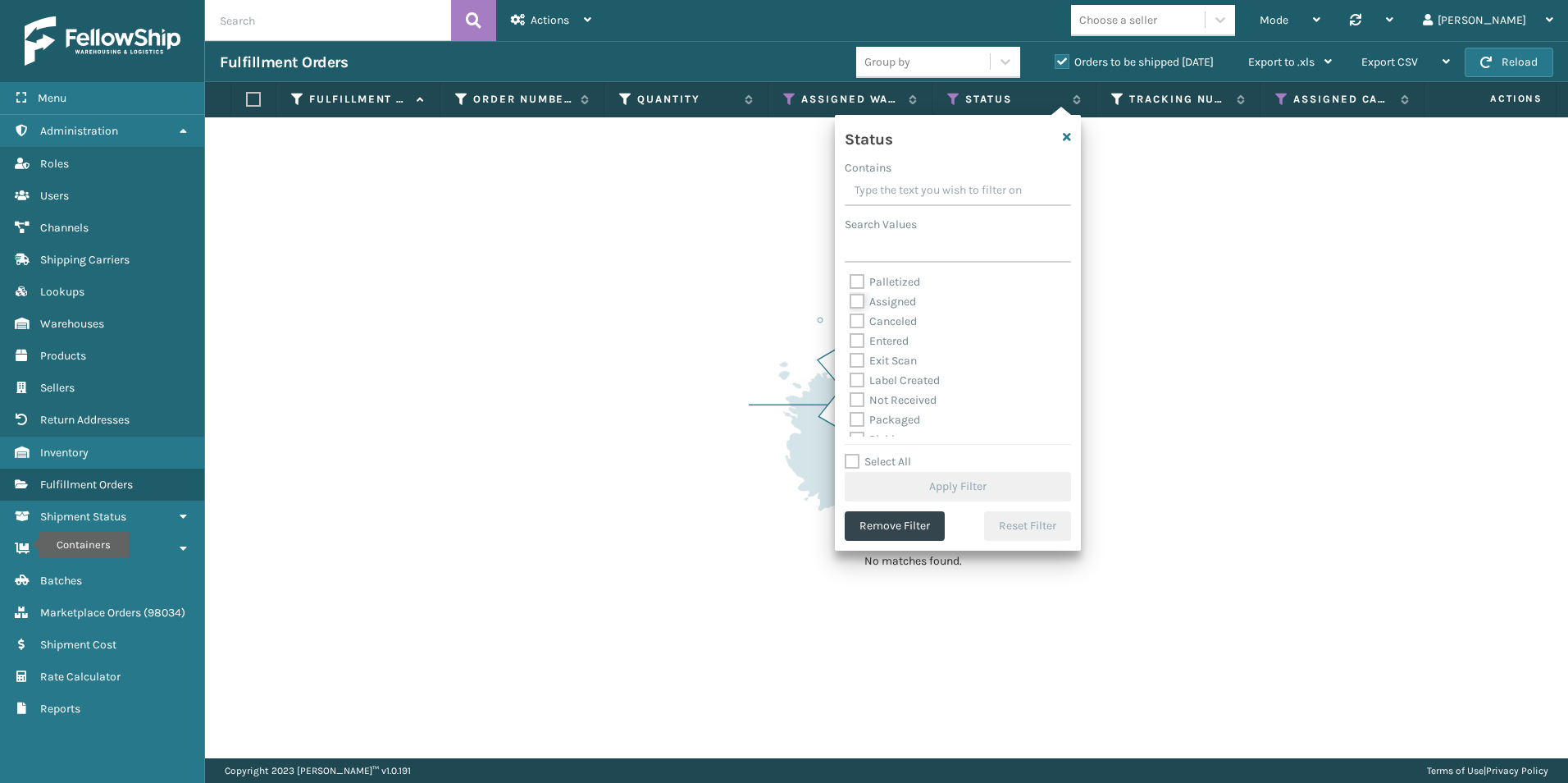
checkbox input "true"
click at [857, 359] on label "Picking" at bounding box center [878, 357] width 59 height 14
click at [850, 359] on input "Picking" at bounding box center [850, 353] width 1 height 11
checkbox input "true"
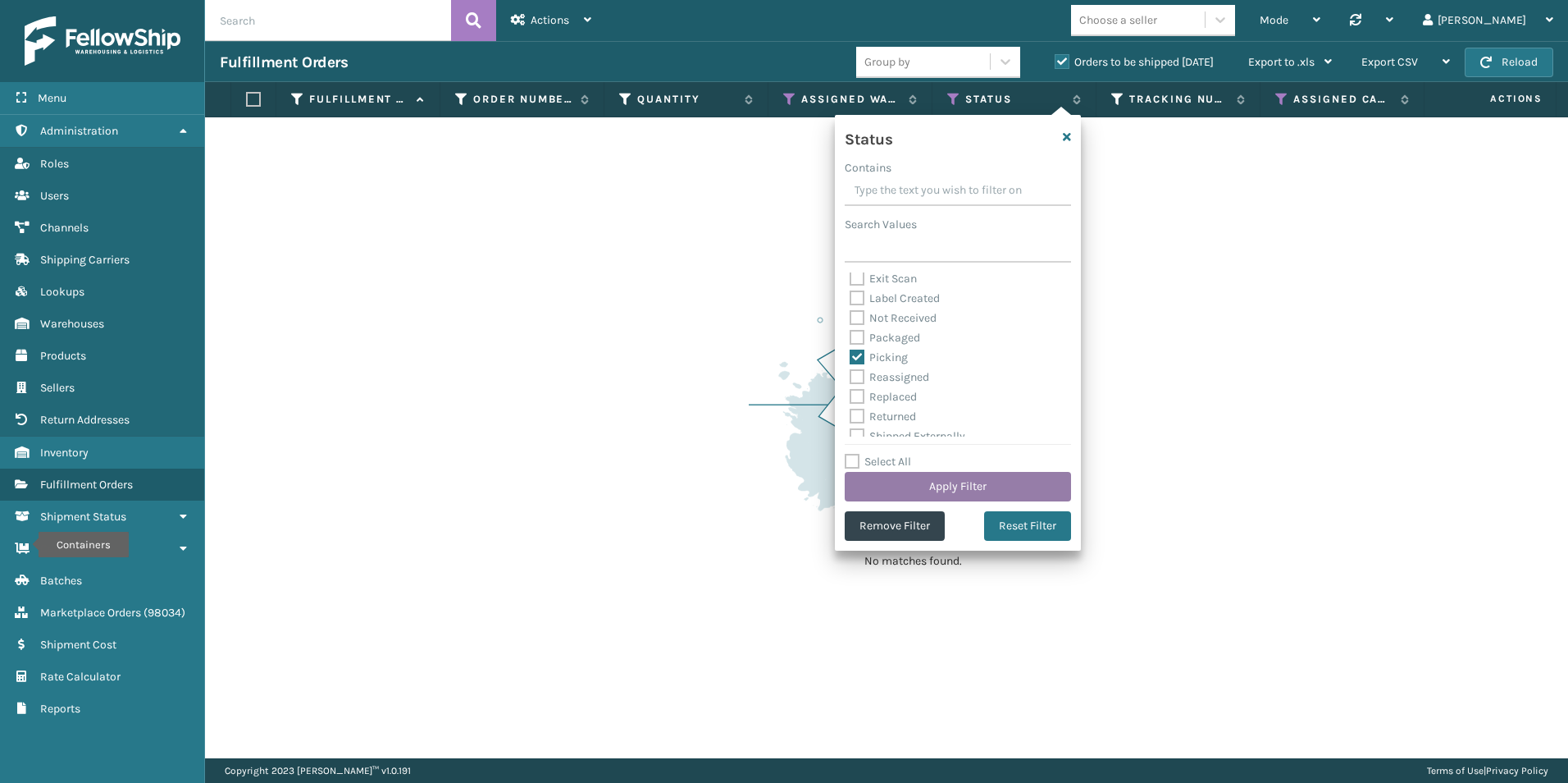
click at [956, 488] on button "Apply Filter" at bounding box center [957, 486] width 227 height 30
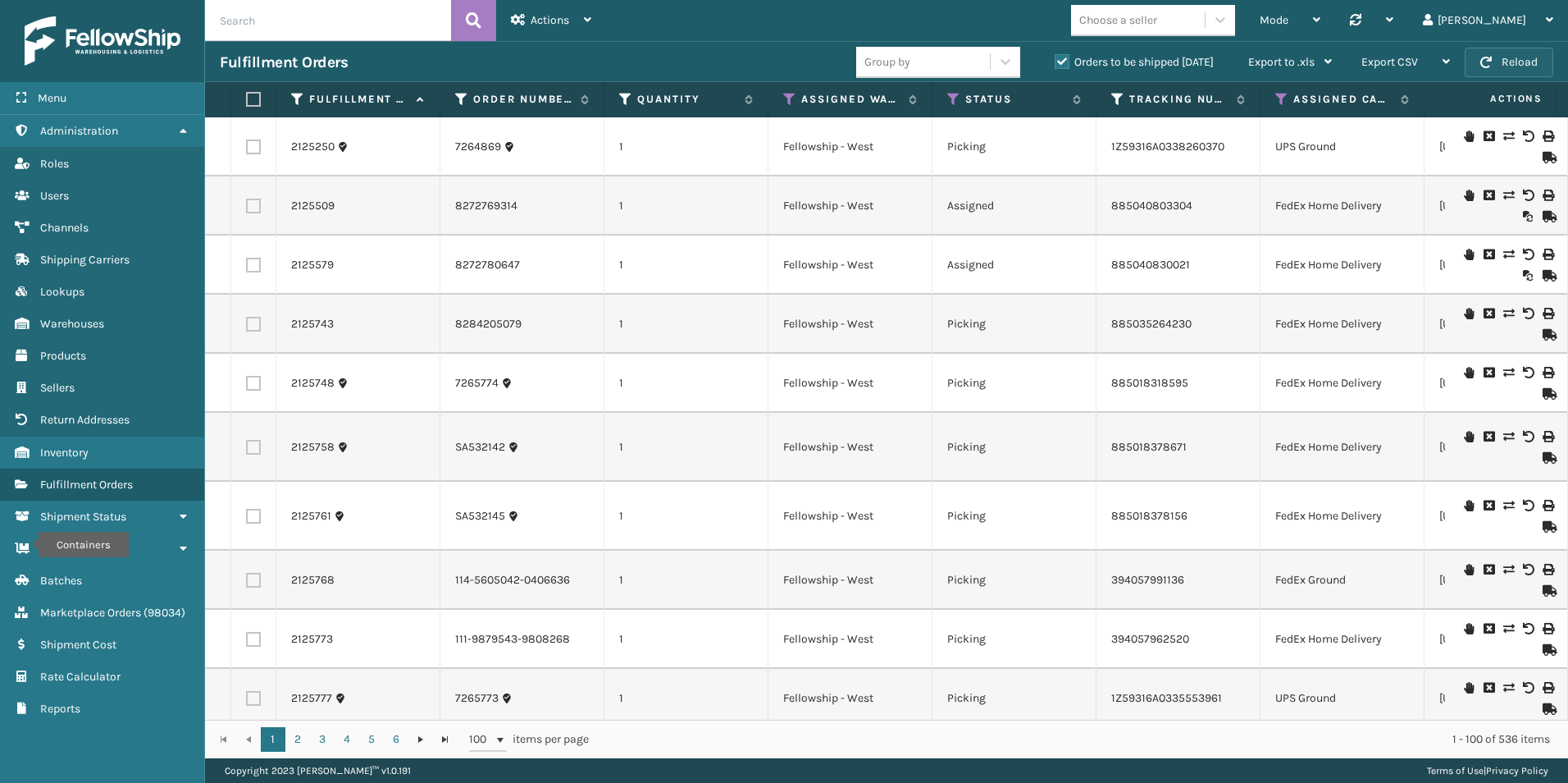
click at [1533, 62] on button "Reload" at bounding box center [1509, 63] width 89 height 30
click at [1229, 22] on icon at bounding box center [1220, 20] width 16 height 16
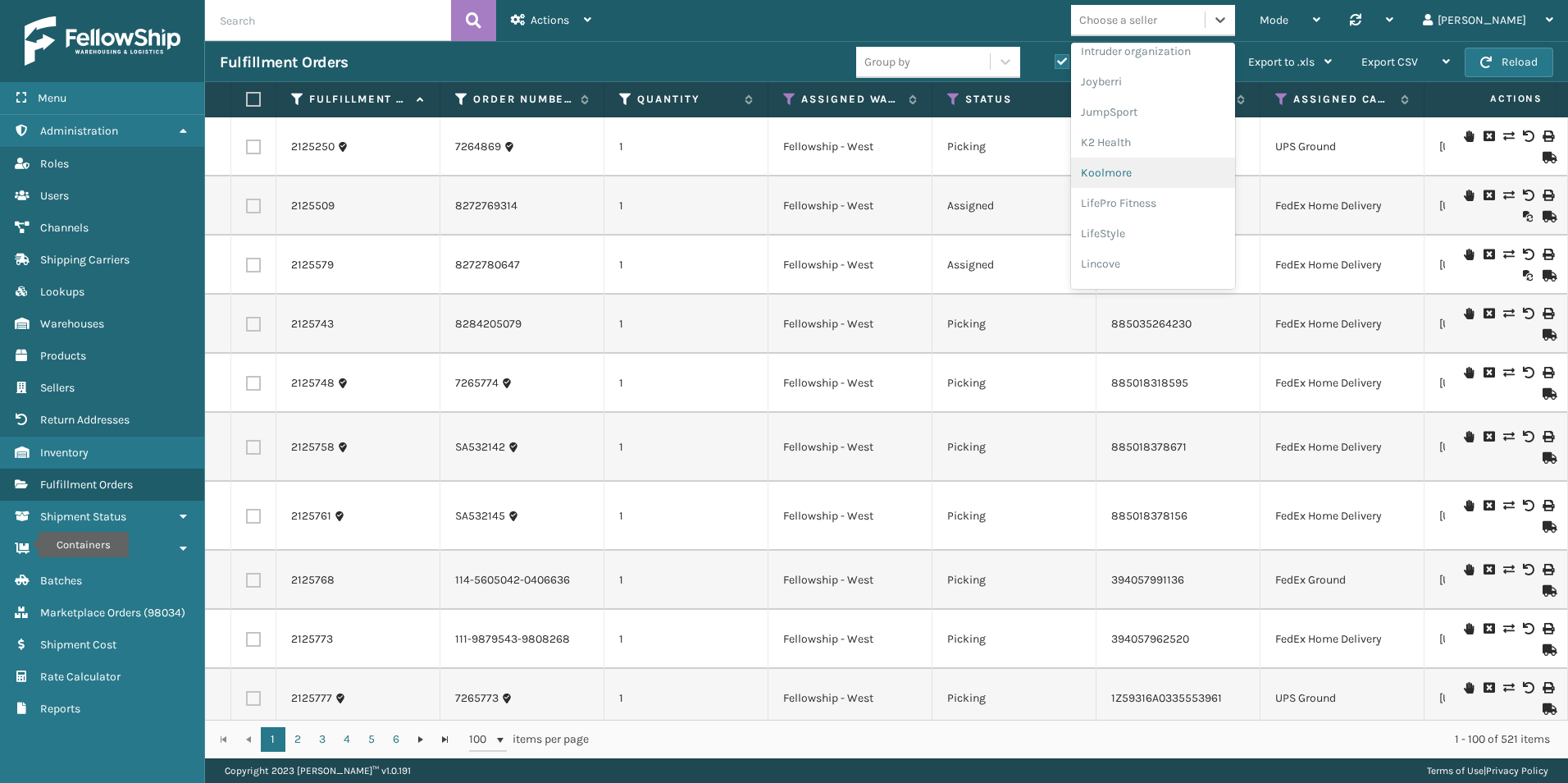
scroll to position [492, 0]
click at [1210, 179] on div "LifePro Fitness" at bounding box center [1153, 176] width 164 height 30
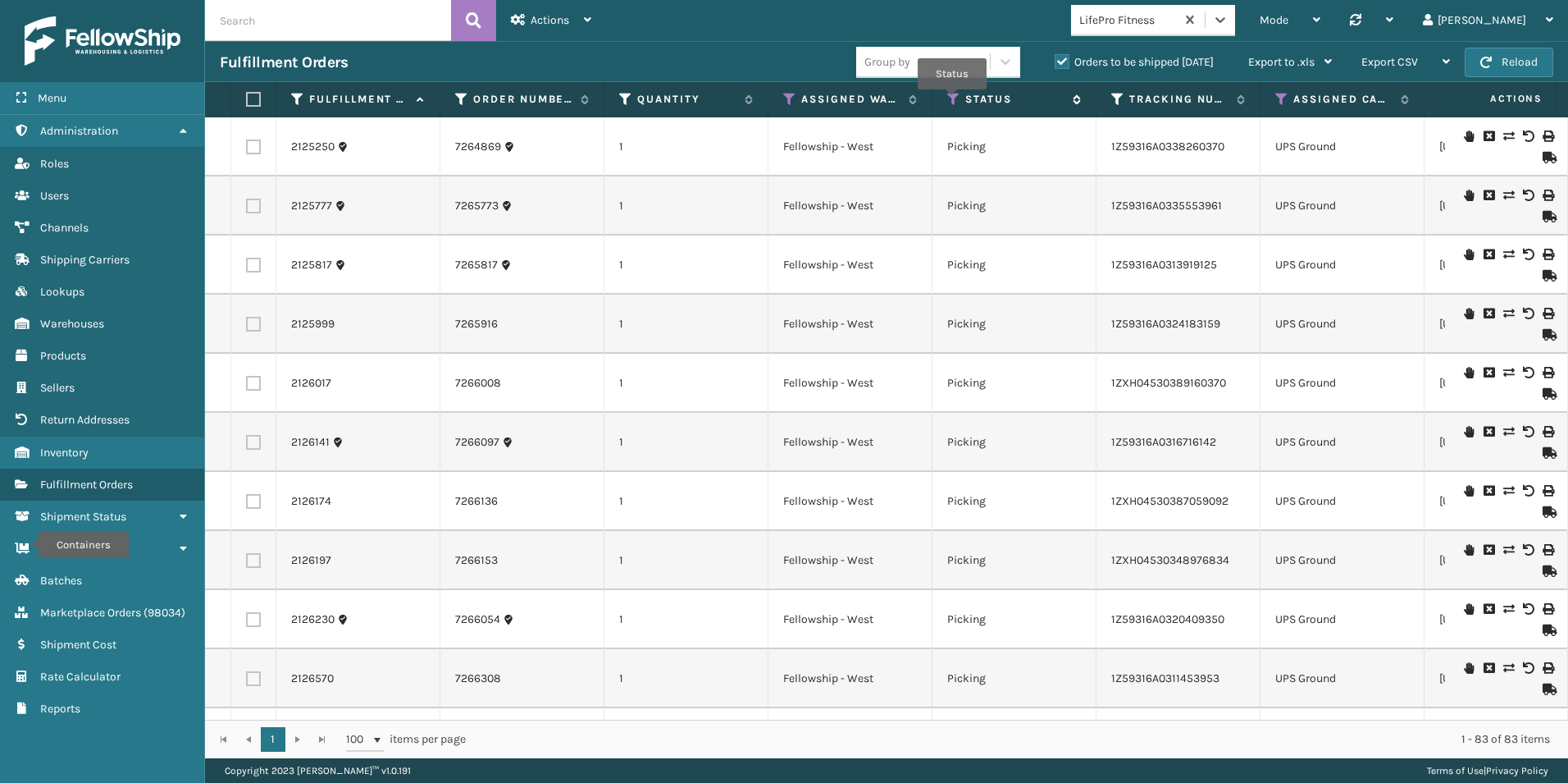
click at [952, 100] on icon at bounding box center [954, 99] width 13 height 15
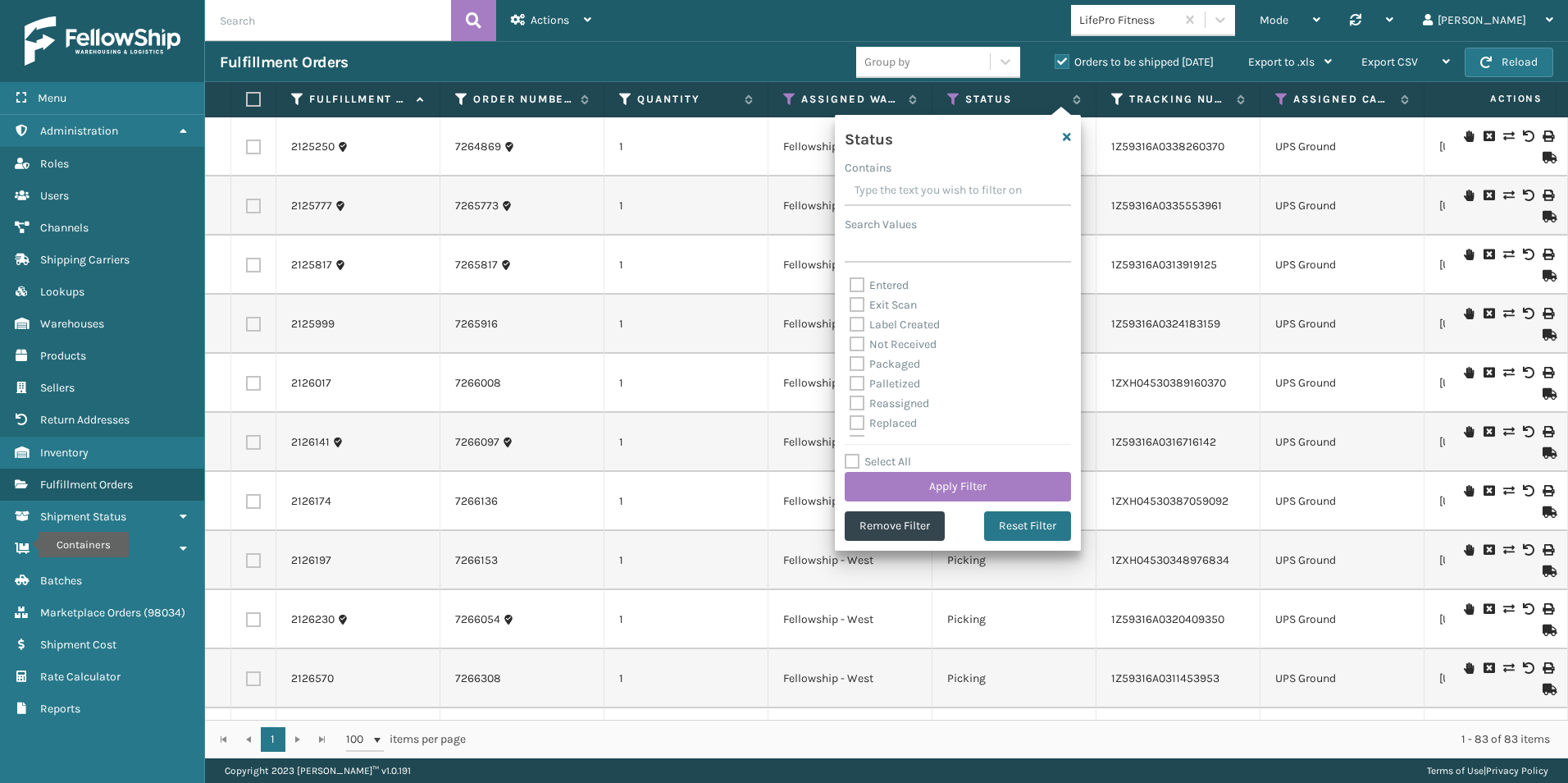
scroll to position [91, 0]
click at [859, 346] on label "Palletized" at bounding box center [885, 347] width 71 height 14
click at [850, 346] on input "Palletized" at bounding box center [850, 343] width 1 height 11
checkbox input "true"
click at [935, 466] on div "Select All Apply Filter" at bounding box center [957, 477] width 227 height 49
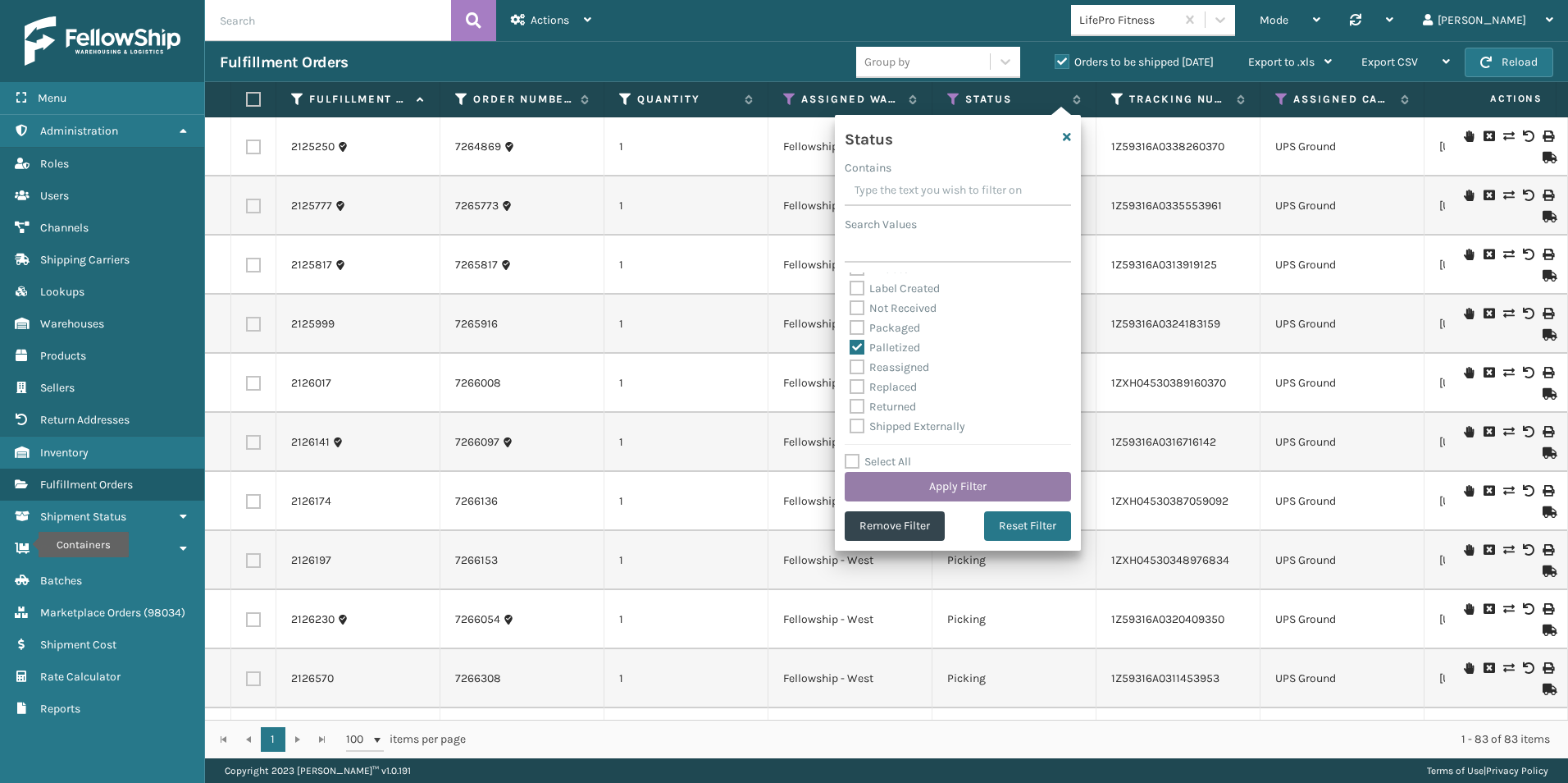
click at [943, 476] on button "Apply Filter" at bounding box center [957, 486] width 227 height 30
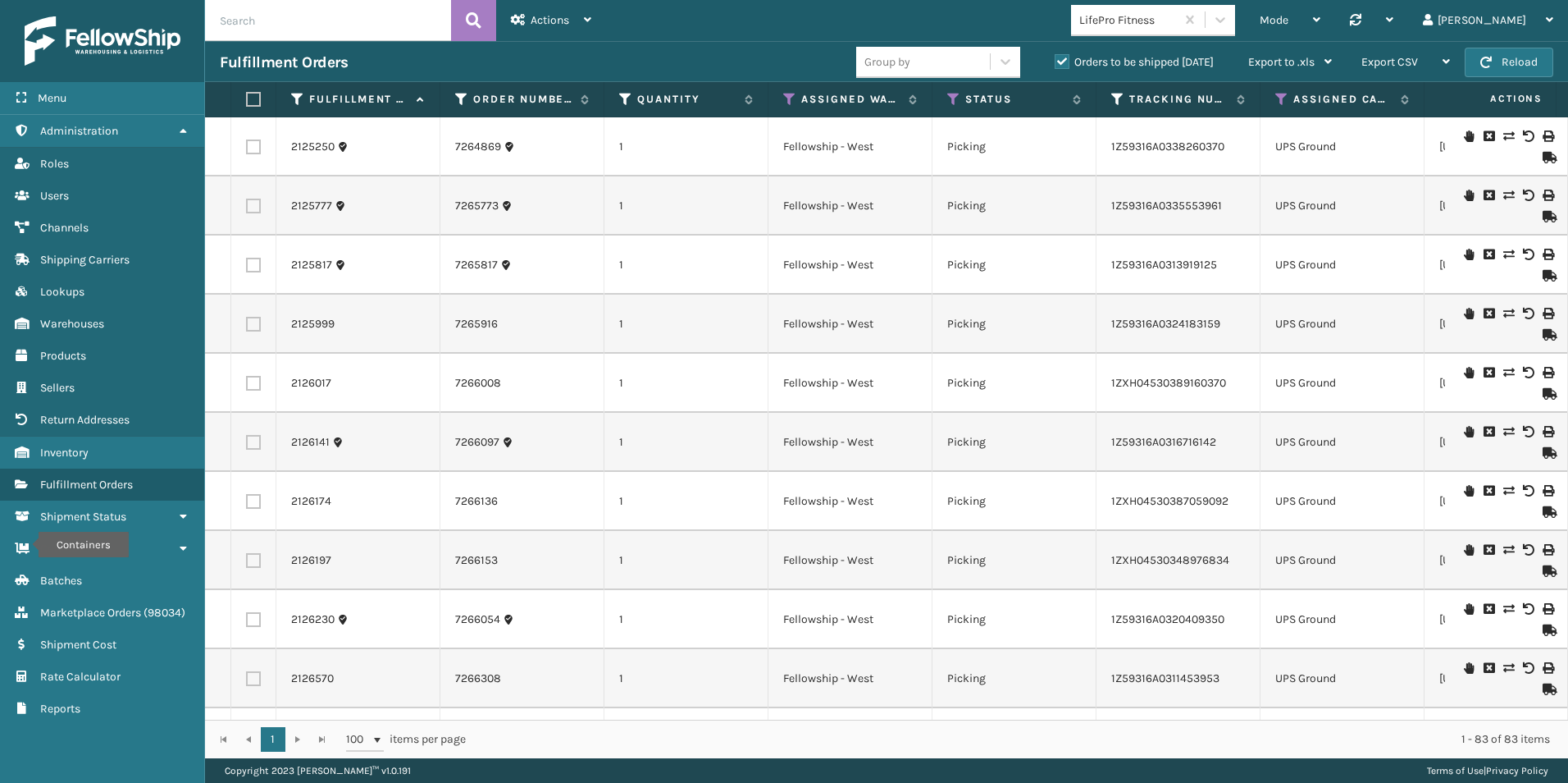
click at [1062, 63] on label "Orders to be shipped [DATE]" at bounding box center [1134, 62] width 159 height 14
click at [1055, 63] on input "Orders to be shipped [DATE]" at bounding box center [1055, 58] width 1 height 11
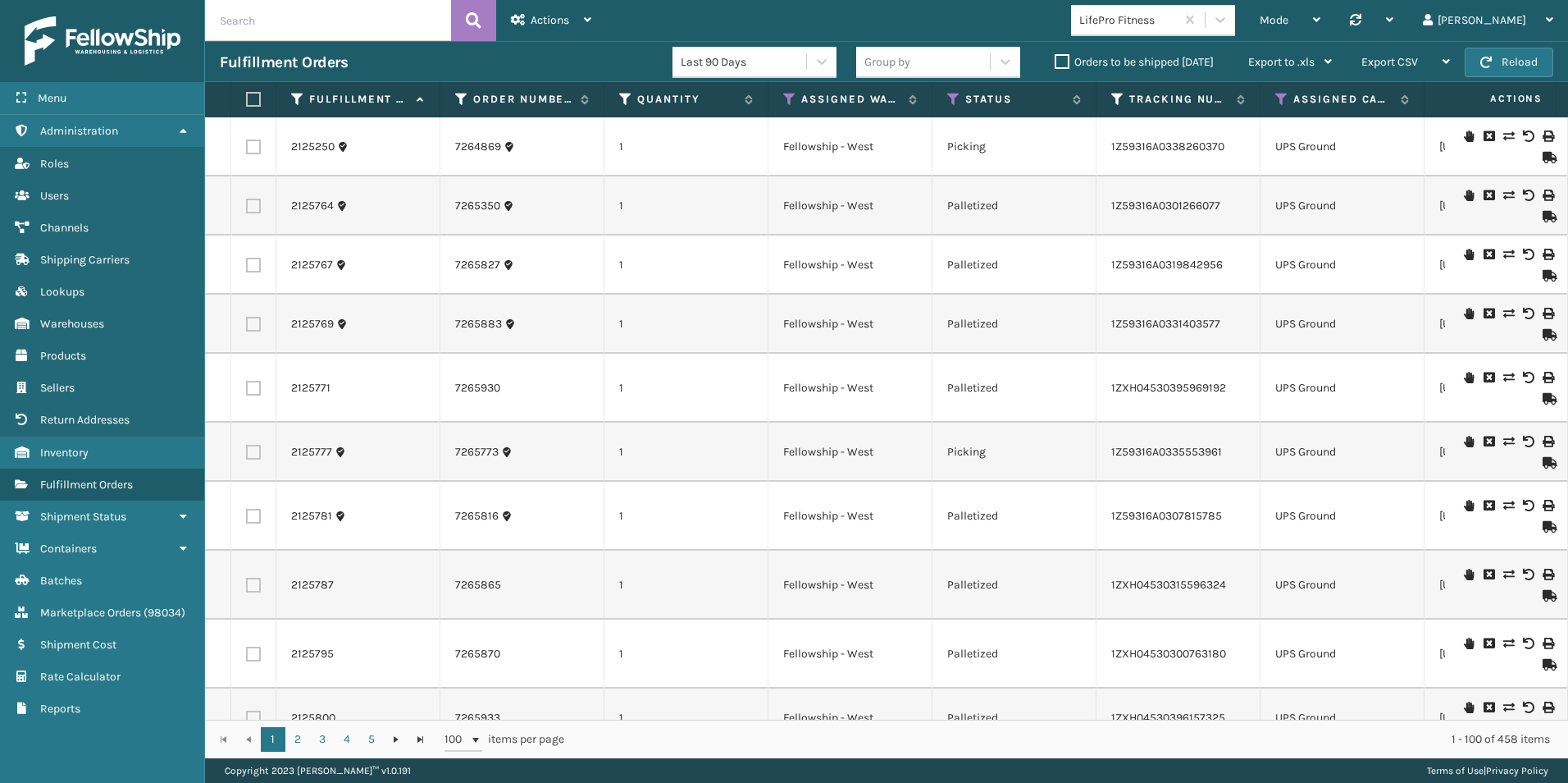
click at [1060, 59] on label "Orders to be shipped [DATE]" at bounding box center [1134, 62] width 159 height 14
click at [1055, 59] on input "Orders to be shipped [DATE]" at bounding box center [1055, 58] width 1 height 11
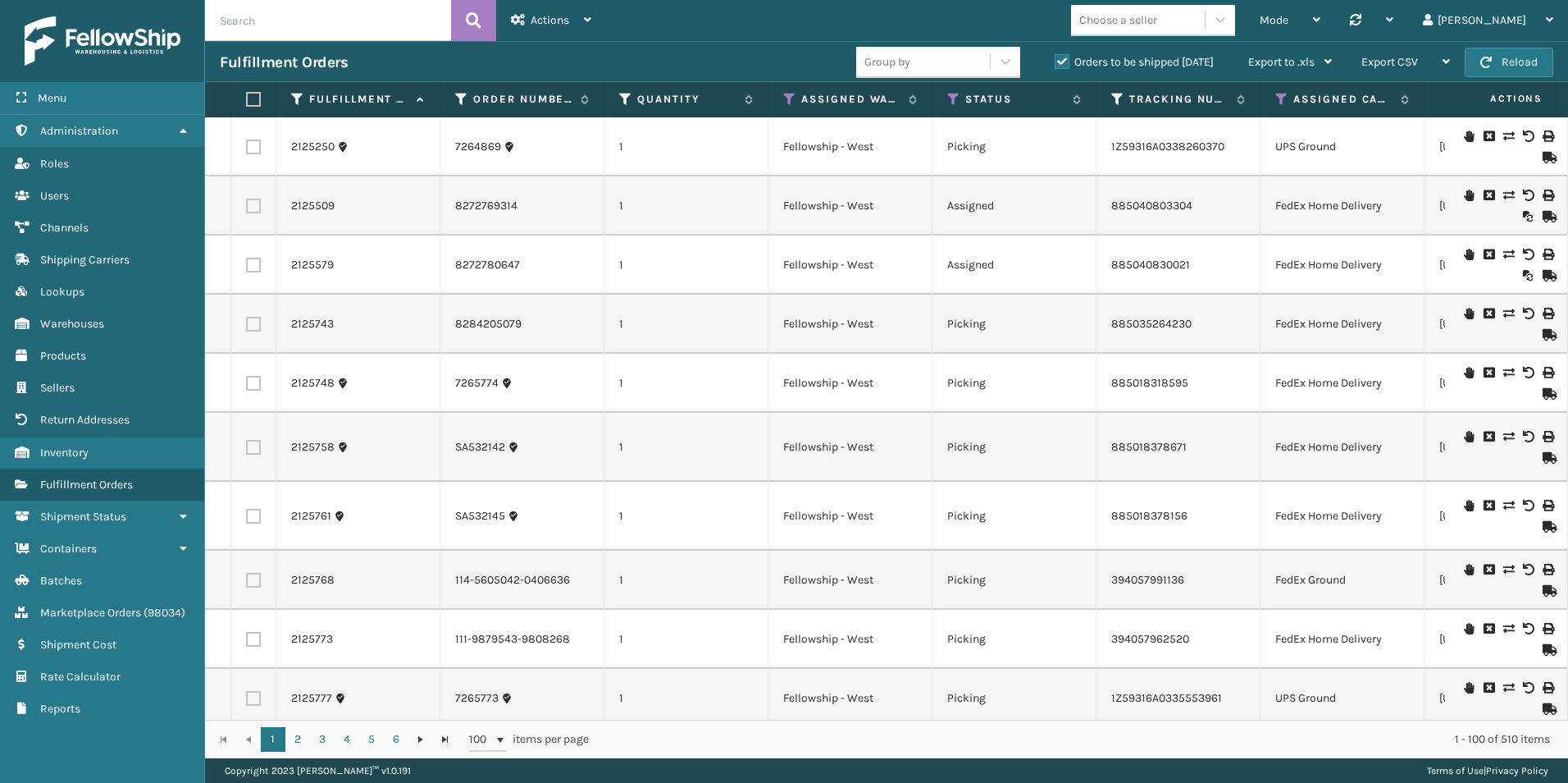
click at [785, 34] on div "Mode Regular Mode Picking Mode Labeling Mode Palletizing Mode Exit Scan Mode Ch…" at bounding box center [1088, 21] width 962 height 41
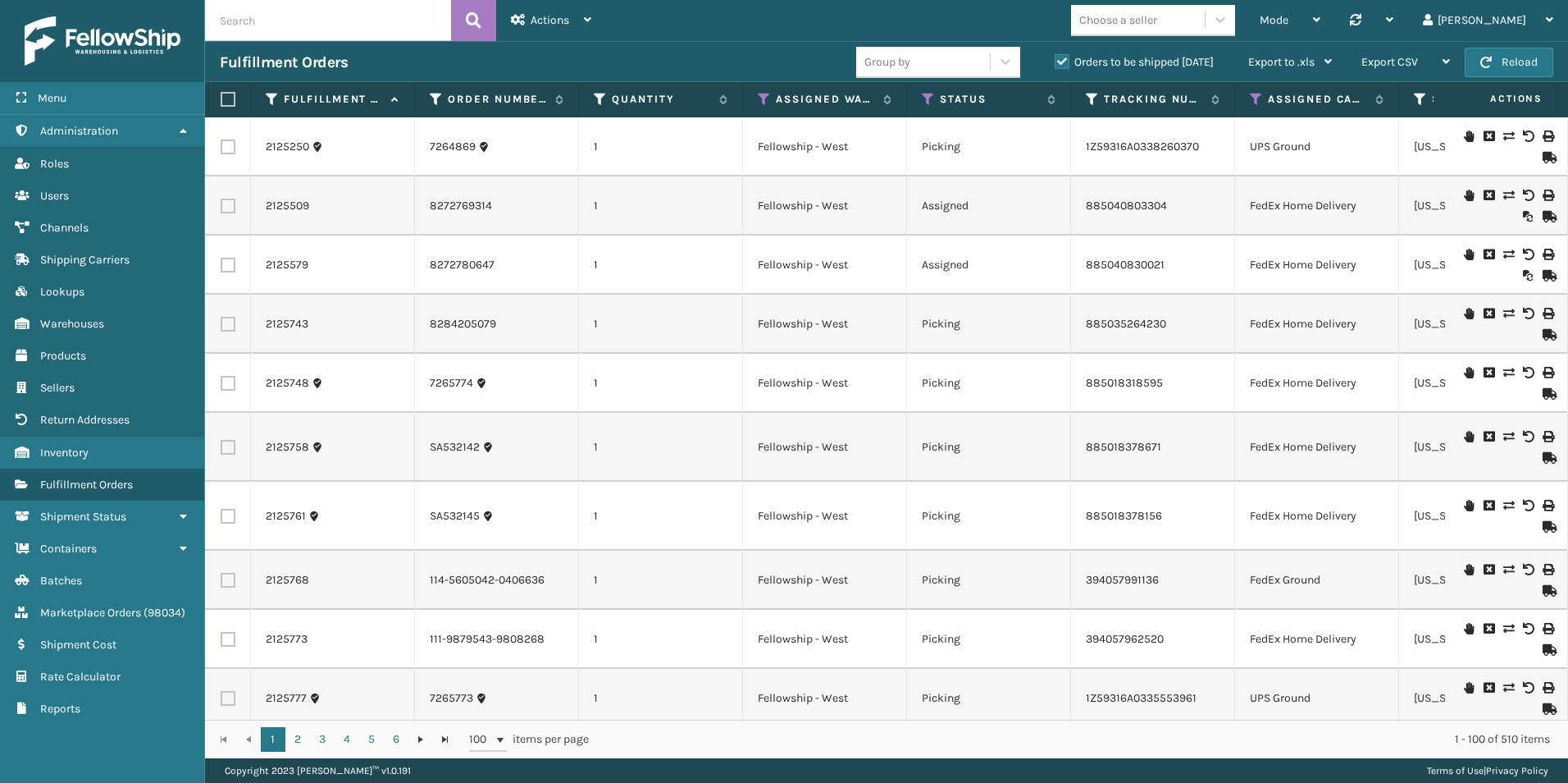
scroll to position [0, 0]
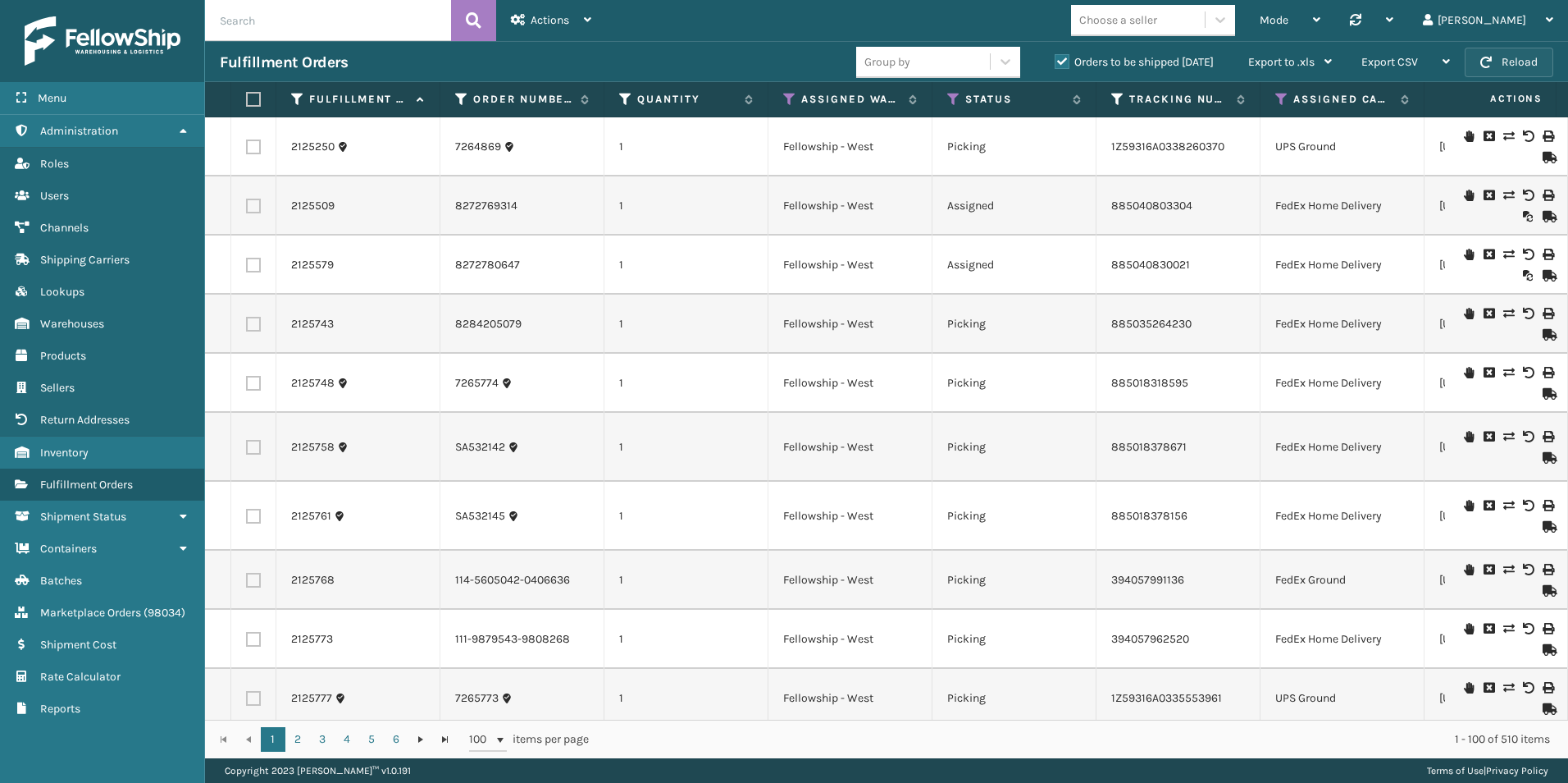
click at [1481, 65] on span "button" at bounding box center [1486, 63] width 12 height 12
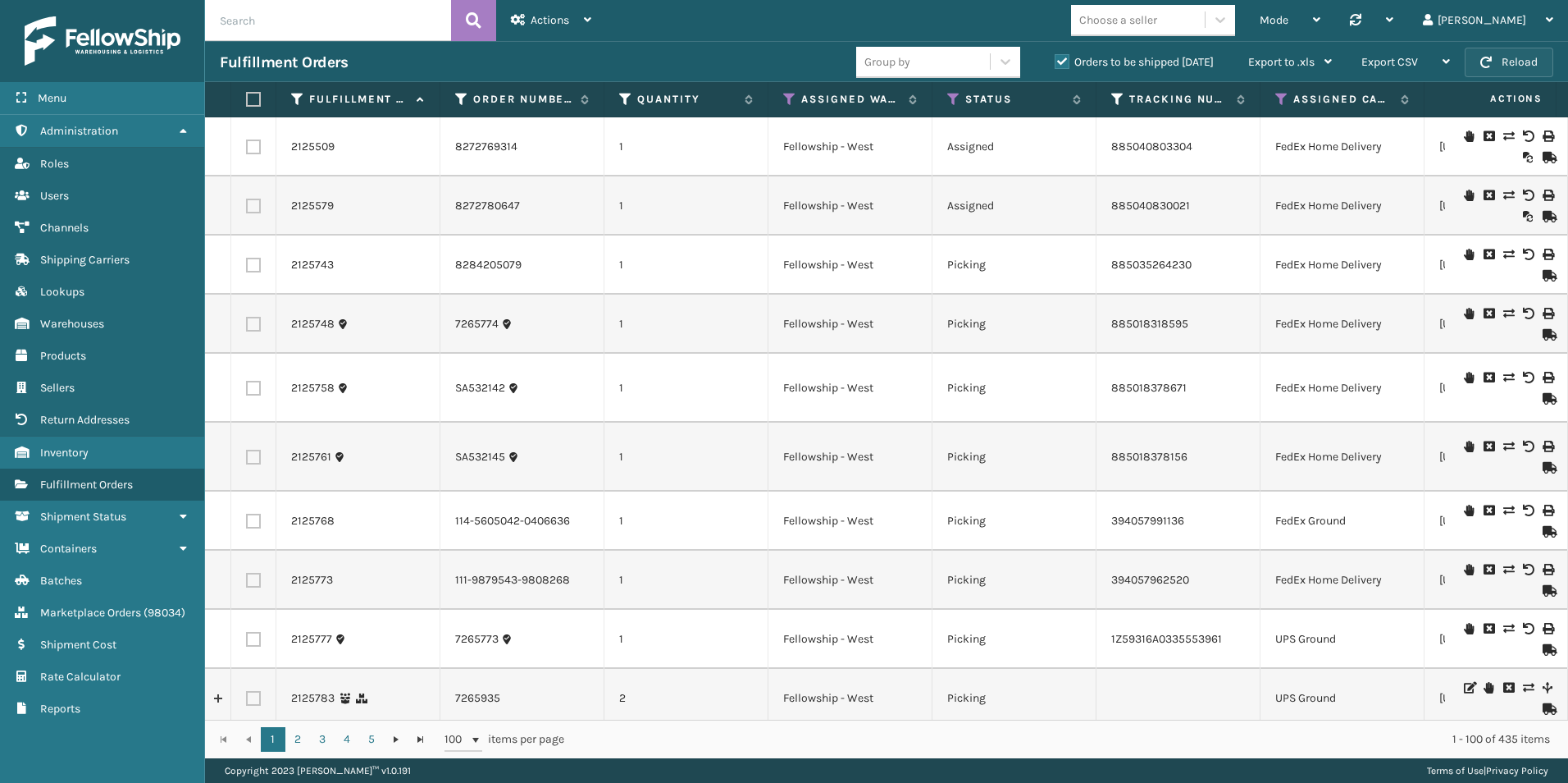
click at [1529, 59] on button "Reload" at bounding box center [1509, 63] width 89 height 30
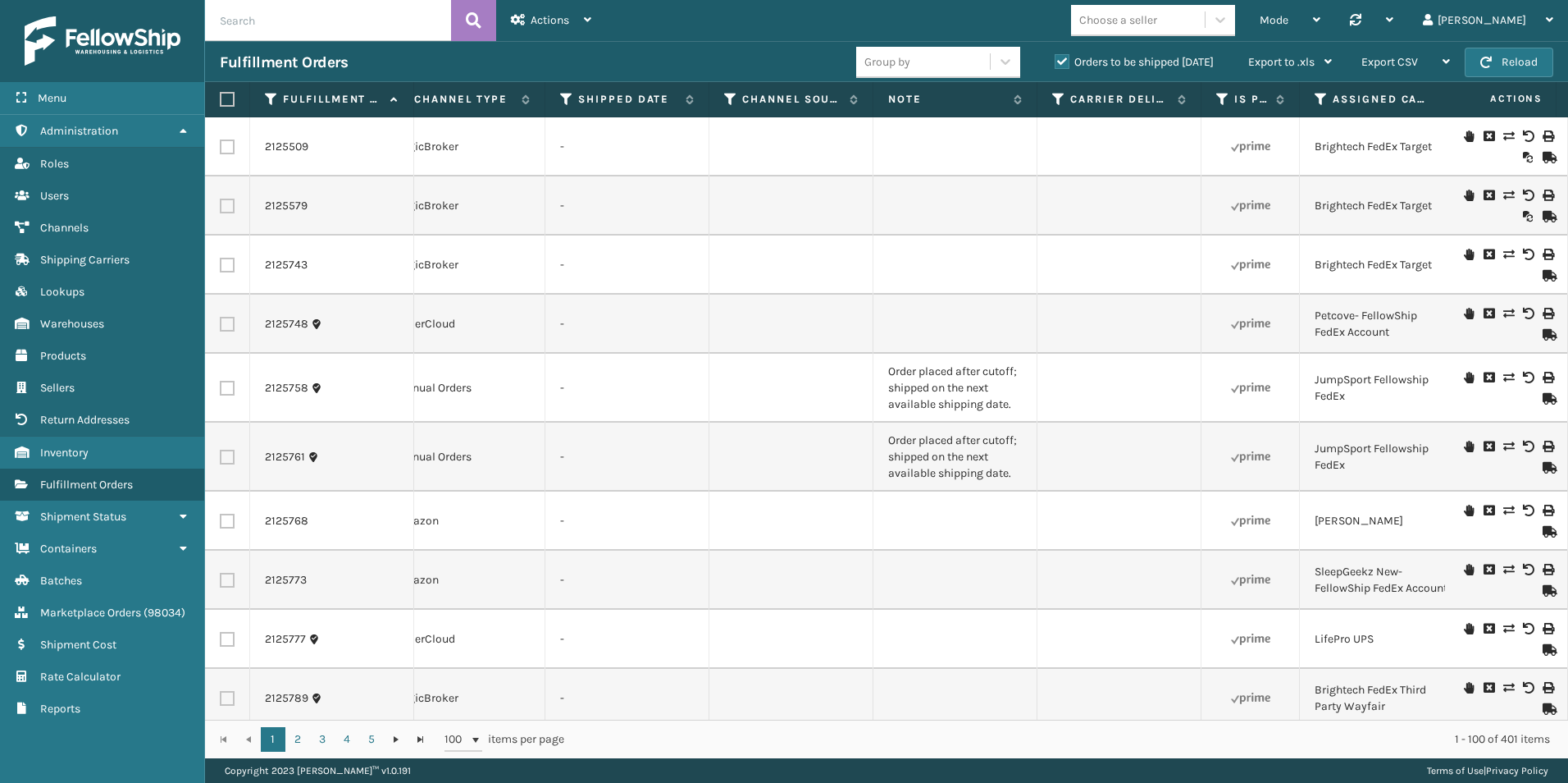
scroll to position [0, 1852]
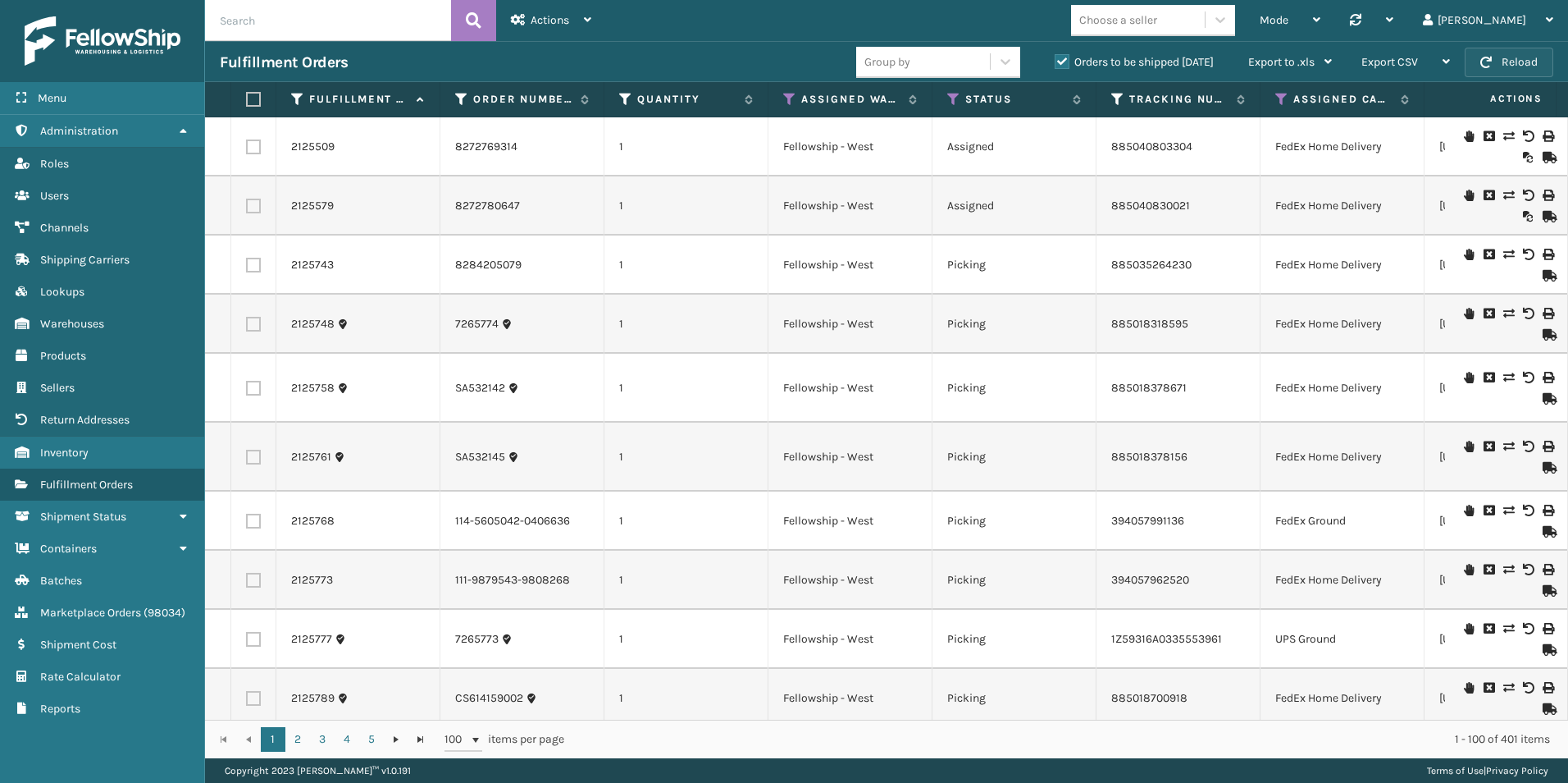
click at [1495, 53] on button "Reload" at bounding box center [1509, 63] width 89 height 30
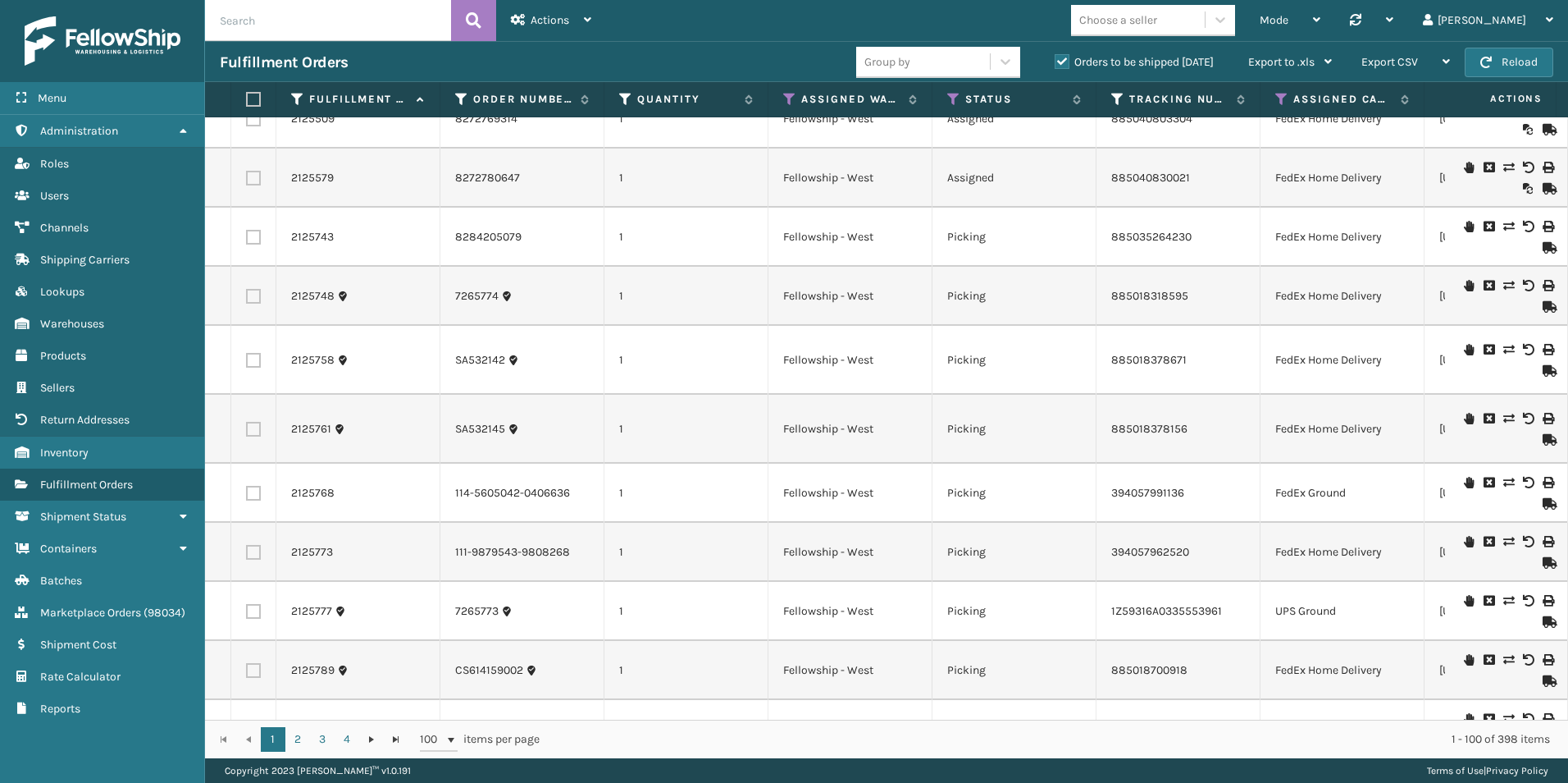
scroll to position [0, 0]
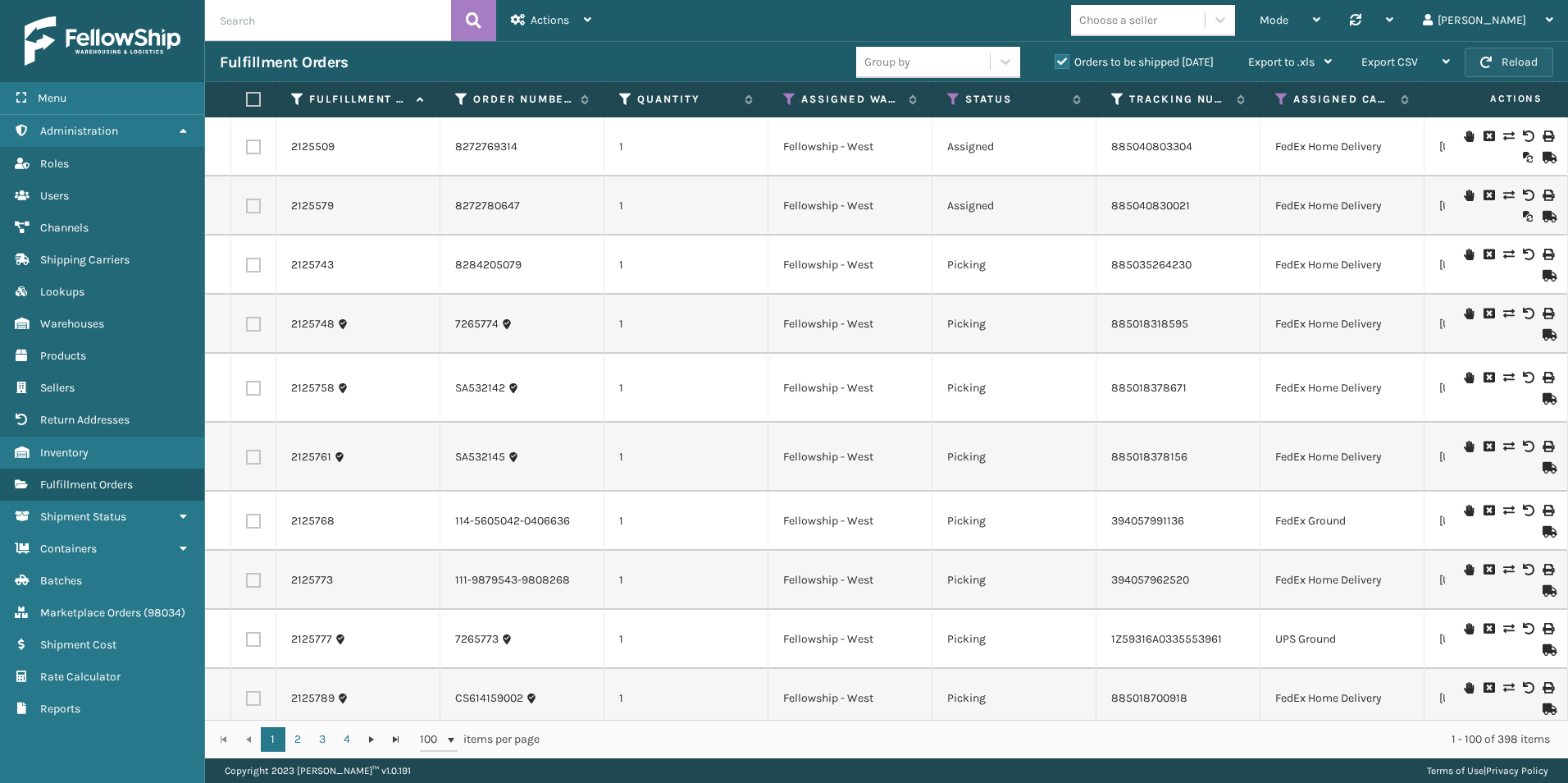
click at [1510, 63] on button "Reload" at bounding box center [1509, 63] width 89 height 30
click at [1510, 65] on button "Reload" at bounding box center [1509, 63] width 89 height 30
click at [1508, 63] on button "Reload" at bounding box center [1509, 63] width 89 height 30
click at [1508, 65] on button "Reload" at bounding box center [1509, 63] width 89 height 30
click at [1524, 55] on button "Reload" at bounding box center [1509, 63] width 89 height 30
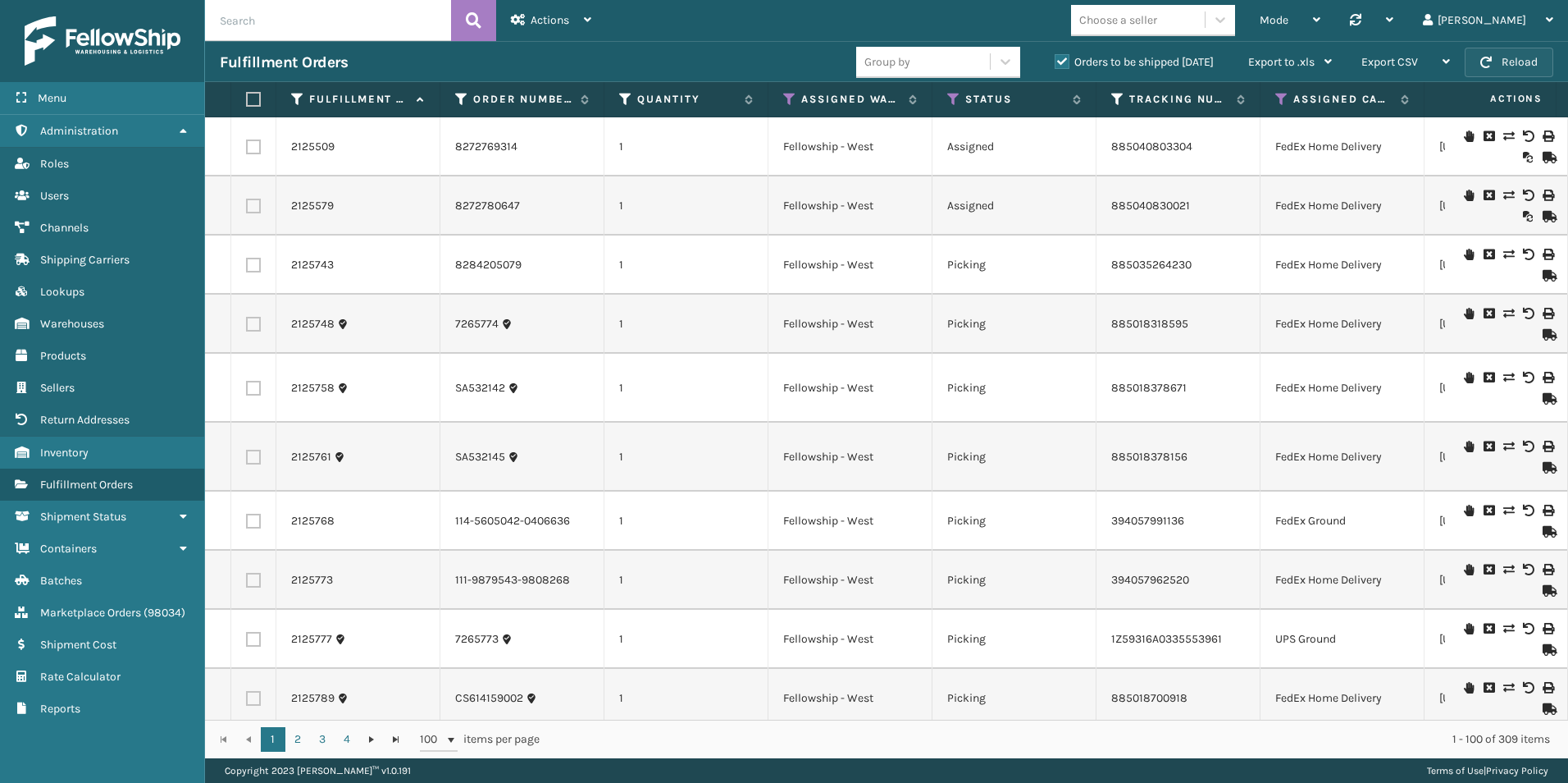
click at [1530, 59] on button "Reload" at bounding box center [1509, 63] width 89 height 30
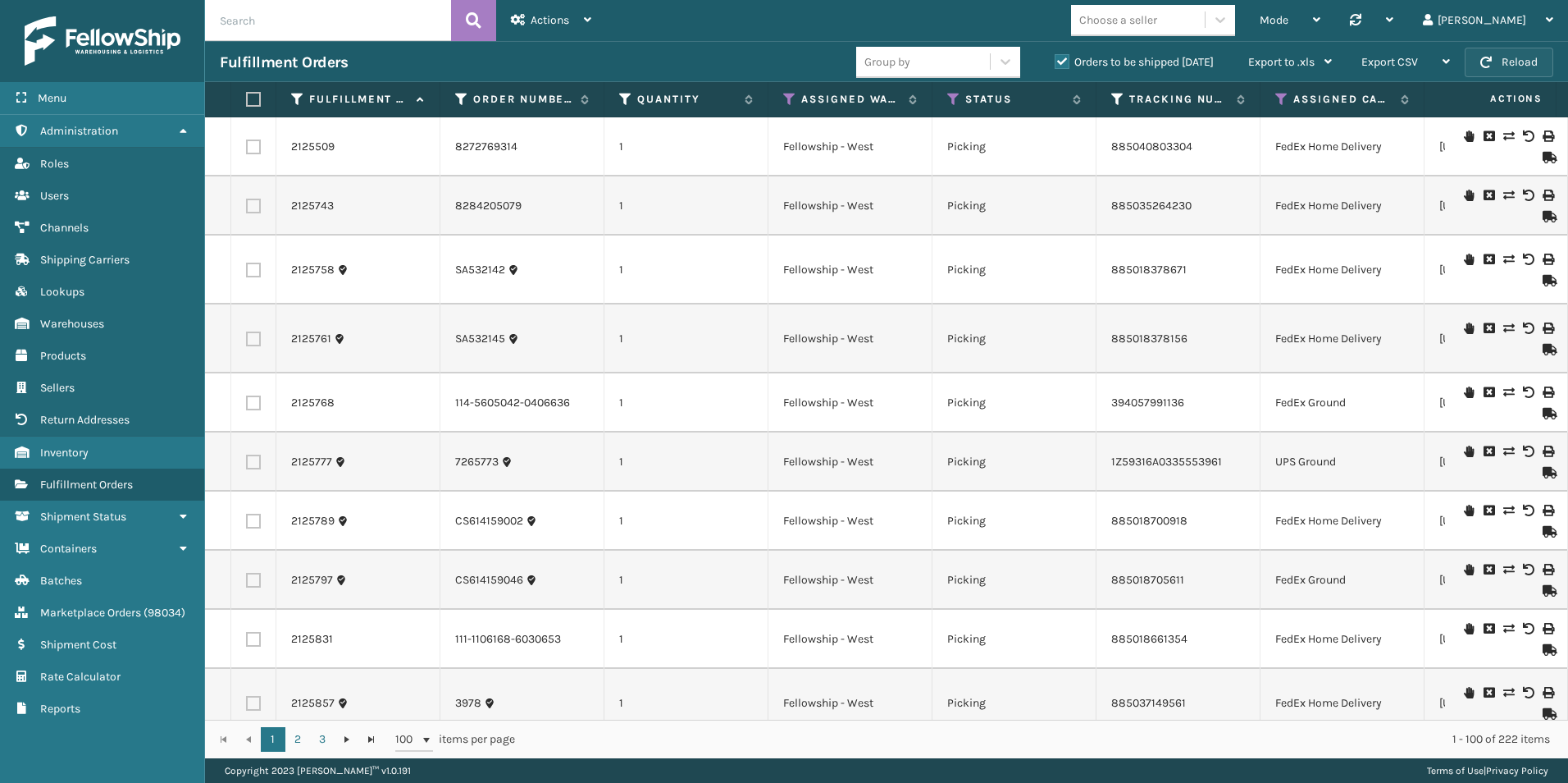
click at [1482, 59] on span "button" at bounding box center [1486, 63] width 12 height 12
